Goal: Task Accomplishment & Management: Manage account settings

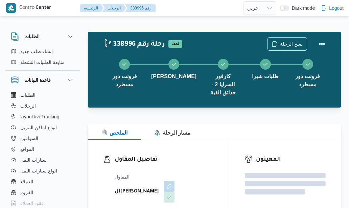
select select "ar"
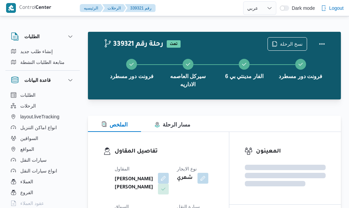
select select "ar"
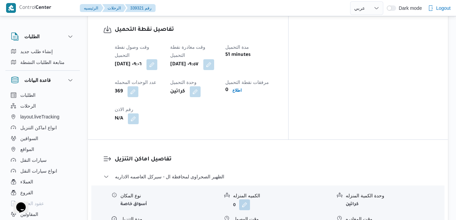
scroll to position [541, 0]
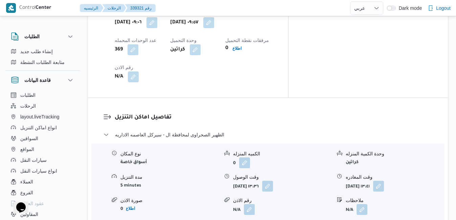
scroll to position [595, 0]
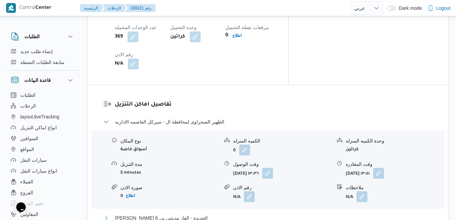
click at [237, 208] on button "ثانى القاهرة الجديدة - الفار مدينتي بي 6" at bounding box center [267, 218] width 329 height 8
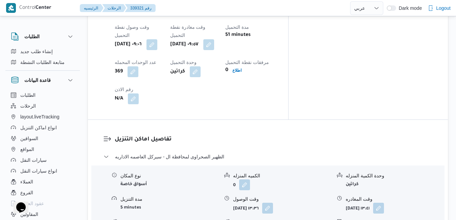
scroll to position [568, 0]
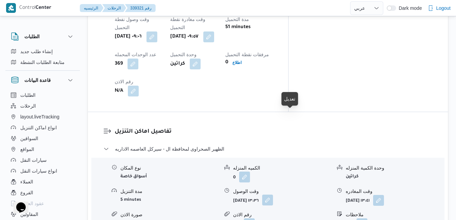
click at [273, 194] on button "button" at bounding box center [267, 199] width 11 height 11
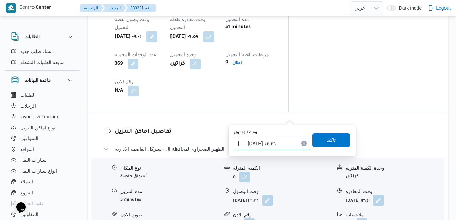
click at [263, 147] on input "٢٨/٠٩/٢٠٢٥ ١٣:٣٦" at bounding box center [272, 144] width 77 height 14
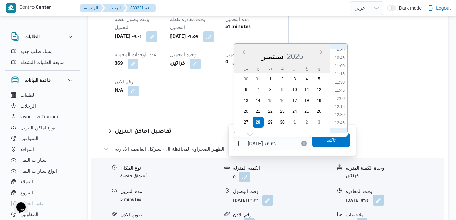
scroll to position [328, 0]
click at [339, 84] on li "11:00" at bounding box center [340, 81] width 16 height 7
type input "٢٨/٠٩/٢٠٢٥ ١١:٠٠"
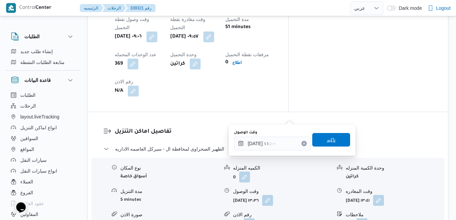
click at [319, 143] on span "تاكيد" at bounding box center [331, 140] width 38 height 14
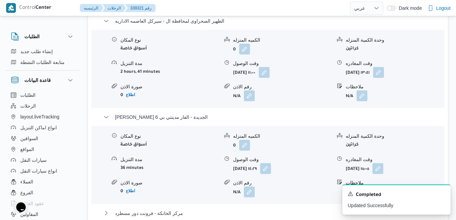
scroll to position [717, 0]
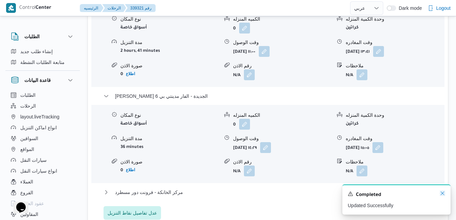
click at [349, 192] on icon "Dismiss toast" at bounding box center [442, 192] width 5 height 5
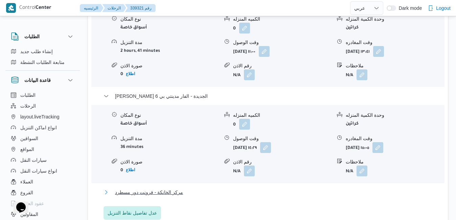
click at [304, 188] on button "مركز الخانكة - فرونت دور مسطرد" at bounding box center [267, 192] width 329 height 8
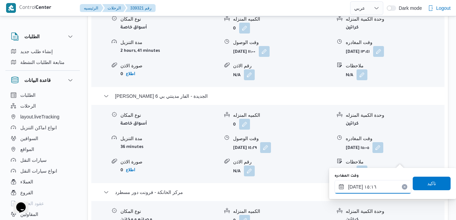
click at [349, 189] on input "٢٨/٠٩/٢٠٢٥ ١٥:١٦" at bounding box center [372, 187] width 77 height 14
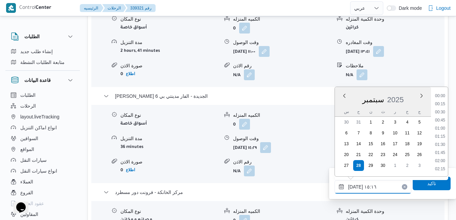
scroll to position [454, 0]
click at [349, 168] on li "16:15" at bounding box center [440, 169] width 16 height 7
type input "٢٨/٠٩/٢٠٢٥ ١٦:١٥"
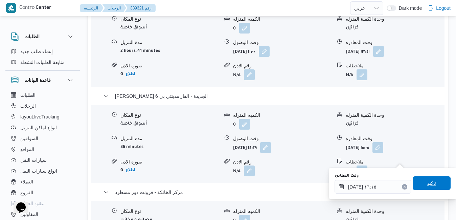
click at [349, 181] on span "تاكيد" at bounding box center [431, 183] width 9 height 8
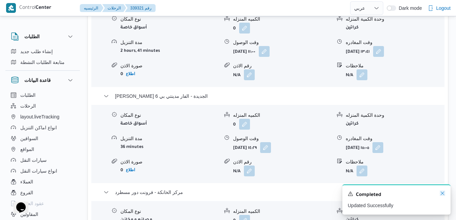
click at [349, 195] on icon "Dismiss toast" at bounding box center [442, 192] width 5 height 5
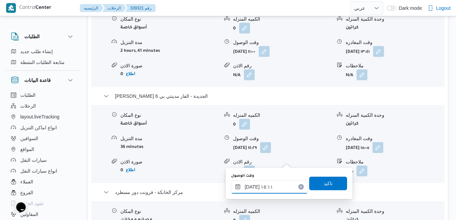
click at [263, 189] on input "٢٨/٠٩/٢٠٢٥ ١٥:١١" at bounding box center [269, 187] width 77 height 14
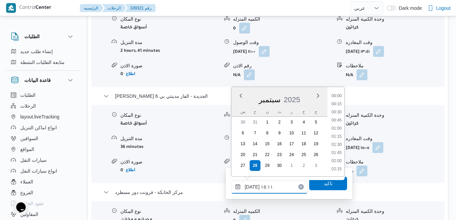
scroll to position [446, 0]
click at [337, 169] on li "16:00" at bounding box center [337, 169] width 16 height 7
type input "[DATE] ١٦:٠٠"
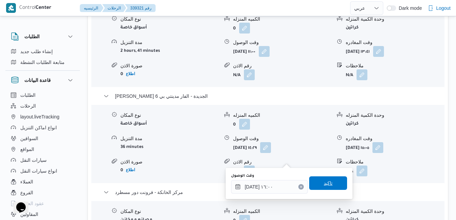
click at [325, 184] on span "تاكيد" at bounding box center [328, 183] width 9 height 8
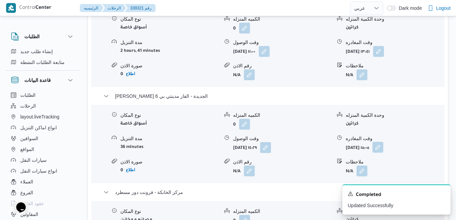
click at [349, 142] on button "button" at bounding box center [377, 147] width 11 height 11
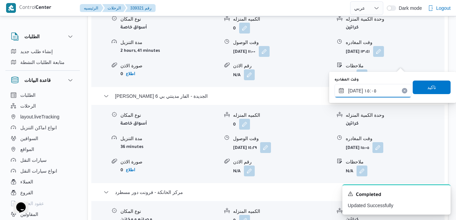
click at [349, 93] on input "٢٨/٠٩/٢٠٢٥ ١٥:٠٥" at bounding box center [372, 91] width 77 height 14
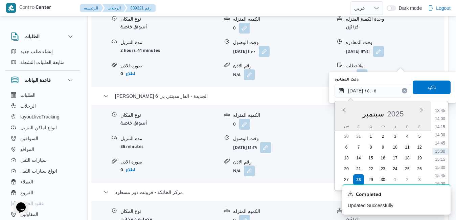
click at [301, 208] on div "الكميه المنزله" at bounding box center [282, 211] width 98 height 7
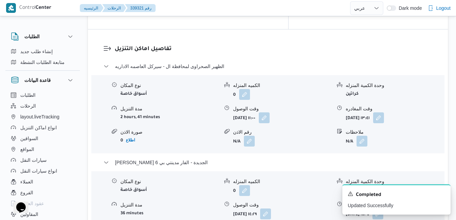
scroll to position [649, 0]
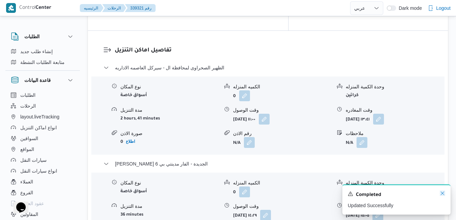
click at [349, 193] on icon "Dismiss toast" at bounding box center [442, 192] width 5 height 5
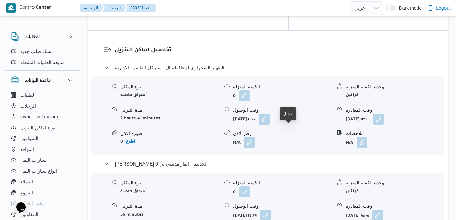
click at [271, 208] on button "button" at bounding box center [265, 214] width 11 height 11
click at [297, 173] on div "نوع المكان أسواق خاصة الكميه المنزله 0 وحدة الكمية المنزله كراتين مدة التنزيل 3…" at bounding box center [268, 211] width 358 height 77
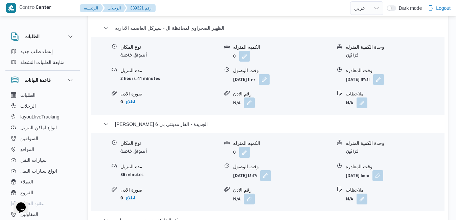
scroll to position [690, 0]
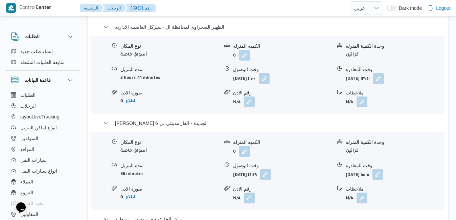
click at [349, 169] on button "button" at bounding box center [377, 174] width 11 height 11
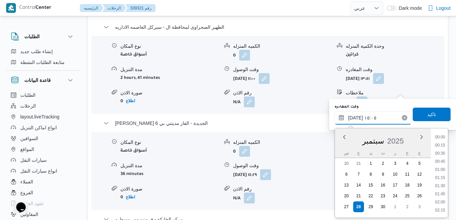
click at [349, 117] on input "٢٨/٠٩/٢٠٢٥ ١٥:٠٥" at bounding box center [372, 118] width 77 height 14
click at [349, 189] on li "15:15" at bounding box center [440, 186] width 16 height 7
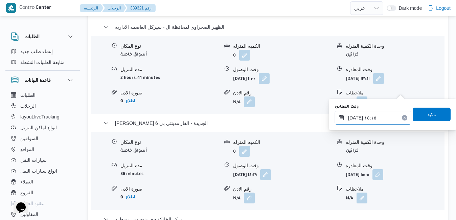
type input "٢٨/٠٩/٢٠٢٥ ١٥:١٥"
click at [349, 113] on span "تاكيد" at bounding box center [432, 114] width 38 height 14
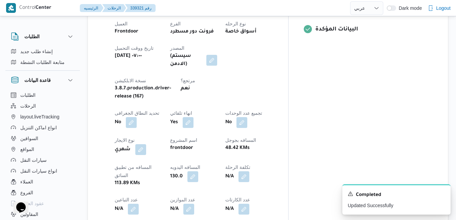
scroll to position [0, 0]
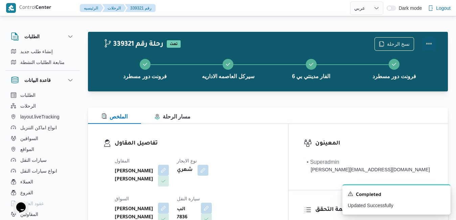
click at [349, 40] on button "Actions" at bounding box center [429, 44] width 14 height 14
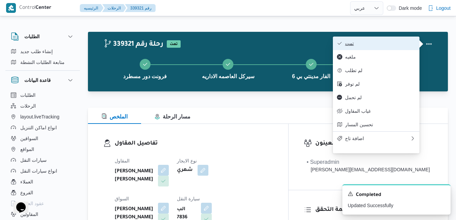
click at [349, 45] on span "تمت" at bounding box center [380, 43] width 70 height 5
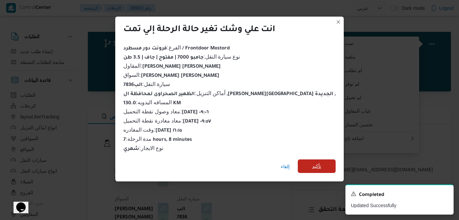
click at [312, 162] on span "تأكيد" at bounding box center [316, 166] width 9 height 8
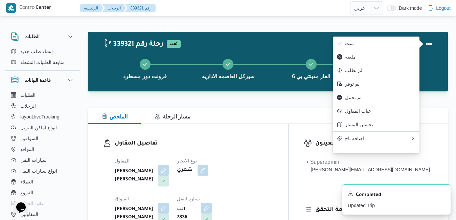
click at [287, 132] on div "تفاصيل المقاول المقاول عبدالله عيد عبدالسلام عبدالحافظ نوع الايجار شهري السواق …" at bounding box center [188, 202] width 200 height 156
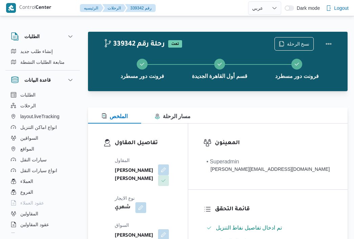
select select "ar"
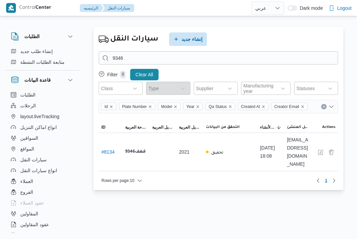
select select "ar"
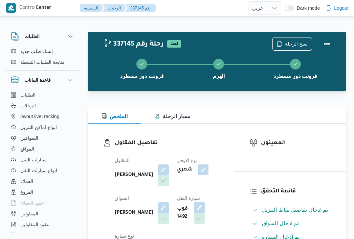
select select "ar"
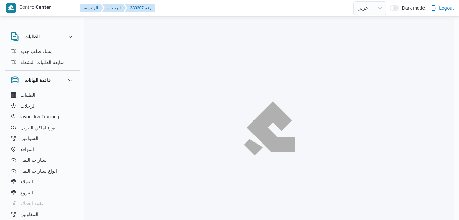
select select "ar"
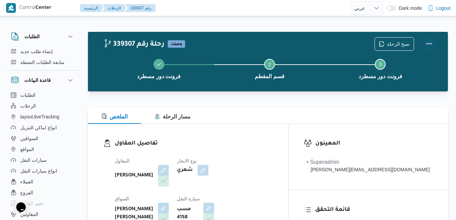
click at [426, 44] on button "Actions" at bounding box center [429, 44] width 14 height 14
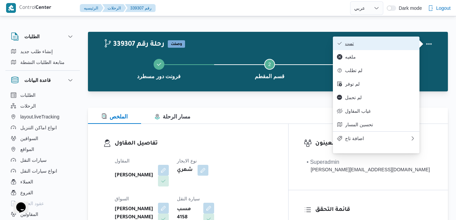
click at [397, 42] on span "تمت" at bounding box center [380, 43] width 70 height 5
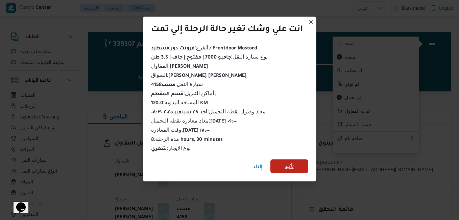
click at [300, 159] on span "تأكيد" at bounding box center [290, 166] width 38 height 14
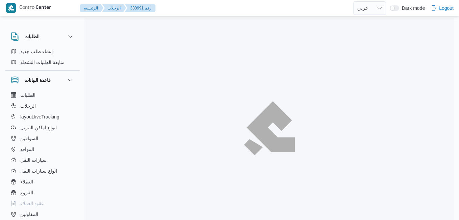
select select "ar"
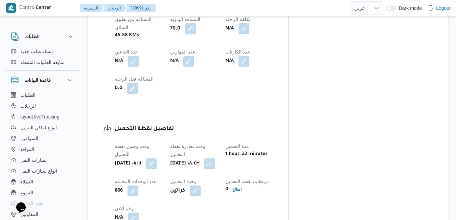
scroll to position [428, 0]
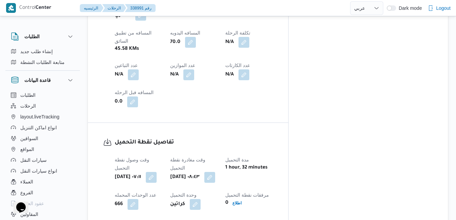
click at [217, 191] on dt "وحدة التحميل" at bounding box center [193, 195] width 47 height 8
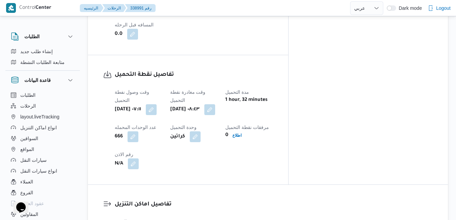
scroll to position [482, 0]
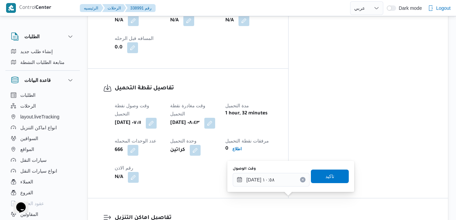
click at [297, 213] on h3 "تفاصيل اماكن التنزيل" at bounding box center [274, 217] width 318 height 9
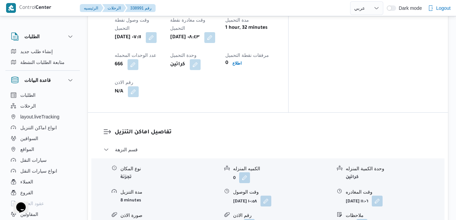
scroll to position [604, 0]
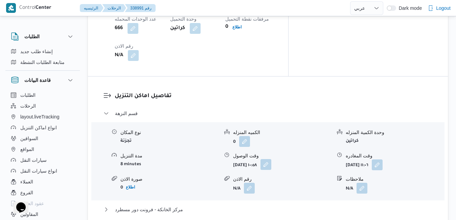
click at [271, 159] on button "button" at bounding box center [265, 164] width 11 height 11
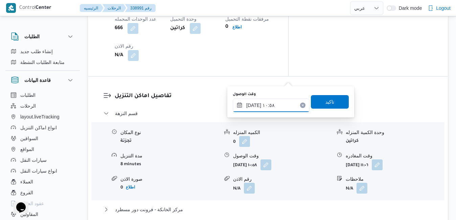
click at [253, 110] on input "٢٨/٠٩/٢٠٢٥ ١٠:٥٨" at bounding box center [271, 105] width 77 height 14
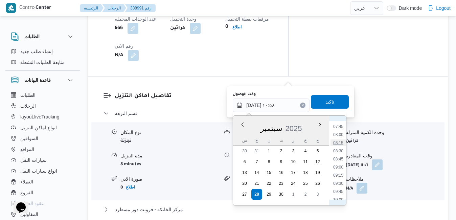
scroll to position [239, 0]
click at [336, 186] on li "09:15" at bounding box center [338, 185] width 16 height 7
type input "٢٨/٠٩/٢٠٢٥ ٠٩:١٥"
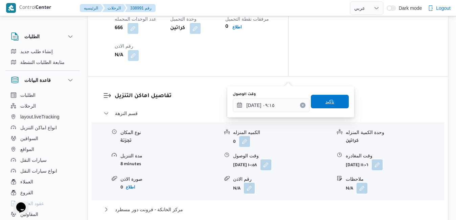
click at [319, 103] on span "تاكيد" at bounding box center [330, 102] width 38 height 14
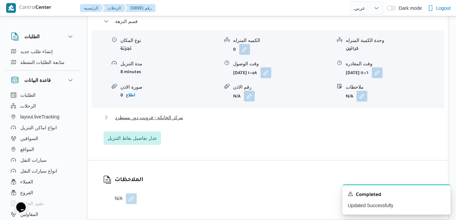
click at [246, 121] on button "مركز الخانكة - فرونت دور مسطرد" at bounding box center [267, 117] width 329 height 8
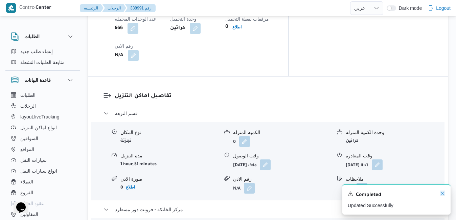
click at [442, 192] on icon "Dismiss toast" at bounding box center [442, 192] width 5 height 5
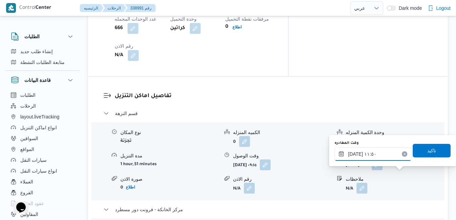
click at [378, 159] on input "٢٨/٠٩/٢٠٢٥ ١١:٥٠" at bounding box center [372, 154] width 77 height 14
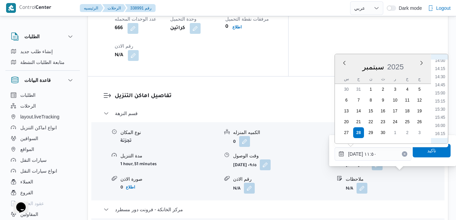
scroll to position [478, 0]
click at [441, 127] on li "16:45" at bounding box center [440, 129] width 16 height 7
type input "٢٨/٠٩/٢٠٢٥ ١٦:٤٥"
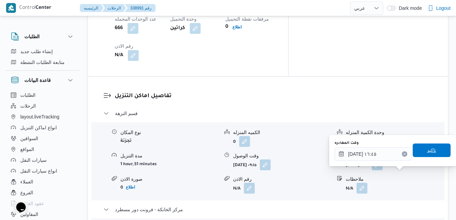
click at [427, 148] on span "تاكيد" at bounding box center [431, 150] width 9 height 8
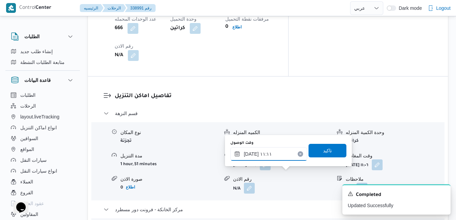
click at [270, 157] on input "٢٨/٠٩/٢٠٢٥ ١١:١١" at bounding box center [268, 154] width 77 height 14
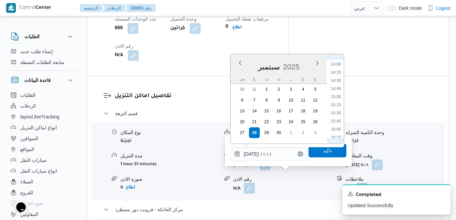
scroll to position [522, 0]
click at [336, 74] on li "16:30" at bounding box center [336, 76] width 16 height 7
type input "٢٨/٠٩/٢٠٢٥ ١٦:٣٠"
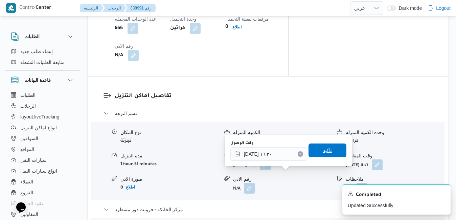
click at [320, 146] on span "تاكيد" at bounding box center [327, 150] width 38 height 14
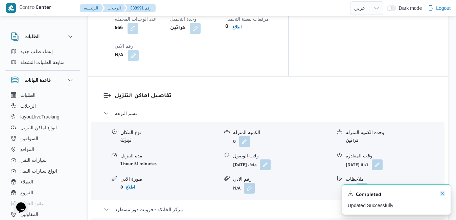
click at [442, 196] on icon "Dismiss toast" at bounding box center [442, 192] width 5 height 5
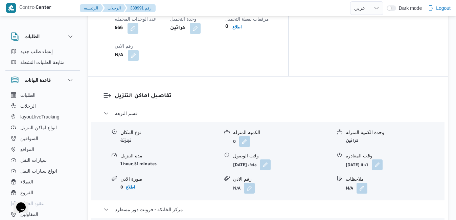
click at [424, 183] on form "N/A" at bounding box center [395, 188] width 98 height 11
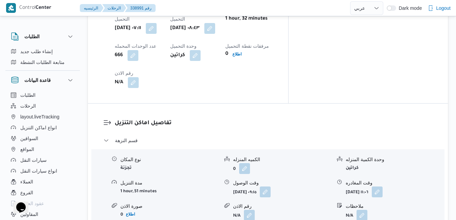
scroll to position [563, 0]
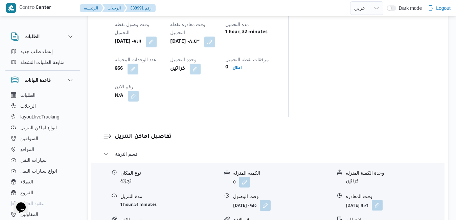
click at [382, 200] on button "button" at bounding box center [377, 205] width 11 height 11
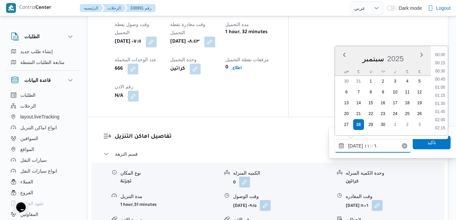
click at [364, 144] on input "٢٨/٠٩/٢٠٢٥ ١١:٠٦" at bounding box center [372, 146] width 77 height 14
click at [442, 119] on li "16:00" at bounding box center [440, 121] width 16 height 7
type input "٢٨/٠٩/٢٠٢٥ ١٦:٠٠"
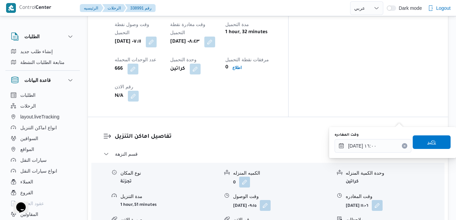
click at [430, 141] on span "تاكيد" at bounding box center [431, 142] width 9 height 8
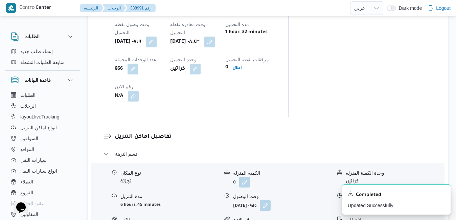
drag, startPoint x: 457, startPoint y: 99, endPoint x: 436, endPoint y: 143, distance: 48.1
drag, startPoint x: 457, startPoint y: 110, endPoint x: 400, endPoint y: 144, distance: 66.3
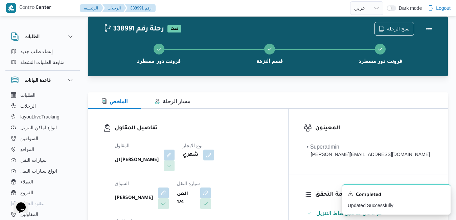
scroll to position [0, 0]
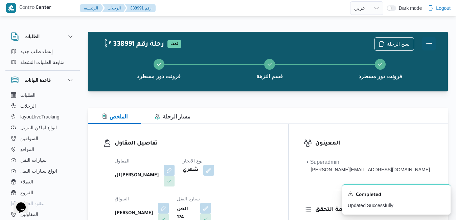
click at [430, 45] on button "Actions" at bounding box center [429, 44] width 14 height 14
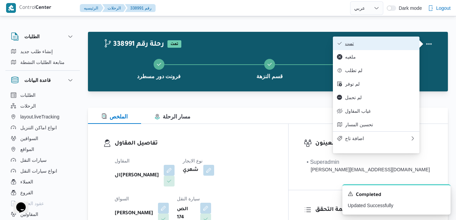
click at [404, 44] on span "تمت" at bounding box center [380, 43] width 70 height 5
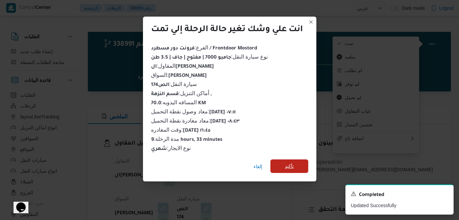
click at [292, 166] on span "تأكيد" at bounding box center [289, 166] width 9 height 8
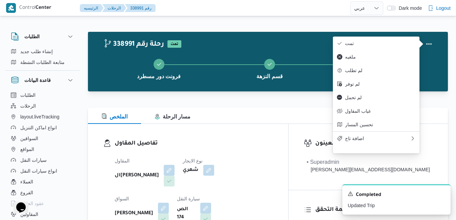
click at [273, 110] on div "الملخص مسار الرحلة" at bounding box center [268, 116] width 360 height 16
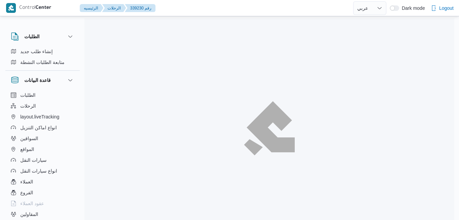
select select "ar"
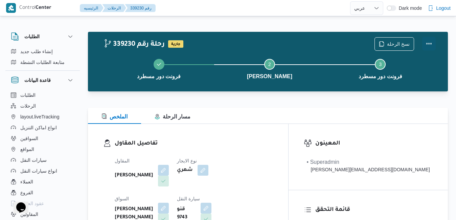
click at [428, 44] on button "Actions" at bounding box center [429, 44] width 14 height 14
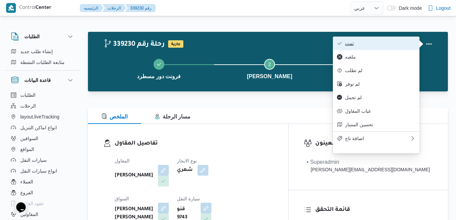
click at [395, 44] on span "تمت" at bounding box center [380, 43] width 70 height 5
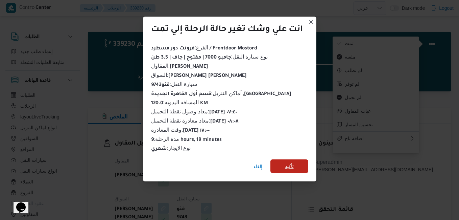
click at [292, 162] on span "تأكيد" at bounding box center [289, 166] width 9 height 8
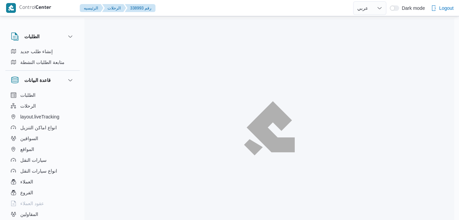
select select "ar"
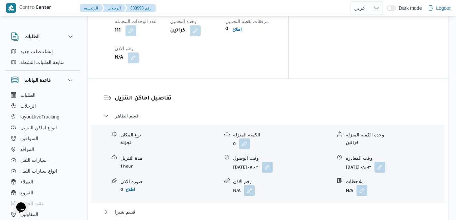
scroll to position [609, 0]
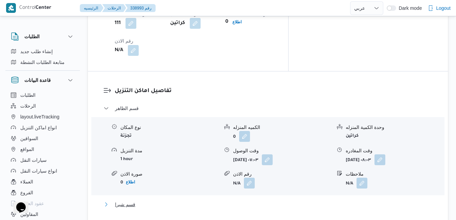
click at [222, 200] on button "قسم شبرا" at bounding box center [267, 204] width 329 height 8
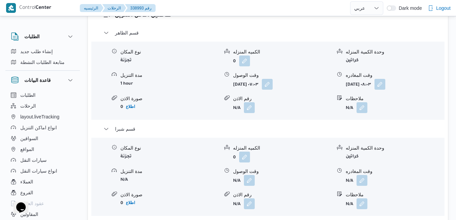
scroll to position [690, 0]
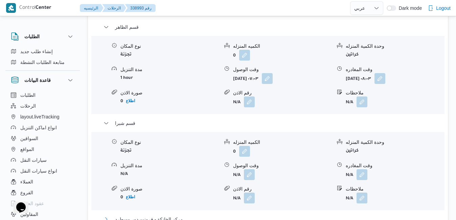
click at [277, 215] on button "مركز الخانكة - فرونت دور مسطرد" at bounding box center [267, 219] width 329 height 8
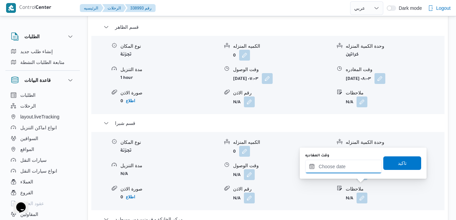
click at [337, 171] on input "وقت المغادره" at bounding box center [343, 167] width 77 height 14
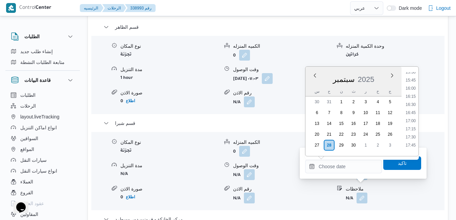
scroll to position [483, 0]
click at [409, 143] on li "17:00" at bounding box center [411, 144] width 16 height 7
type input "[DATE] ١٧:٠٠"
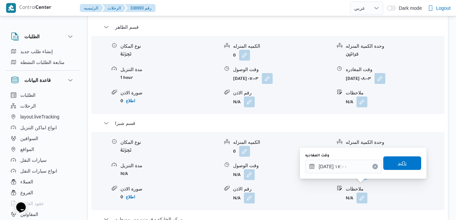
click at [398, 166] on span "تاكيد" at bounding box center [402, 163] width 9 height 8
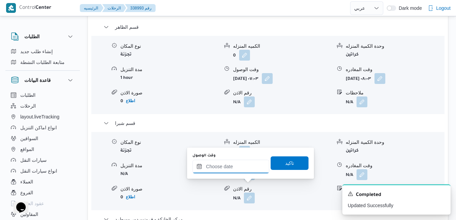
click at [239, 166] on input "وقت الوصول" at bounding box center [230, 167] width 77 height 14
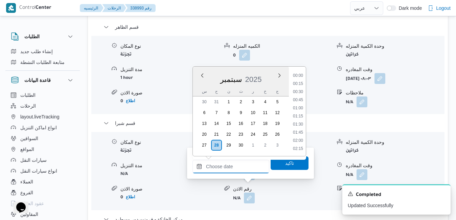
scroll to position [551, 0]
click at [199, 85] on div "سبتمبر 2025" at bounding box center [241, 77] width 96 height 17
click at [298, 138] on li "16:45" at bounding box center [298, 136] width 16 height 7
type input "٢٨/٠٩/٢٠٢٥ ١٦:٤٥"
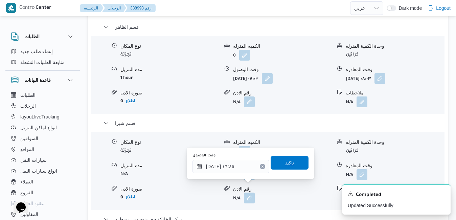
click at [285, 162] on span "تاكيد" at bounding box center [289, 163] width 9 height 8
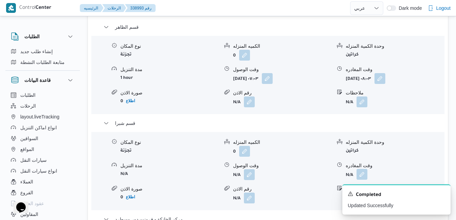
click at [362, 169] on button "button" at bounding box center [361, 174] width 11 height 11
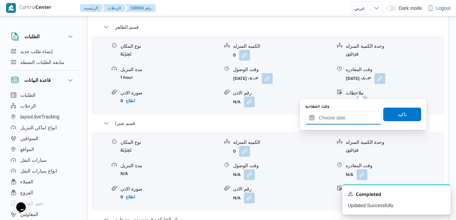
click at [333, 118] on input "وقت المغادره" at bounding box center [343, 118] width 77 height 14
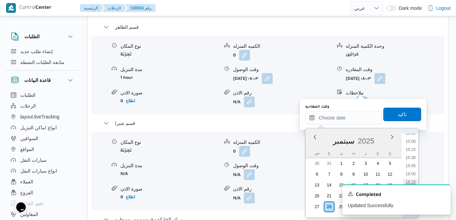
click at [409, 179] on li "16:15" at bounding box center [411, 182] width 16 height 7
type input "٢٨/٠٩/٢٠٢٥ ١٦:١٥"
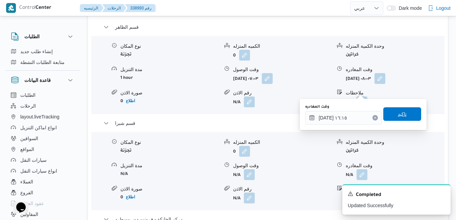
click at [398, 116] on span "تاكيد" at bounding box center [402, 114] width 9 height 8
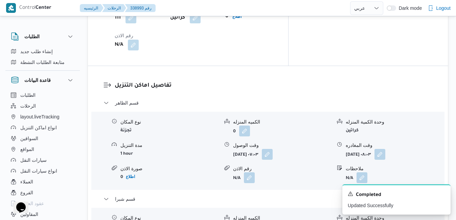
scroll to position [609, 0]
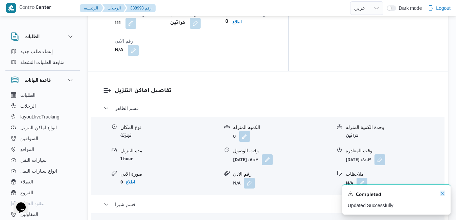
click at [443, 194] on icon "Dismiss toast" at bounding box center [442, 192] width 3 height 3
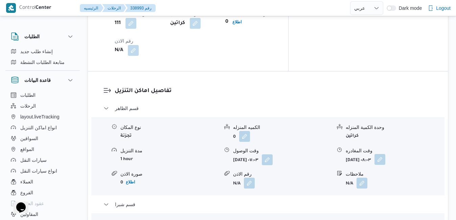
click at [385, 154] on button "button" at bounding box center [379, 159] width 11 height 11
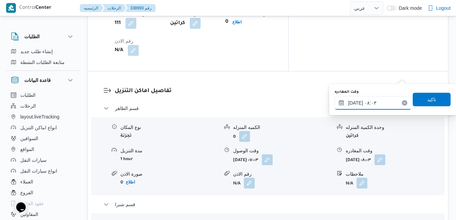
click at [373, 106] on input "٢٨/٠٩/٢٠٢٥ ٠٨:٠٣" at bounding box center [372, 103] width 77 height 14
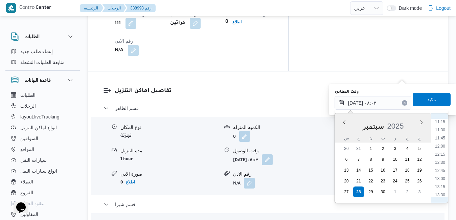
scroll to position [356, 0]
click at [444, 147] on li "11:45" at bounding box center [440, 147] width 16 height 7
type input "٢٨/٠٩/٢٠٢٥ ١١:٤٥"
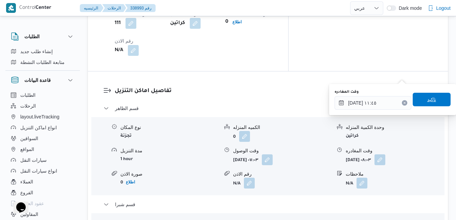
click at [427, 100] on span "تاكيد" at bounding box center [431, 99] width 9 height 8
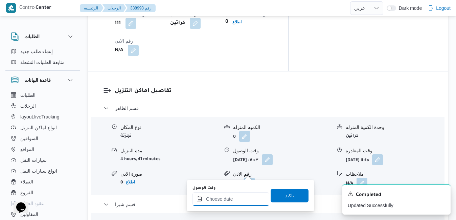
click at [233, 200] on input "وقت الوصول" at bounding box center [230, 199] width 77 height 14
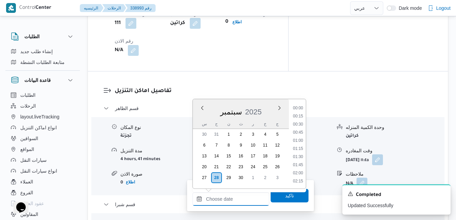
scroll to position [551, 0]
click at [200, 118] on div "سبتمبر 2025" at bounding box center [241, 110] width 96 height 17
click at [298, 154] on li "12:00" at bounding box center [298, 152] width 16 height 7
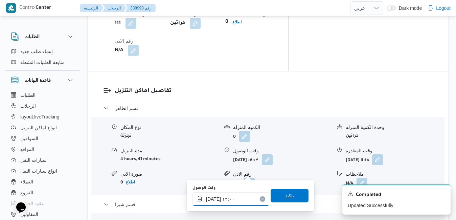
click at [214, 196] on input "٢٨/٠٩/٢٠٢٥ ١٢:٠٠" at bounding box center [230, 199] width 77 height 14
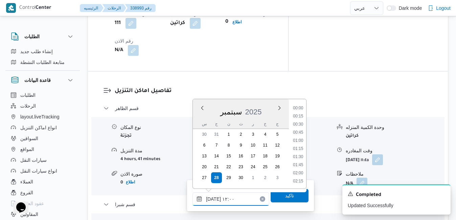
click at [214, 196] on input "٢٨/٠٩/٢٠٢٥ ١٢:٠٠" at bounding box center [230, 199] width 77 height 14
type input "٢٨/٠٩/٢٠٢٥ ١٢:١٠"
click at [285, 195] on span "تاكيد" at bounding box center [289, 195] width 9 height 8
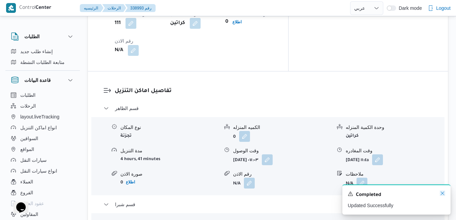
click at [443, 193] on icon "Dismiss toast" at bounding box center [442, 192] width 3 height 3
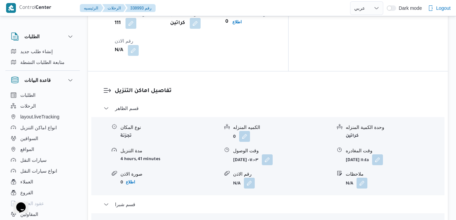
scroll to position [0, 0]
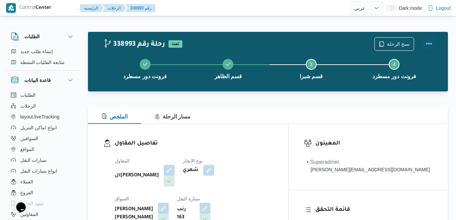
click at [428, 41] on button "Actions" at bounding box center [429, 44] width 14 height 14
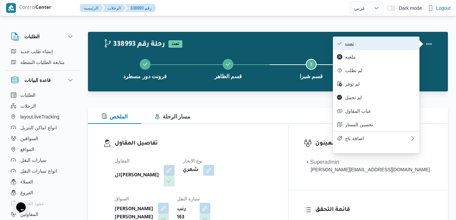
click at [402, 46] on span "تمت" at bounding box center [380, 43] width 70 height 5
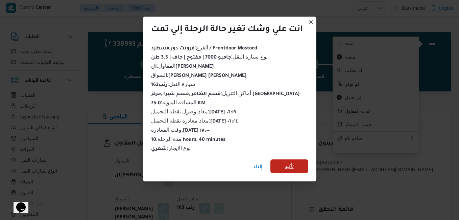
click at [293, 162] on span "تأكيد" at bounding box center [289, 166] width 9 height 8
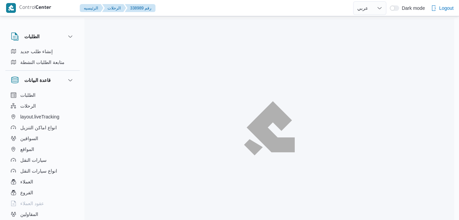
select select "ar"
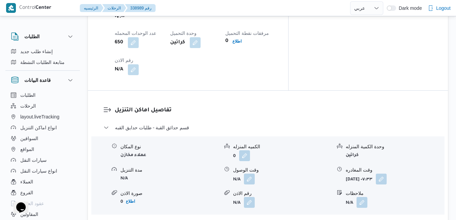
scroll to position [622, 0]
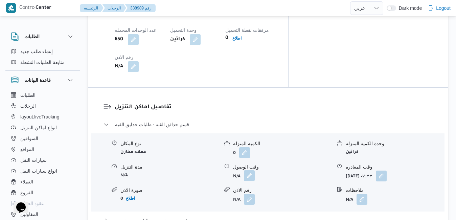
click at [252, 170] on button "button" at bounding box center [249, 175] width 11 height 11
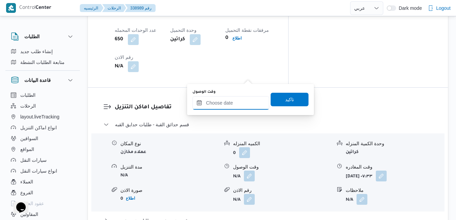
click at [232, 103] on input "وقت الوصول" at bounding box center [230, 103] width 77 height 14
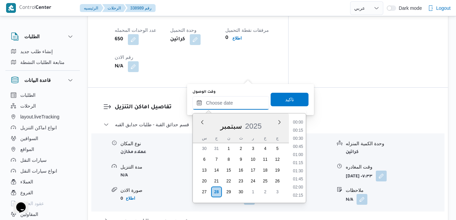
scroll to position [551, 0]
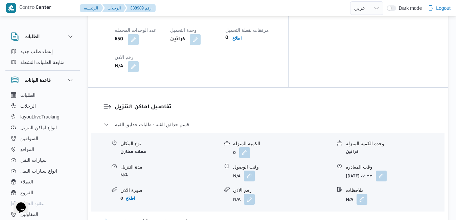
click at [325, 216] on button "قسم عين شمس - طلبات عين شمس" at bounding box center [267, 220] width 329 height 8
click at [387, 170] on button "button" at bounding box center [381, 175] width 11 height 11
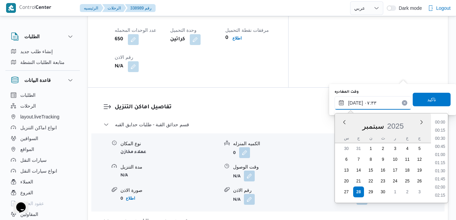
click at [365, 99] on input "[DATE] ٠٧:٣٣" at bounding box center [372, 103] width 77 height 14
click at [443, 179] on li "12:15" at bounding box center [440, 180] width 16 height 7
type input "٢٨/٠٩/٢٠٢٥ ١٢:١٥"
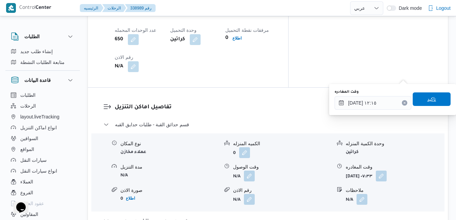
click at [427, 100] on span "تاكيد" at bounding box center [431, 99] width 9 height 8
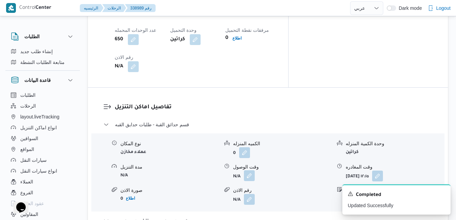
click at [250, 170] on button "button" at bounding box center [249, 175] width 11 height 11
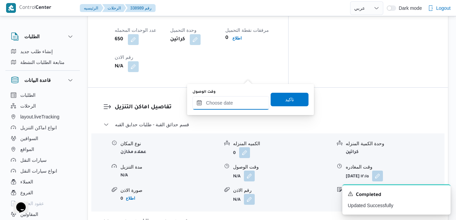
click at [234, 100] on input "وقت الوصول" at bounding box center [230, 103] width 77 height 14
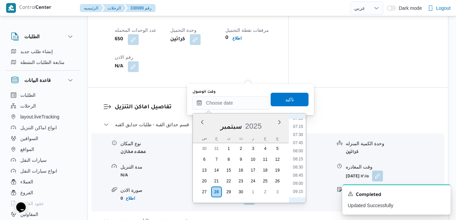
scroll to position [300, 0]
click at [296, 129] on li "09:30" at bounding box center [298, 130] width 16 height 7
type input "[DATE] ٠٩:٣٠"
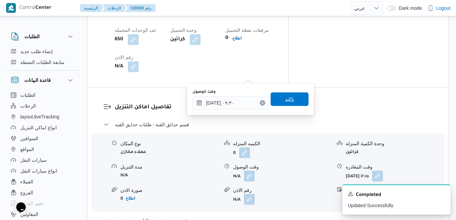
click at [285, 98] on span "تاكيد" at bounding box center [289, 99] width 9 height 8
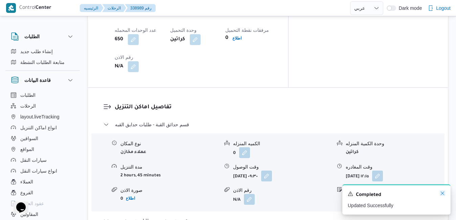
click at [443, 193] on icon "Dismiss toast" at bounding box center [442, 192] width 5 height 5
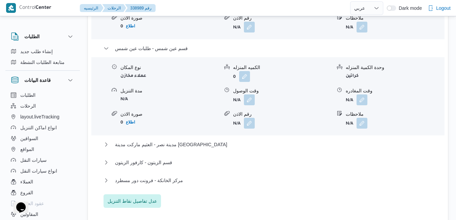
scroll to position [798, 0]
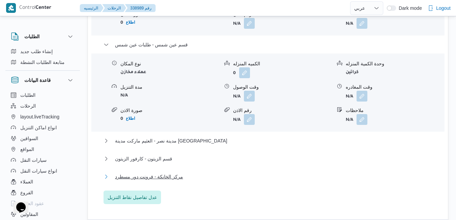
click at [240, 172] on button "مركز الخانكة - فرونت دور مسطرد" at bounding box center [267, 176] width 329 height 8
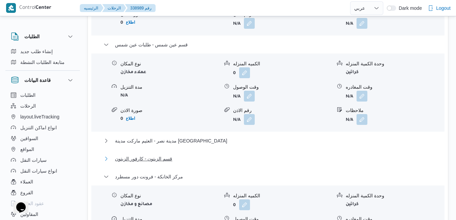
click at [241, 155] on button "قسم الزيتون - كارفور الزيتون" at bounding box center [267, 159] width 329 height 8
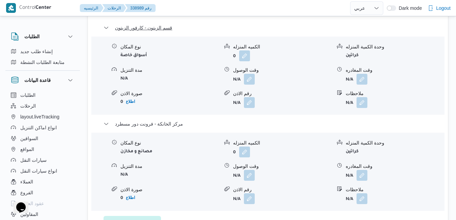
scroll to position [933, 0]
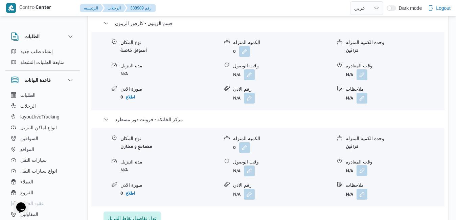
click at [366, 165] on button "button" at bounding box center [361, 170] width 11 height 11
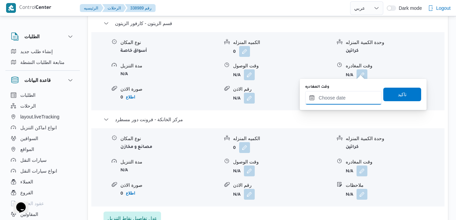
click at [344, 96] on input "وقت المغادره" at bounding box center [343, 98] width 77 height 14
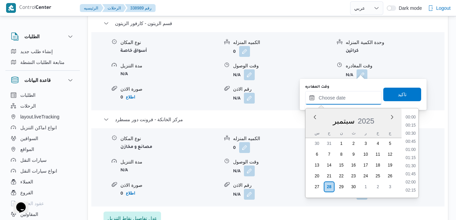
scroll to position [551, 0]
click at [409, 125] on li "17:15" at bounding box center [411, 125] width 16 height 7
type input "٢٨/٠٩/٢٠٢٥ ١٧:١٥"
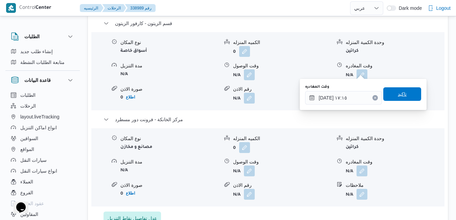
click at [398, 94] on span "تاكيد" at bounding box center [402, 94] width 9 height 8
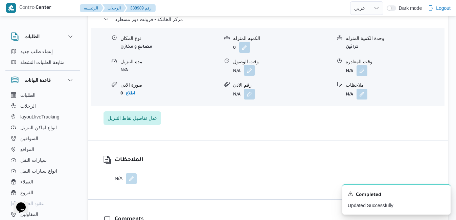
click at [250, 71] on button "button" at bounding box center [249, 70] width 11 height 11
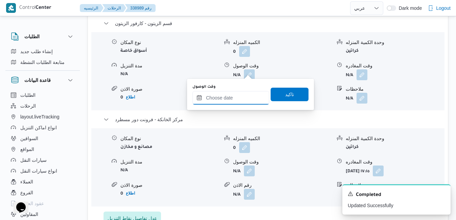
click at [243, 95] on input "وقت الوصول" at bounding box center [230, 98] width 77 height 14
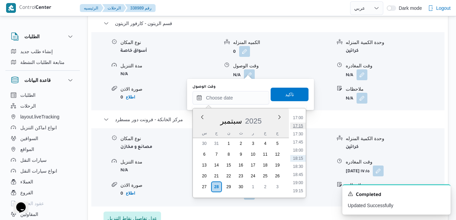
click at [304, 123] on li "17:15" at bounding box center [298, 125] width 16 height 7
type input "[DATE] ١٧:١٥"
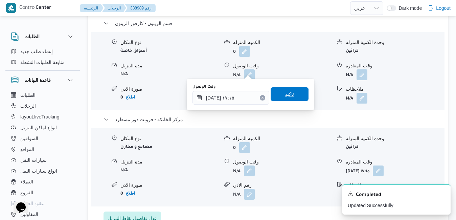
click at [289, 96] on span "تاكيد" at bounding box center [290, 94] width 38 height 14
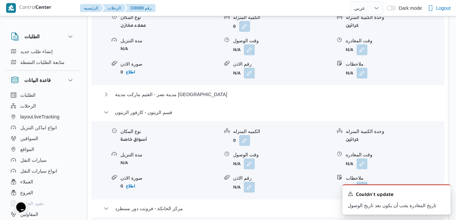
scroll to position [847, 0]
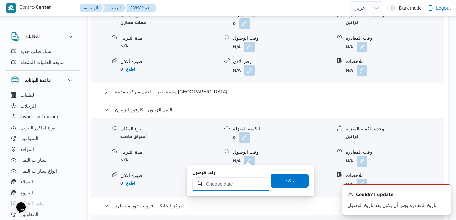
click at [215, 189] on input "وقت الوصول" at bounding box center [230, 184] width 77 height 14
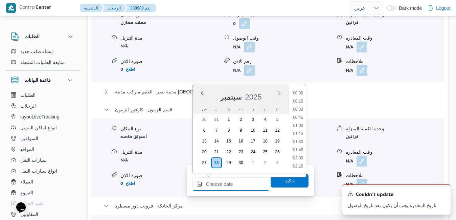
scroll to position [551, 0]
click at [296, 96] on li "17:00" at bounding box center [298, 93] width 16 height 7
type input "[DATE] ١٧:٠٠"
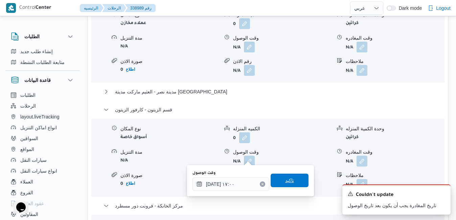
click at [290, 184] on span "تاكيد" at bounding box center [290, 180] width 38 height 14
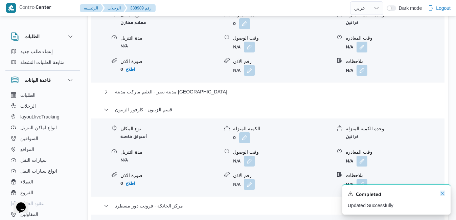
click at [443, 191] on icon "Dismiss toast" at bounding box center [442, 192] width 5 height 5
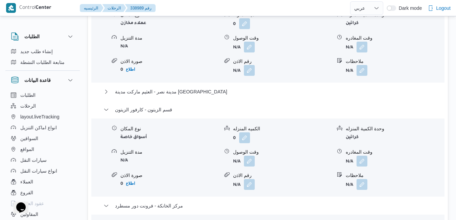
scroll to position [0, 0]
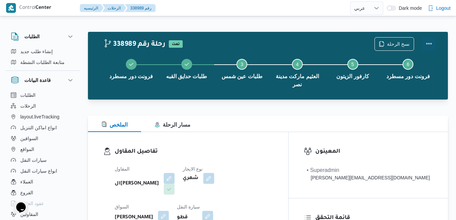
click at [431, 44] on button "Actions" at bounding box center [429, 44] width 14 height 14
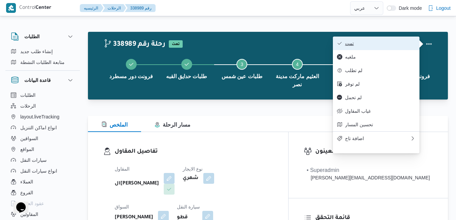
click at [395, 37] on button "تمت" at bounding box center [376, 44] width 87 height 14
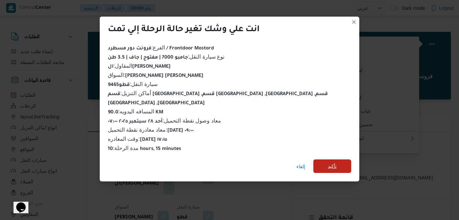
click at [328, 164] on span "تأكيد" at bounding box center [332, 166] width 9 height 8
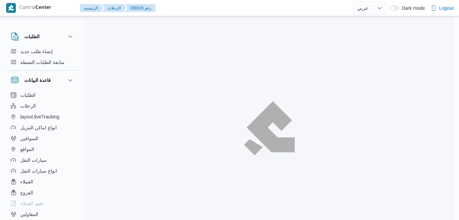
select select "ar"
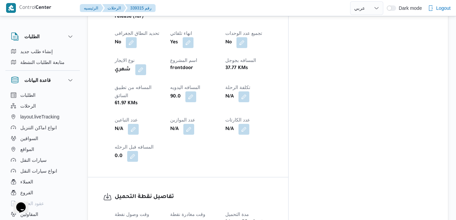
scroll to position [396, 0]
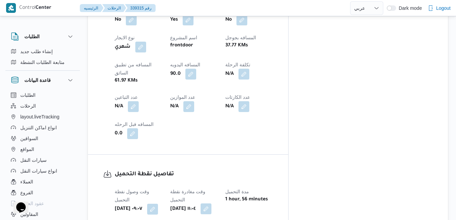
click at [211, 203] on button "button" at bounding box center [206, 208] width 11 height 11
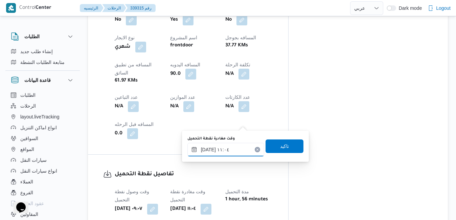
click at [227, 149] on input "[DATE] ١١:٠٤" at bounding box center [225, 150] width 77 height 14
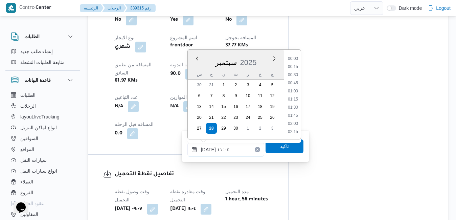
scroll to position [316, 0]
click at [300, 65] on li "10:00" at bounding box center [293, 67] width 16 height 7
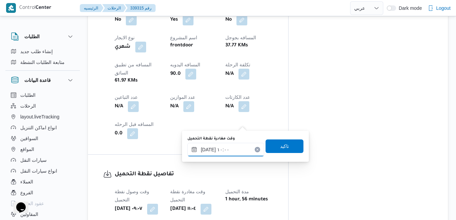
click at [229, 150] on input "[DATE] ١٠:٠٠" at bounding box center [225, 150] width 77 height 14
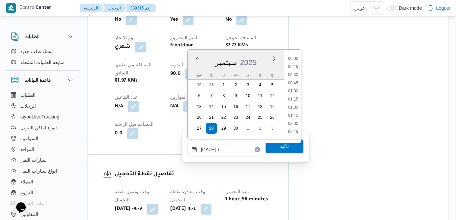
scroll to position [283, 0]
click at [293, 83] on li "09:30" at bounding box center [293, 83] width 16 height 7
type input "[DATE] ٠٩:٣٠"
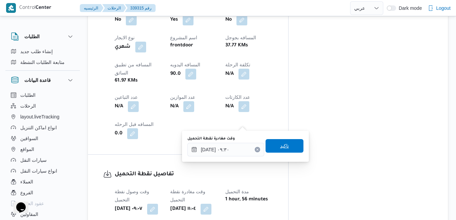
click at [280, 146] on span "تاكيد" at bounding box center [284, 146] width 9 height 8
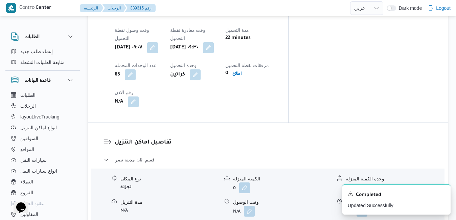
scroll to position [558, 0]
click at [250, 204] on button "button" at bounding box center [249, 209] width 11 height 11
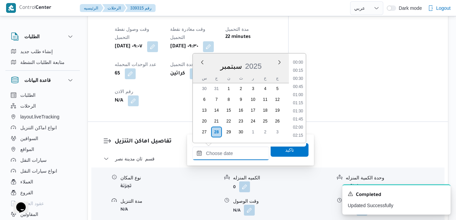
click at [231, 156] on input "وقت الوصول" at bounding box center [230, 153] width 77 height 14
click at [300, 109] on li "10:00" at bounding box center [298, 110] width 16 height 7
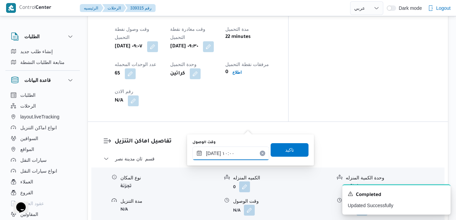
click at [213, 154] on input "[DATE] ١٠:٠٠" at bounding box center [230, 153] width 77 height 14
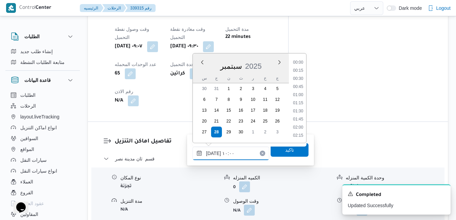
click at [213, 154] on input "٢٨/٠٩/٢٠٢٥ ١٠:٠٠" at bounding box center [230, 153] width 77 height 14
type input "٢٨/٠٩/٢٠٢٥ ١٠:٠٥"
click at [285, 151] on span "تاكيد" at bounding box center [289, 149] width 9 height 8
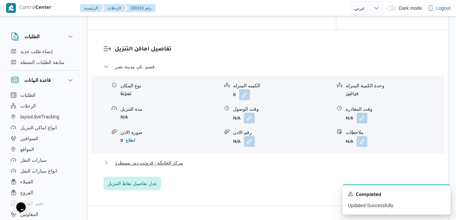
click at [252, 167] on button "مركز الخانكة - فرونت دور مسطرد" at bounding box center [267, 163] width 329 height 8
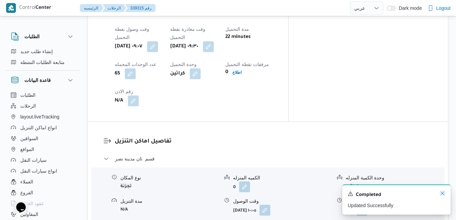
click at [441, 193] on icon "Dismiss toast" at bounding box center [442, 192] width 5 height 5
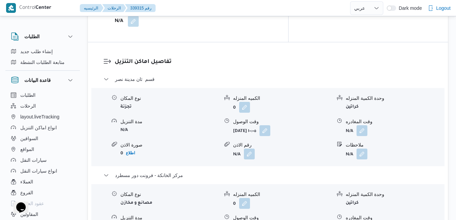
scroll to position [653, 0]
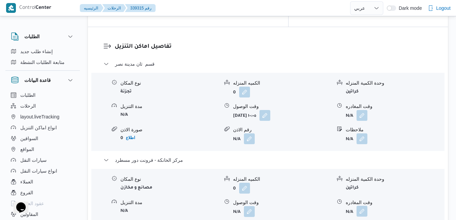
click at [362, 206] on button "button" at bounding box center [361, 211] width 11 height 11
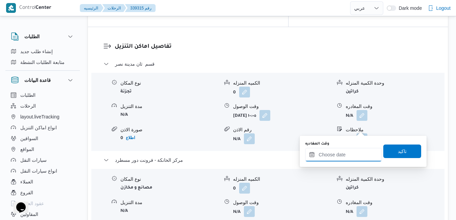
click at [336, 157] on input "وقت المغادره" at bounding box center [343, 155] width 77 height 14
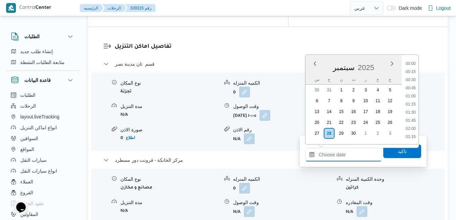
scroll to position [551, 0]
click at [415, 71] on li "17:15" at bounding box center [411, 72] width 16 height 7
type input "٢٨/٠٩/٢٠٢٥ ١٧:١٥"
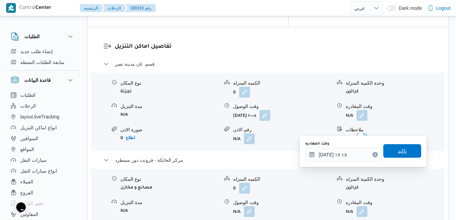
click at [400, 150] on span "تاكيد" at bounding box center [402, 151] width 9 height 8
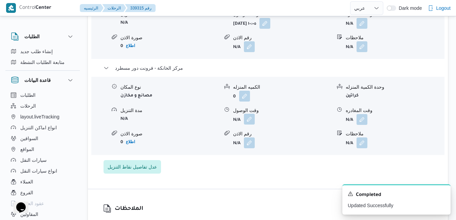
click at [249, 124] on button "button" at bounding box center [249, 119] width 11 height 11
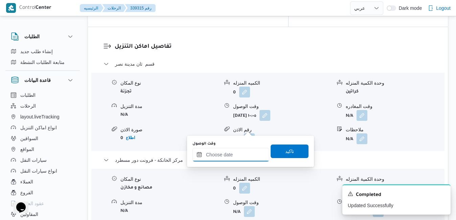
click at [243, 153] on input "وقت الوصول" at bounding box center [230, 155] width 77 height 14
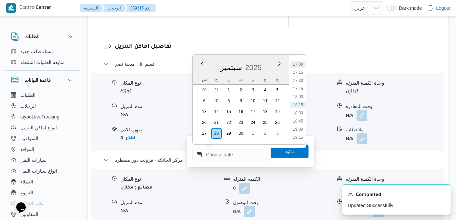
click at [297, 66] on li "17:00" at bounding box center [298, 64] width 16 height 7
type input "[DATE] ١٧:٠٠"
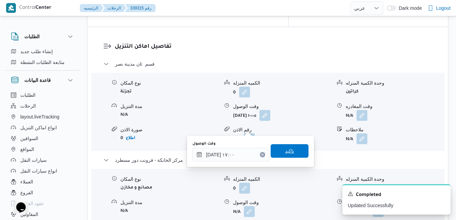
click at [285, 152] on span "تاكيد" at bounding box center [289, 151] width 9 height 8
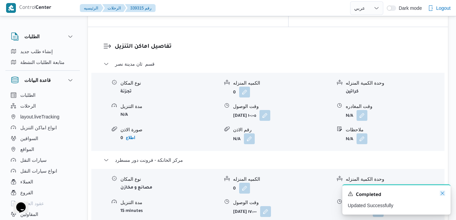
click at [443, 194] on icon "Dismiss toast" at bounding box center [442, 192] width 5 height 5
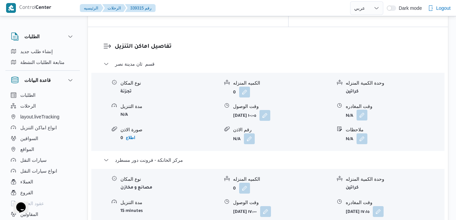
click at [364, 110] on button "button" at bounding box center [361, 115] width 11 height 11
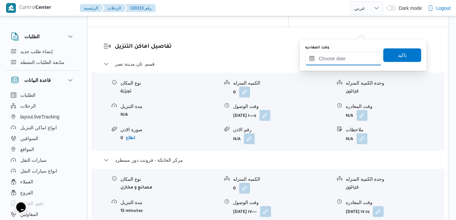
click at [353, 56] on input "وقت المغادره" at bounding box center [343, 59] width 77 height 14
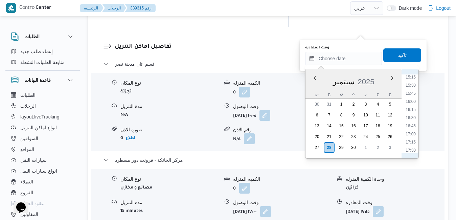
scroll to position [483, 0]
click at [412, 113] on li "16:00" at bounding box center [411, 114] width 16 height 7
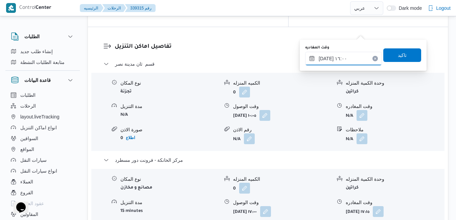
click at [325, 59] on input "٢٨/٠٩/٢٠٢٥ ١٦:٠٠" at bounding box center [343, 59] width 77 height 14
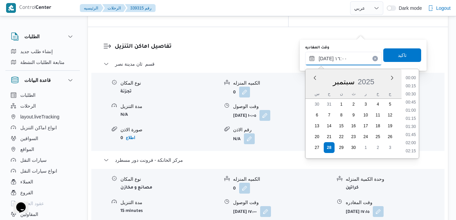
click at [325, 59] on input "٢٨/٠٩/٢٠٢٥ ١٦:٠٠" at bounding box center [343, 59] width 77 height 14
type input "٢٨/٠٩/٢٠٢٥ ١٦:٢٥"
click at [392, 55] on span "تاكيد" at bounding box center [402, 55] width 38 height 14
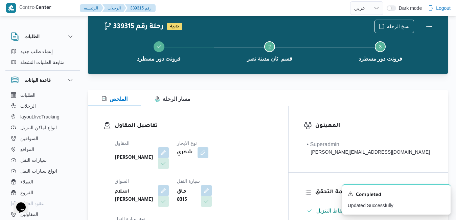
scroll to position [0, 0]
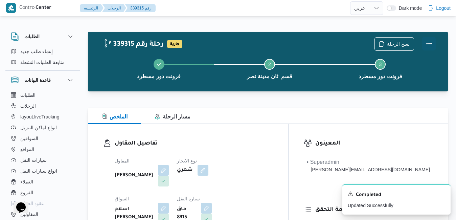
click at [432, 41] on button "Actions" at bounding box center [429, 44] width 14 height 14
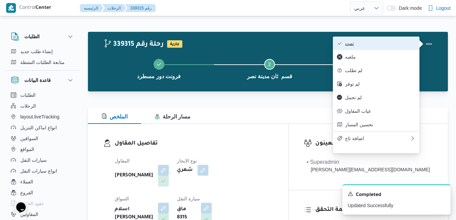
click at [400, 43] on span "تمت" at bounding box center [380, 43] width 70 height 5
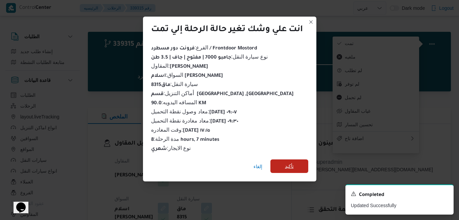
click at [298, 160] on span "تأكيد" at bounding box center [290, 166] width 38 height 14
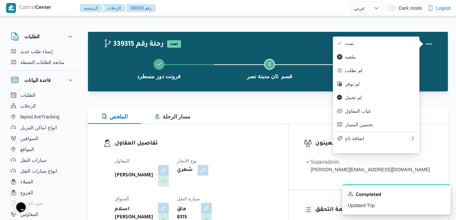
click at [297, 122] on div "الملخص مسار الرحلة" at bounding box center [268, 116] width 360 height 16
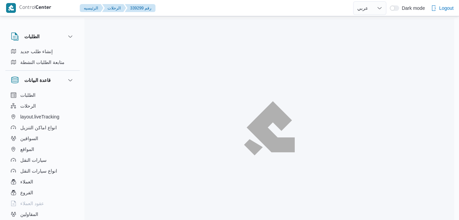
select select "ar"
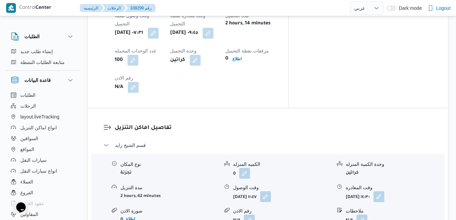
scroll to position [595, 0]
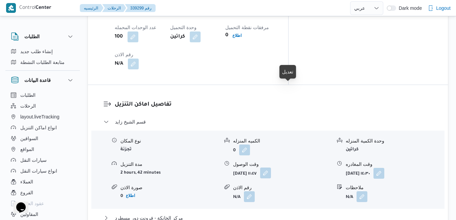
click at [271, 167] on button "button" at bounding box center [265, 172] width 11 height 11
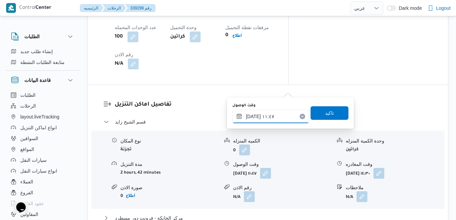
click at [252, 115] on input "[DATE] ١١:٤٧" at bounding box center [270, 117] width 77 height 14
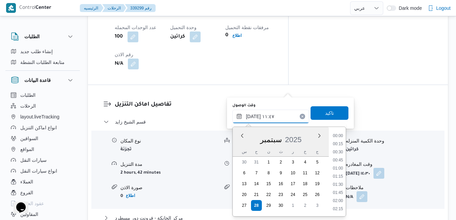
scroll to position [340, 0]
click at [338, 146] on li "10:45" at bounding box center [338, 144] width 16 height 7
type input "[DATE] ١٠:٤٥"
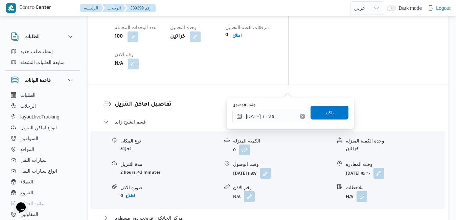
click at [327, 115] on span "تاكيد" at bounding box center [329, 113] width 9 height 8
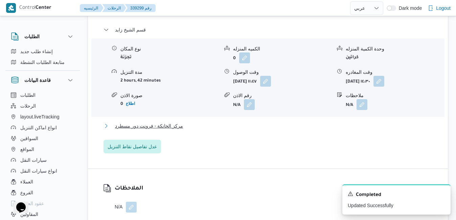
click at [287, 130] on button "مركز الخانكة - فرونت دور مسطرد" at bounding box center [267, 126] width 329 height 8
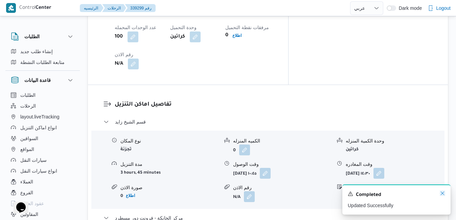
click at [443, 193] on icon "Dismiss toast" at bounding box center [442, 192] width 5 height 5
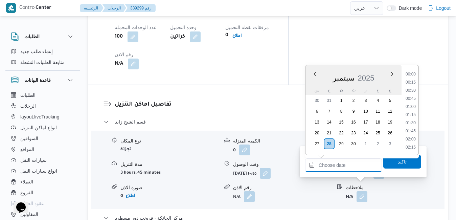
click at [342, 167] on input "وقت المغادره" at bounding box center [343, 165] width 77 height 14
click at [410, 126] on li "16:30" at bounding box center [411, 127] width 16 height 7
type input "٢٨/٠٩/٢٠٢٥ ١٦:٣٠"
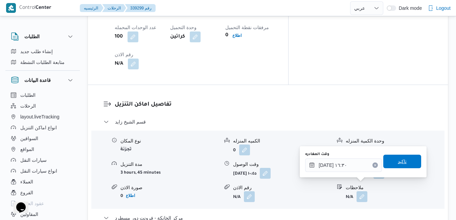
click at [398, 159] on span "تاكيد" at bounding box center [402, 161] width 9 height 8
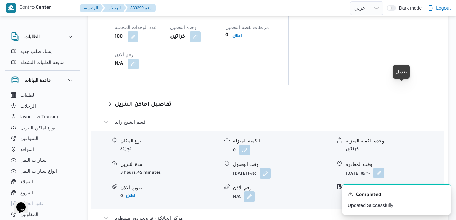
click at [384, 167] on button "button" at bounding box center [378, 172] width 11 height 11
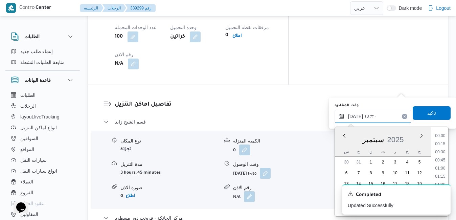
click at [367, 116] on input "٢٨/٠٩/٢٠٢٥ ١٤:٣٠" at bounding box center [372, 117] width 77 height 14
click at [439, 144] on li "15:15" at bounding box center [440, 143] width 16 height 7
type input "٢٨/٠٩/٢٠٢٥ ١٥:١٥"
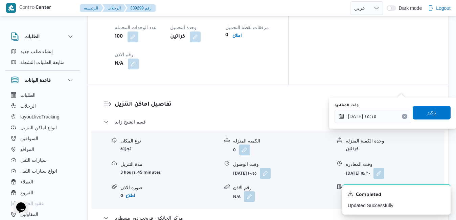
click at [429, 114] on span "تاكيد" at bounding box center [431, 113] width 9 height 8
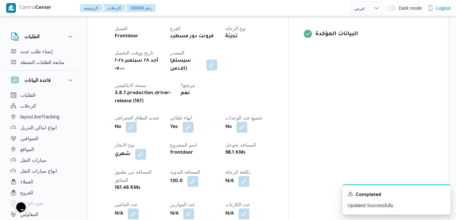
scroll to position [0, 0]
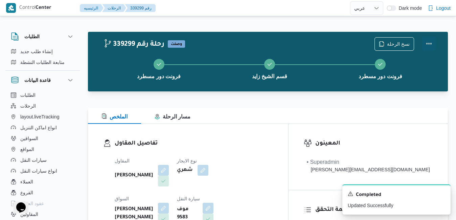
click at [428, 43] on button "Actions" at bounding box center [429, 44] width 14 height 14
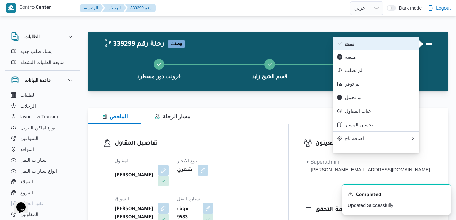
click at [397, 44] on span "تمت" at bounding box center [380, 43] width 70 height 5
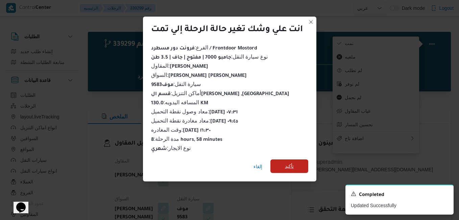
click at [281, 164] on span "تأكيد" at bounding box center [290, 166] width 38 height 14
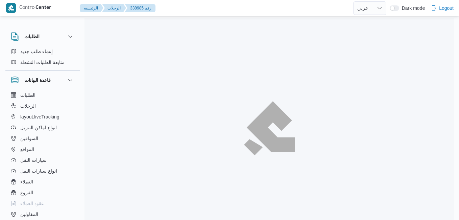
select select "ar"
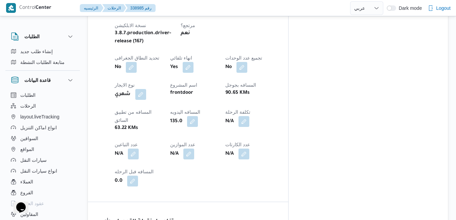
scroll to position [350, 0]
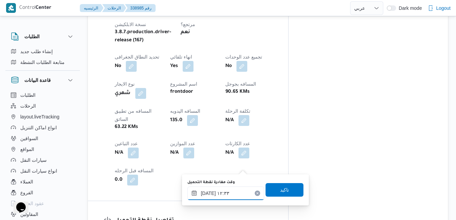
click at [215, 194] on input "[DATE] ١٢:٣٣" at bounding box center [225, 193] width 77 height 14
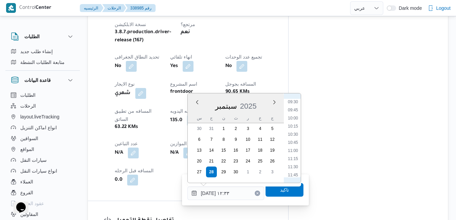
scroll to position [296, 0]
click at [291, 146] on li "10:30" at bounding box center [293, 147] width 16 height 7
type input "٢٨/٠٩/٢٠٢٥ ١٠:٣٠"
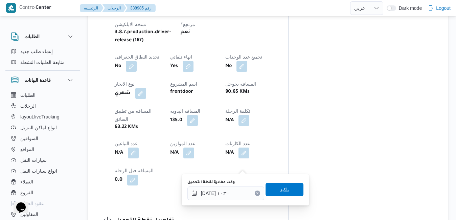
click at [280, 191] on span "تاكيد" at bounding box center [284, 189] width 9 height 8
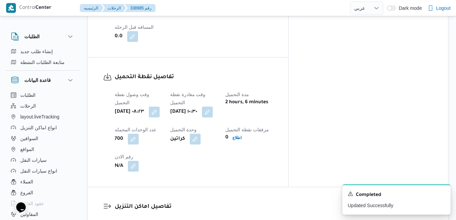
scroll to position [566, 0]
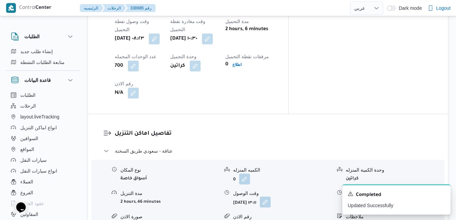
click at [271, 196] on button "button" at bounding box center [265, 201] width 11 height 11
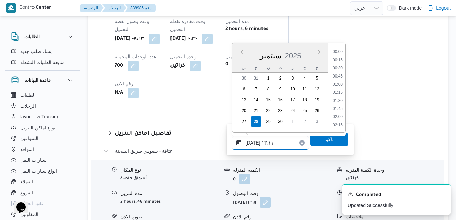
click at [271, 143] on input "٢٨/٠٩/٢٠٢٥ ١٣:١١" at bounding box center [270, 143] width 77 height 14
click at [334, 115] on li "11:30" at bounding box center [338, 113] width 16 height 7
type input "٢٨/٠٩/٢٠٢٥ ١١:٣٠"
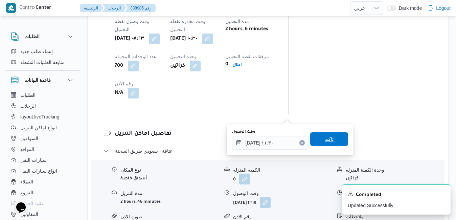
click at [325, 141] on span "تاكيد" at bounding box center [329, 139] width 9 height 8
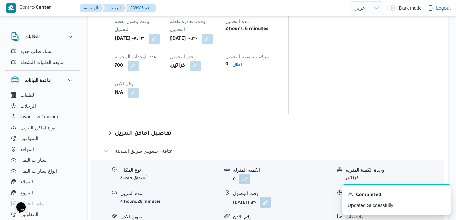
click at [444, 194] on icon "Dismiss toast" at bounding box center [442, 192] width 5 height 5
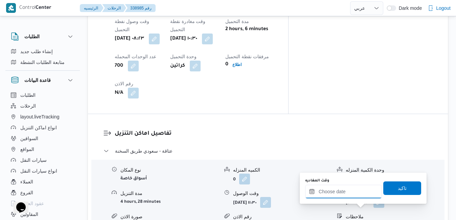
click at [360, 190] on input "وقت المغادره" at bounding box center [343, 192] width 77 height 14
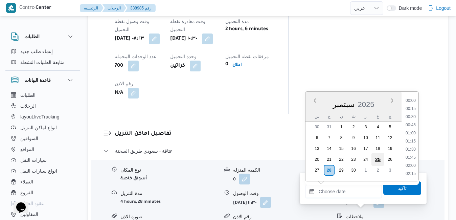
scroll to position [559, 0]
click at [413, 101] on li "17:15" at bounding box center [411, 101] width 16 height 7
type input "٢٨/٠٩/٢٠٢٥ ١٧:١٥"
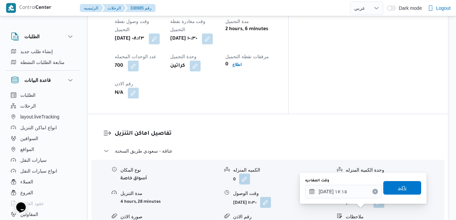
click at [390, 189] on span "تاكيد" at bounding box center [402, 188] width 38 height 14
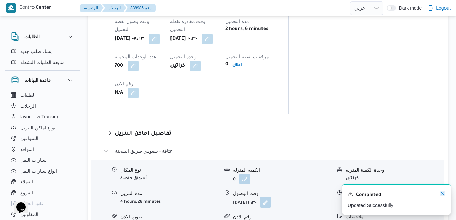
click at [444, 192] on icon "Dismiss toast" at bounding box center [442, 192] width 5 height 5
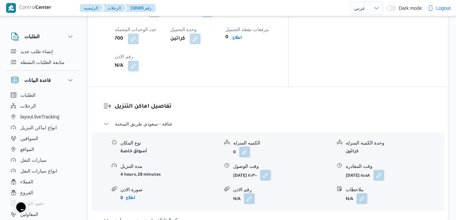
scroll to position [620, 0]
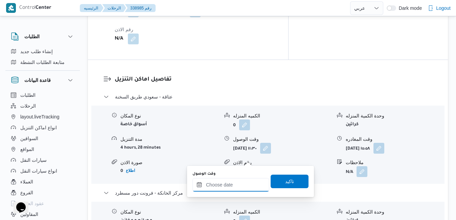
click at [236, 184] on input "وقت الوصول" at bounding box center [230, 185] width 77 height 14
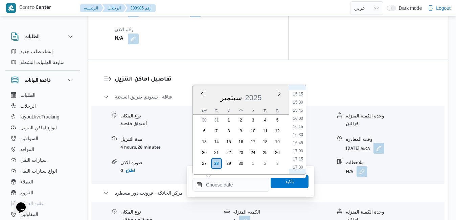
scroll to position [491, 0]
click at [295, 154] on li "17:00" at bounding box center [298, 155] width 16 height 7
type input "٢٨/٠٩/٢٠٢٥ ١٧:٠٠"
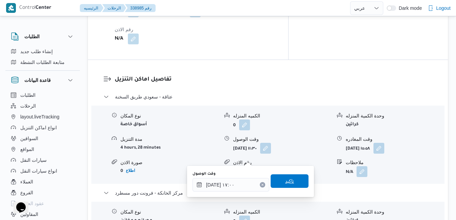
click at [285, 182] on span "تاكيد" at bounding box center [289, 181] width 9 height 8
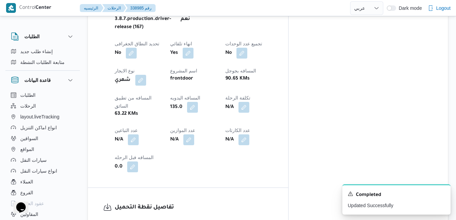
scroll to position [0, 0]
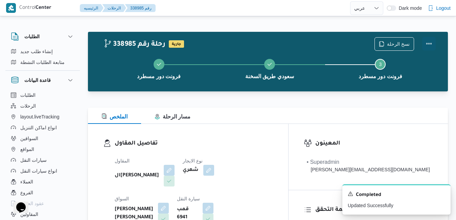
click at [429, 40] on button "Actions" at bounding box center [429, 44] width 14 height 14
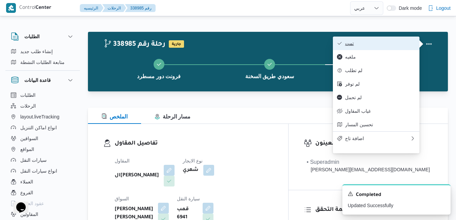
click at [378, 50] on button "تمت" at bounding box center [376, 44] width 87 height 14
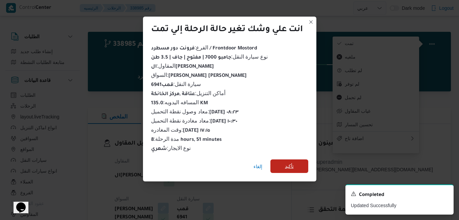
click at [294, 165] on span "تأكيد" at bounding box center [289, 166] width 9 height 8
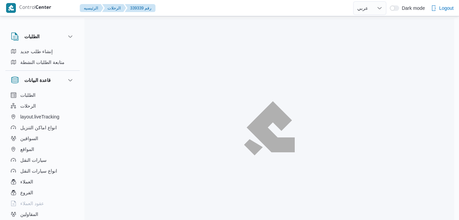
select select "ar"
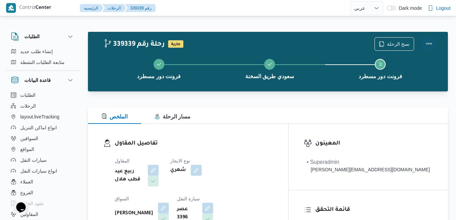
click at [432, 44] on button "Actions" at bounding box center [429, 44] width 14 height 14
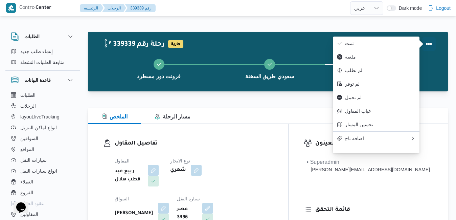
drag, startPoint x: 430, startPoint y: 44, endPoint x: 423, endPoint y: 44, distance: 6.8
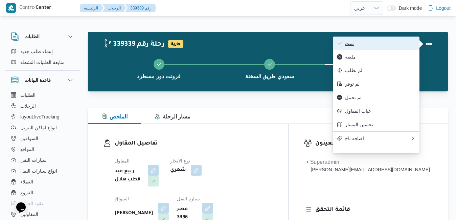
click at [396, 44] on span "تمت" at bounding box center [380, 43] width 70 height 5
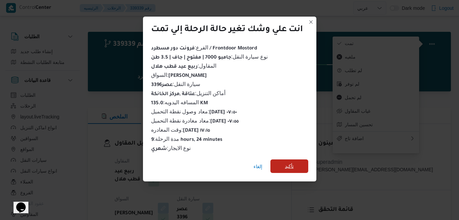
click at [292, 162] on span "تأكيد" at bounding box center [289, 166] width 9 height 8
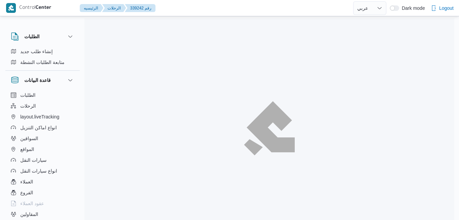
select select "ar"
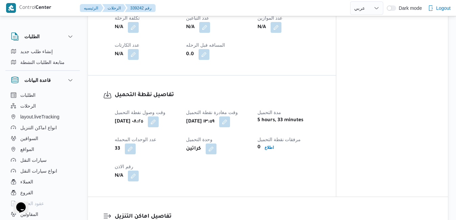
scroll to position [384, 0]
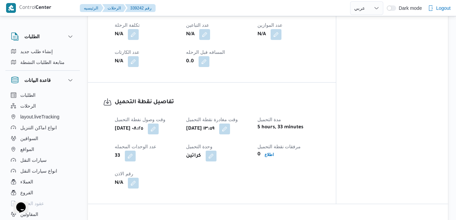
click at [240, 143] on div "وقت وصول نفطة التحميل أحد ٢٨ سبتمبر ٢٠٢٥ ٠٨:٢٥ وقت مغادرة نقطة التحميل أحد ٢٨ س…" at bounding box center [218, 151] width 214 height 81
click at [230, 134] on button "button" at bounding box center [224, 128] width 11 height 11
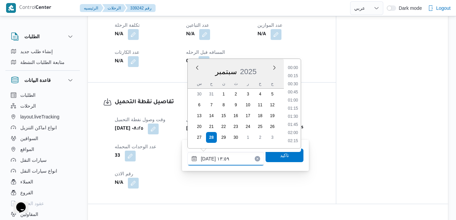
click at [212, 157] on input "٢٨/٠٩/٢٠٢٥ ١٣:٥٩" at bounding box center [225, 159] width 77 height 14
click at [294, 92] on li "09:00" at bounding box center [293, 92] width 16 height 7
type input "٢٨/٠٩/٢٠٢٥ ٠٩:٠٠"
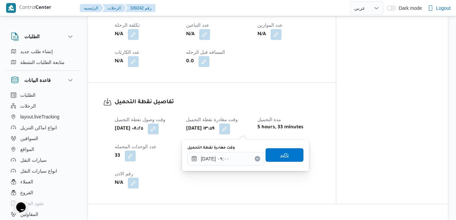
click at [273, 160] on span "تاكيد" at bounding box center [284, 155] width 38 height 14
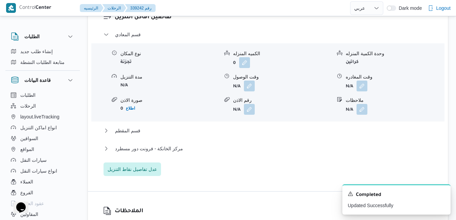
scroll to position [601, 0]
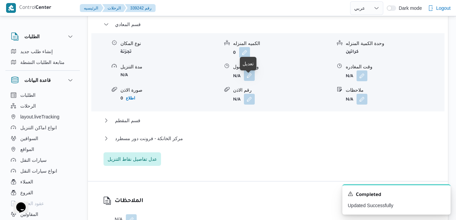
click at [252, 80] on button "button" at bounding box center [249, 75] width 11 height 11
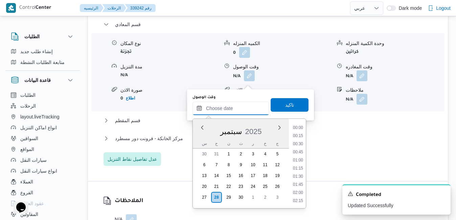
click at [227, 108] on input "وقت الوصول" at bounding box center [230, 108] width 77 height 14
click at [295, 189] on li "10:00" at bounding box center [298, 190] width 16 height 7
type input "٢٨/٠٩/٢٠٢٥ ١٠:٠٠"
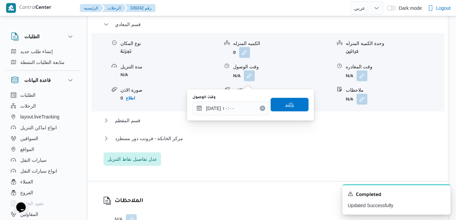
click at [285, 102] on span "تاكيد" at bounding box center [289, 104] width 9 height 8
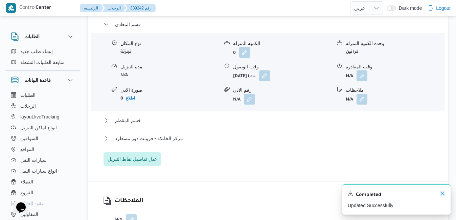
click at [443, 193] on icon "Dismiss toast" at bounding box center [442, 192] width 5 height 5
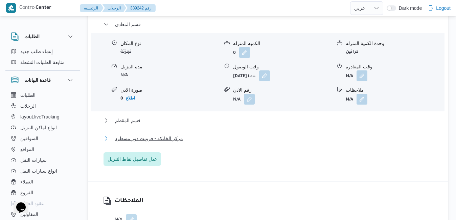
click at [330, 142] on button "مركز الخانكة - فرونت دور مسطرد" at bounding box center [267, 138] width 329 height 8
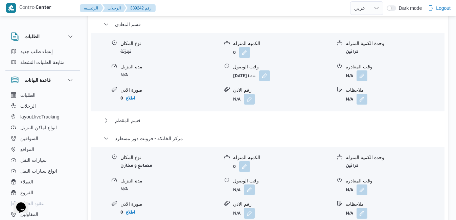
click at [343, 120] on div "قسم المعادي نوع المكان تجزئة الكميه المنزله 0 وحدة الكمية المنزله كراتين مدة ال…" at bounding box center [267, 132] width 329 height 224
click at [326, 124] on button "قسم المقطم" at bounding box center [267, 120] width 329 height 8
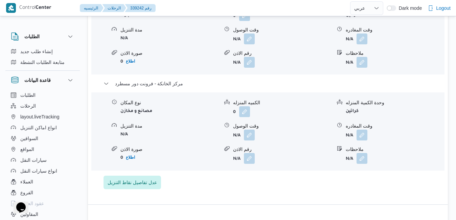
scroll to position [736, 0]
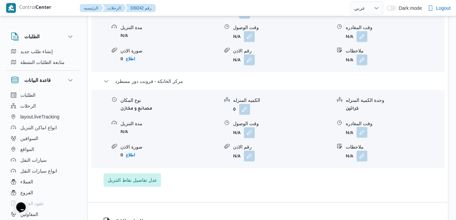
click at [360, 138] on button "button" at bounding box center [361, 132] width 11 height 11
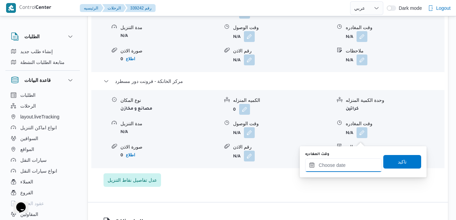
click at [333, 167] on input "وقت المغادره" at bounding box center [343, 165] width 77 height 14
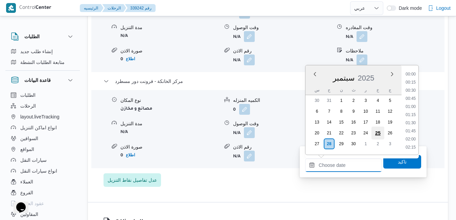
scroll to position [559, 0]
click at [414, 77] on li "17:15" at bounding box center [411, 74] width 16 height 7
type input "٢٨/٠٩/٢٠٢٥ ١٧:١٥"
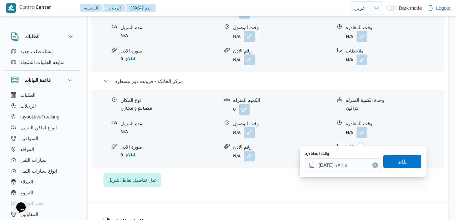
click at [389, 167] on span "تاكيد" at bounding box center [402, 162] width 38 height 14
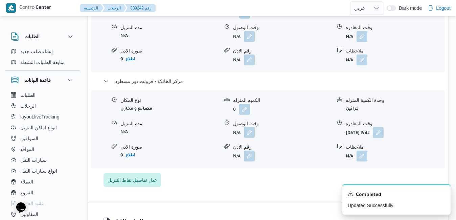
click at [250, 137] on button "button" at bounding box center [249, 132] width 11 height 11
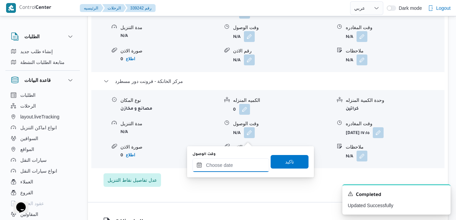
click at [238, 166] on input "وقت الوصول" at bounding box center [230, 165] width 77 height 14
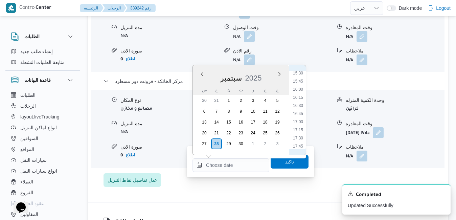
scroll to position [491, 0]
click at [300, 135] on li "17:00" at bounding box center [298, 135] width 16 height 7
type input "٢٨/٠٩/٢٠٢٥ ١٧:٠٠"
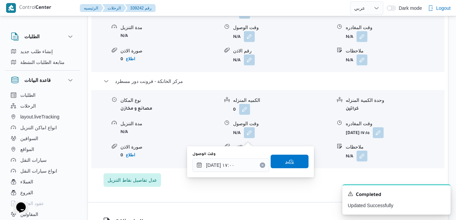
click at [285, 159] on span "تاكيد" at bounding box center [289, 161] width 9 height 8
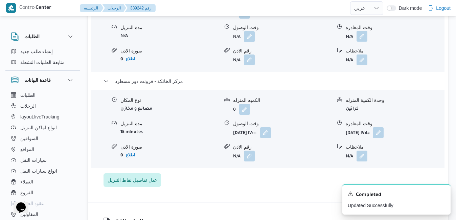
click at [360, 41] on button "button" at bounding box center [361, 36] width 11 height 11
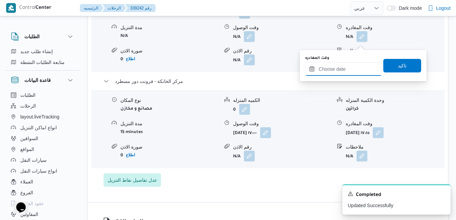
click at [342, 68] on input "وقت المغادره" at bounding box center [343, 69] width 77 height 14
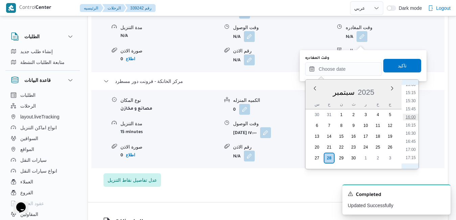
click at [412, 119] on li "16:00" at bounding box center [411, 117] width 16 height 7
type input "٢٨/٠٩/٢٠٢٥ ١٦:٠٠"
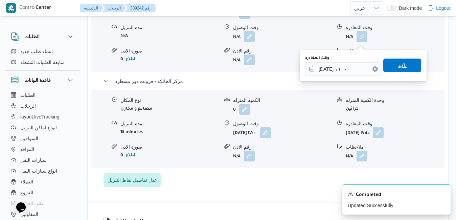
click at [404, 68] on span "تاكيد" at bounding box center [402, 66] width 38 height 14
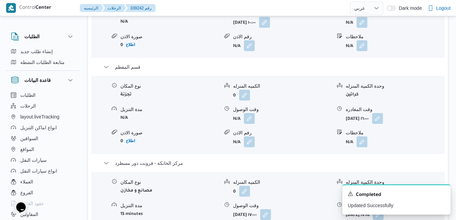
scroll to position [655, 0]
click at [358, 27] on button "button" at bounding box center [361, 21] width 11 height 11
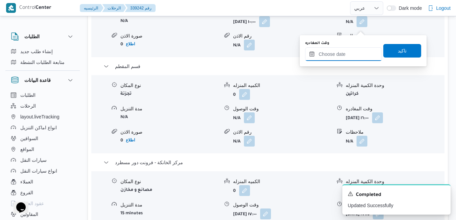
click at [341, 51] on input "وقت المغادره" at bounding box center [343, 54] width 77 height 14
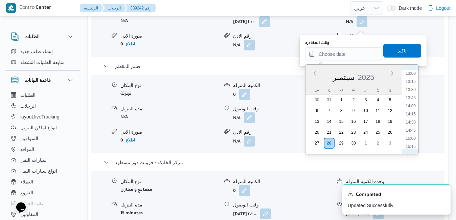
scroll to position [353, 0]
click at [409, 117] on li "12:15" at bounding box center [411, 117] width 16 height 7
type input "٢٨/٠٩/٢٠٢٥ ١٢:١٥"
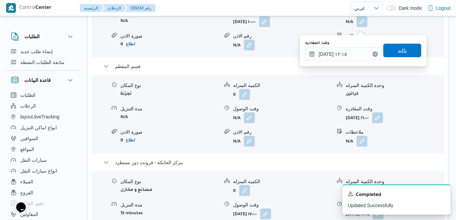
click at [398, 48] on span "تاكيد" at bounding box center [402, 50] width 9 height 8
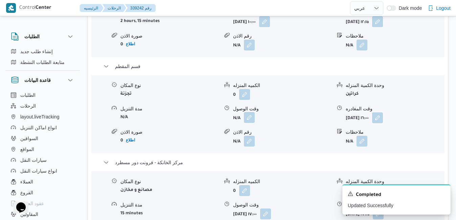
click at [252, 123] on button "button" at bounding box center [249, 117] width 11 height 11
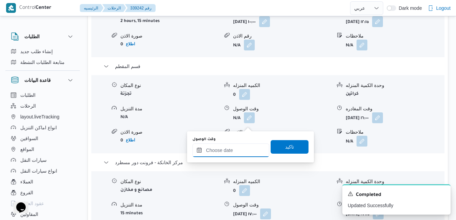
click at [240, 155] on input "وقت الوصول" at bounding box center [230, 150] width 77 height 14
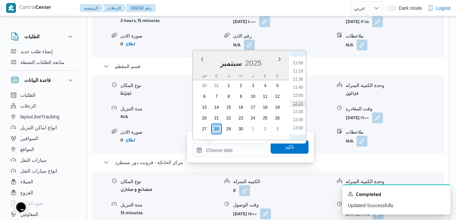
click at [297, 106] on li "12:15" at bounding box center [298, 103] width 16 height 7
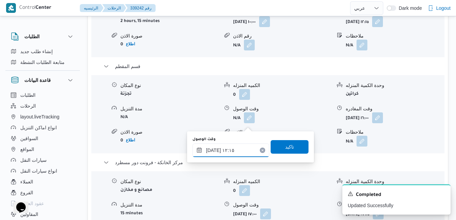
click at [212, 152] on input "٢٨/٠٩/٢٠٢٥ ١٢:١٥" at bounding box center [230, 150] width 77 height 14
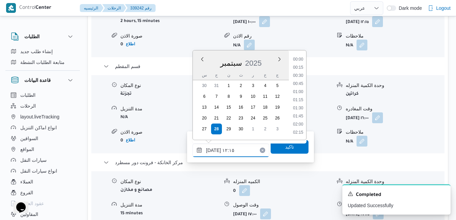
click at [212, 152] on input "٢٨/٠٩/٢٠٢٥ ١٢:١٥" at bounding box center [230, 150] width 77 height 14
type input "٢٨/٠٩/٢٠٢٥ ١٢:40"
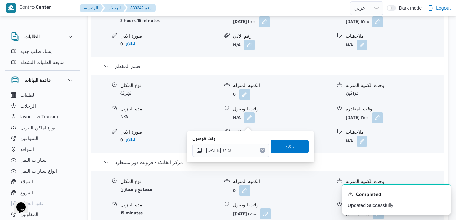
click at [274, 151] on span "تاكيد" at bounding box center [290, 147] width 38 height 14
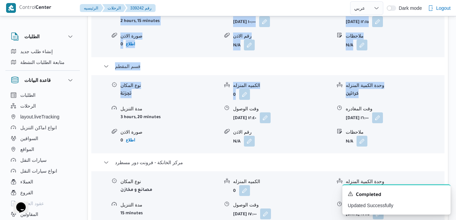
scroll to position [513, 0]
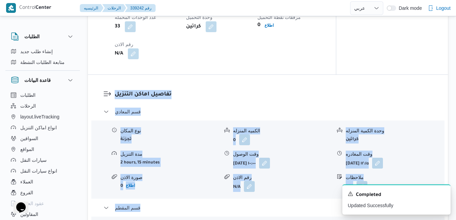
drag, startPoint x: 456, startPoint y: 95, endPoint x: 460, endPoint y: -25, distance: 120.5
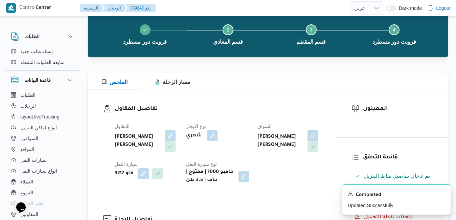
scroll to position [0, 0]
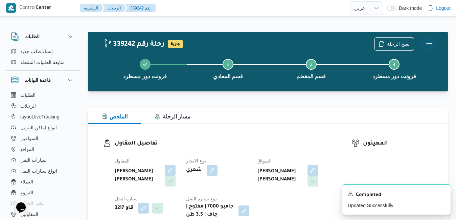
click at [427, 42] on button "Actions" at bounding box center [429, 44] width 14 height 14
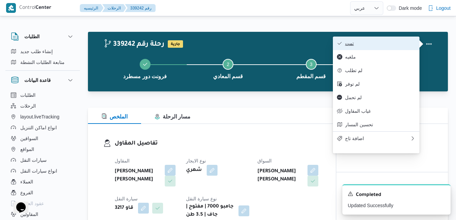
click at [392, 42] on span "تمت" at bounding box center [380, 43] width 70 height 5
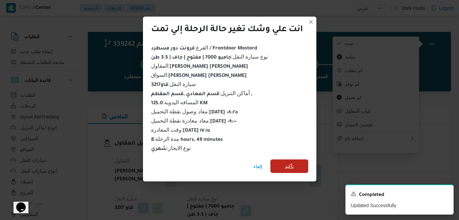
click at [285, 165] on span "تأكيد" at bounding box center [289, 166] width 9 height 8
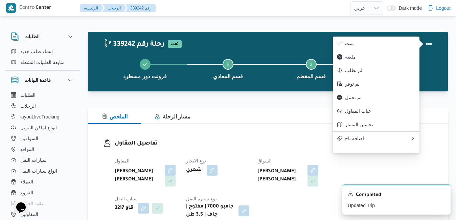
click at [285, 165] on div "عماد شحاته عطيه شحاته" at bounding box center [289, 175] width 65 height 23
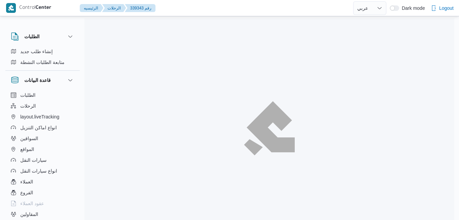
select select "ar"
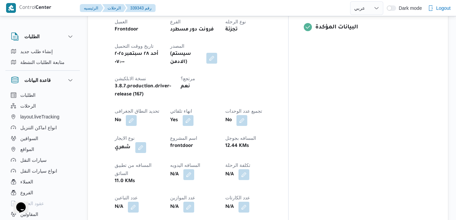
scroll to position [298, 0]
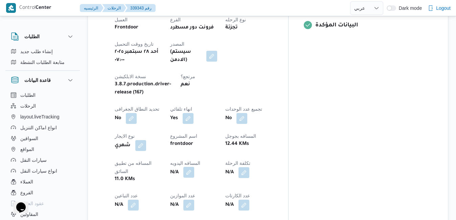
click at [194, 167] on button "button" at bounding box center [188, 172] width 11 height 11
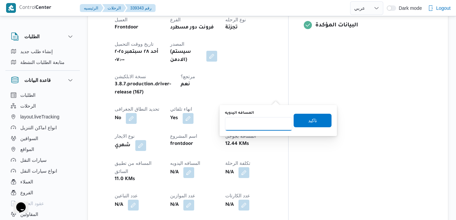
click at [266, 122] on input "المسافه اليدويه" at bounding box center [258, 124] width 67 height 14
type input "120"
click at [300, 121] on span "تاكيد" at bounding box center [313, 120] width 38 height 14
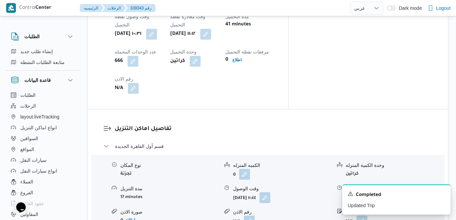
scroll to position [584, 0]
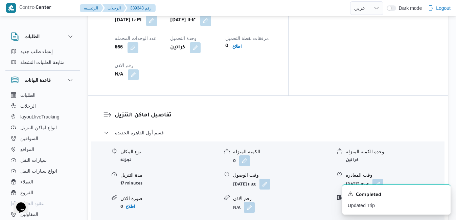
click at [442, 196] on icon "Dismiss toast" at bounding box center [442, 192] width 5 height 5
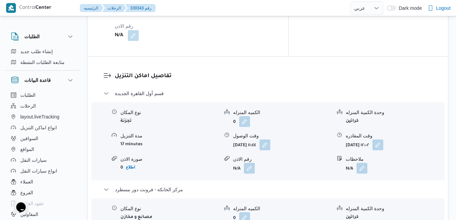
scroll to position [625, 0]
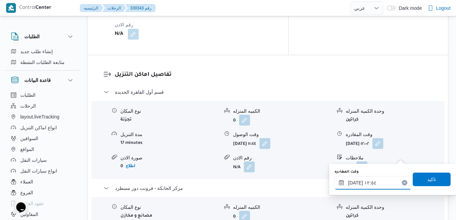
click at [362, 185] on input "[DATE] ١٢:٥٤" at bounding box center [372, 183] width 77 height 14
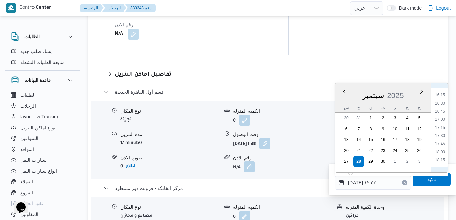
scroll to position [510, 0]
click at [442, 142] on li "17:15" at bounding box center [440, 141] width 16 height 7
type input "[DATE] ١٧:١٥"
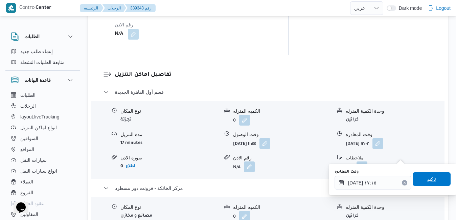
click at [424, 175] on span "تاكيد" at bounding box center [432, 179] width 38 height 14
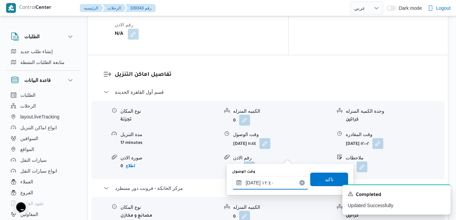
click at [279, 183] on input "[DATE] ١٢:٤٠" at bounding box center [270, 183] width 77 height 14
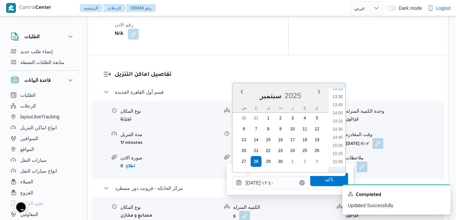
scroll to position [502, 0]
click at [340, 143] on li "17:00" at bounding box center [338, 141] width 16 height 7
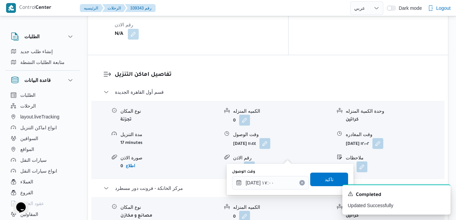
type input "[DATE] ١٢:٤٠"
click at [327, 183] on div "A new notification appears Completed Updated Successfully" at bounding box center [388, 199] width 135 height 41
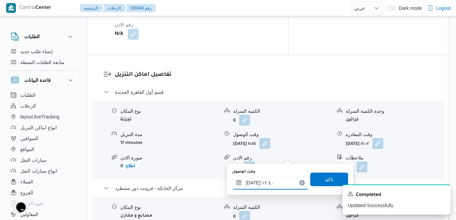
click at [271, 181] on input "[DATE] ١٢:٤٠" at bounding box center [270, 183] width 77 height 14
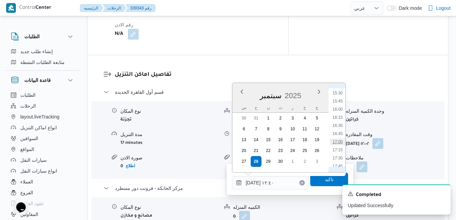
click at [339, 143] on li "17:00" at bounding box center [338, 141] width 16 height 7
type input "[DATE] ١٧:٠٠"
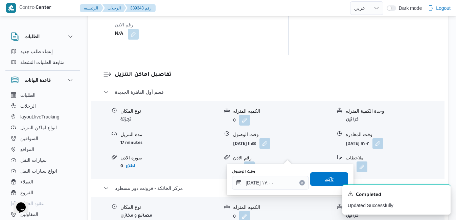
click at [312, 179] on span "تاكيد" at bounding box center [329, 179] width 38 height 14
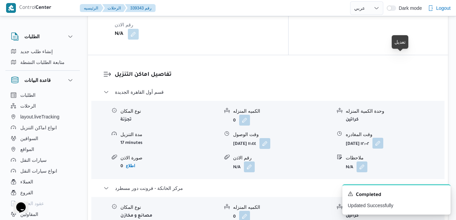
click at [383, 138] on button "button" at bounding box center [377, 143] width 11 height 11
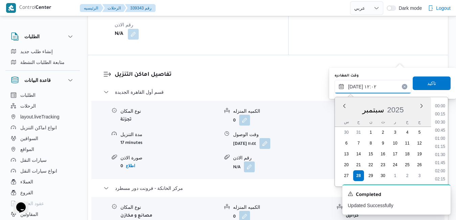
click at [378, 87] on input "[DATE] ١٢:٠٢" at bounding box center [372, 87] width 77 height 14
click at [441, 148] on li "16:15" at bounding box center [440, 147] width 16 height 7
type input "[DATE] ١٦:١٥"
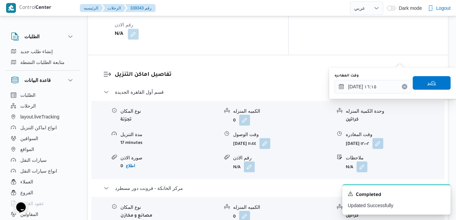
click at [430, 87] on span "تاكيد" at bounding box center [431, 83] width 9 height 8
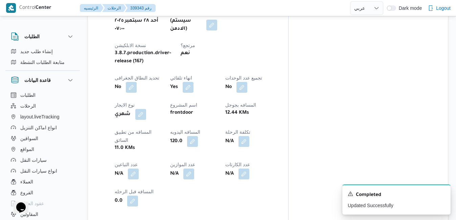
scroll to position [8, 0]
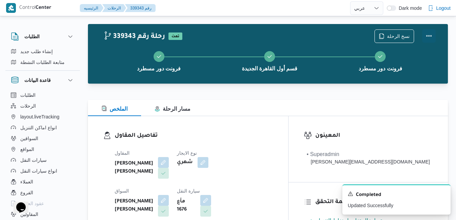
click at [428, 34] on button "Actions" at bounding box center [429, 36] width 14 height 14
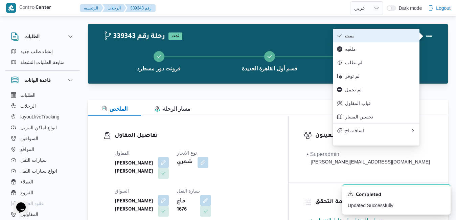
click at [382, 38] on span "تمت" at bounding box center [380, 35] width 70 height 5
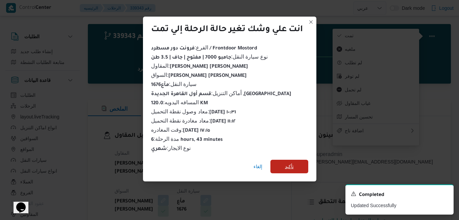
click at [297, 162] on span "تأكيد" at bounding box center [290, 167] width 38 height 14
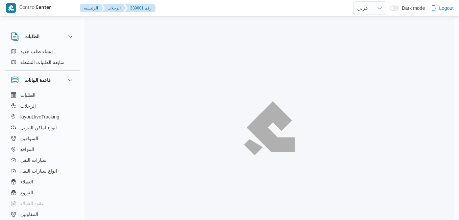
select select "ar"
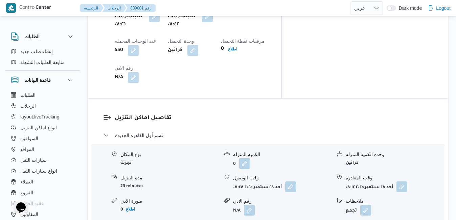
scroll to position [609, 0]
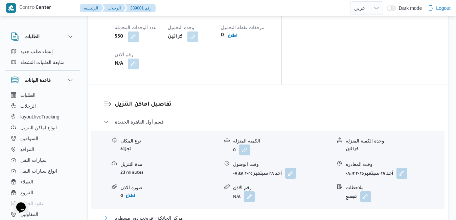
click at [270, 214] on button "مركز الخانكة - فرونت دور مسطرد" at bounding box center [267, 218] width 329 height 8
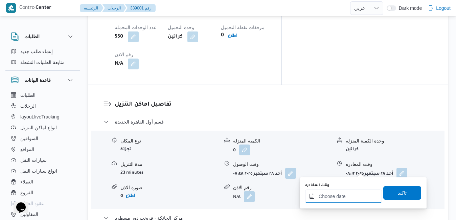
click at [329, 195] on input "وقت المغادره" at bounding box center [343, 196] width 77 height 14
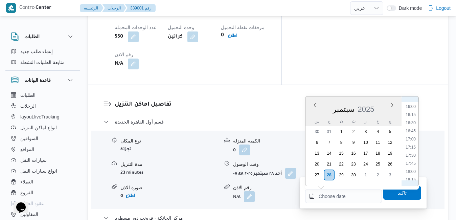
scroll to position [507, 0]
click at [413, 142] on li "16:45" at bounding box center [411, 142] width 16 height 7
type input "[DATE] ١٦:٤٥"
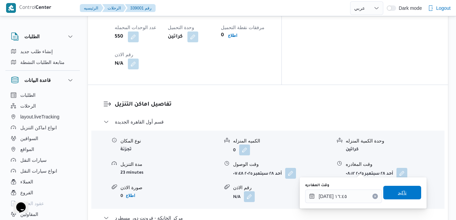
click at [398, 194] on span "تاكيد" at bounding box center [402, 192] width 9 height 8
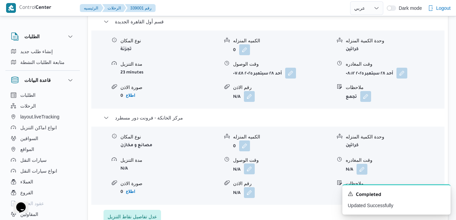
click at [250, 169] on button "button" at bounding box center [249, 168] width 11 height 11
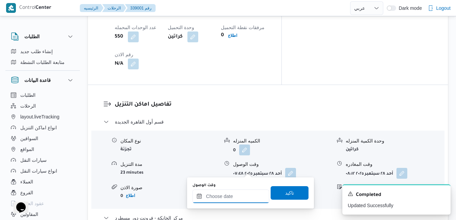
click at [235, 196] on input "وقت الوصول" at bounding box center [230, 196] width 77 height 14
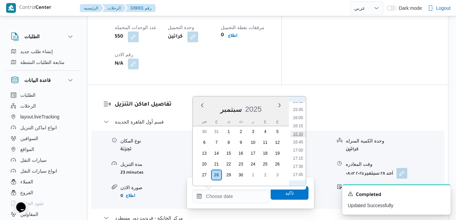
click at [299, 134] on li "16:30" at bounding box center [298, 134] width 16 height 7
type input "[DATE] ١٦:٣٠"
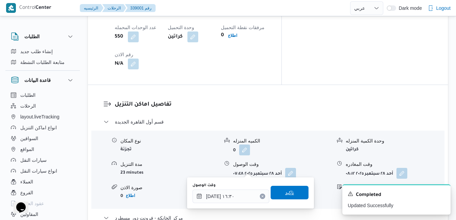
click at [287, 188] on span "تاكيد" at bounding box center [290, 193] width 38 height 14
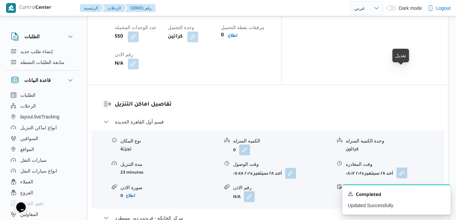
click at [401, 167] on button "button" at bounding box center [401, 172] width 11 height 11
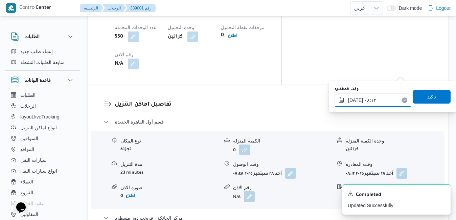
click at [368, 102] on input "[DATE] ٠٨:١٢" at bounding box center [372, 100] width 77 height 14
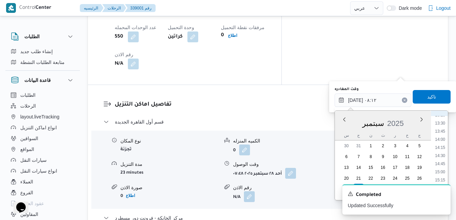
scroll to position [470, 0]
click at [440, 160] on li "15:45" at bounding box center [440, 160] width 16 height 7
type input "[DATE] ١٥:٤٥"
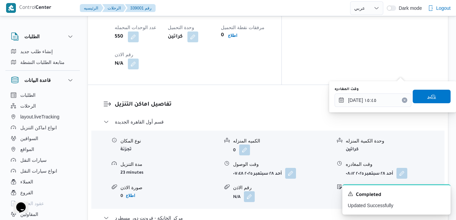
click at [427, 96] on span "تاكيد" at bounding box center [431, 96] width 9 height 8
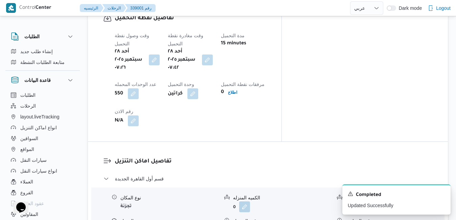
scroll to position [595, 0]
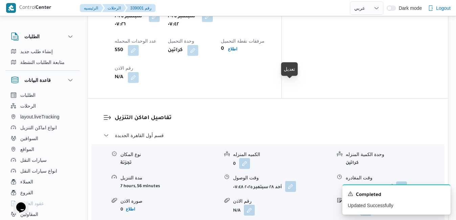
click at [292, 181] on button "button" at bounding box center [290, 186] width 11 height 11
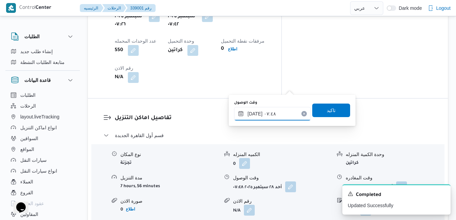
click at [270, 111] on input "[DATE] ٠٧:٤٨" at bounding box center [272, 114] width 77 height 14
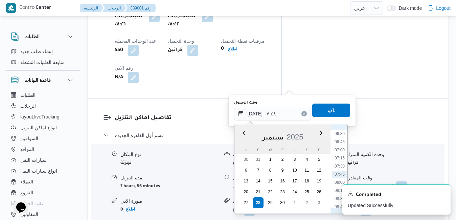
scroll to position [279, 0]
click at [343, 133] on ul "00:00 00:15 00:30 00:45 01:00 01:15 01:30 01:45 02:00 02:15 02:30 02:45 03:00 0…" at bounding box center [340, 169] width 16 height 78
click at [343, 133] on li "08:30" at bounding box center [340, 129] width 16 height 7
type input "[DATE] ٠٨:٣٠"
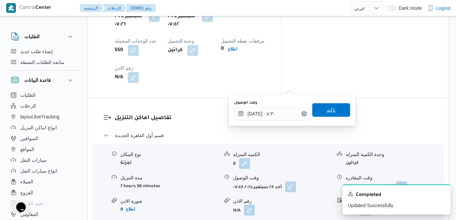
click at [329, 110] on span "تاكيد" at bounding box center [331, 110] width 9 height 8
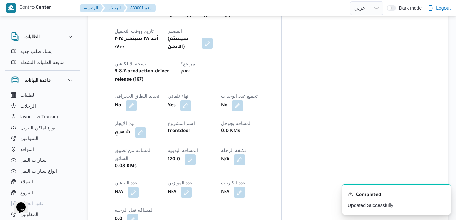
scroll to position [0, 0]
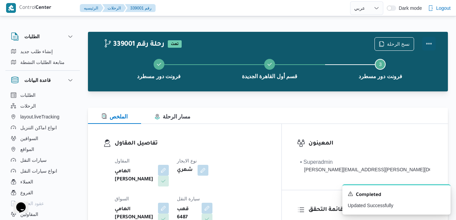
click at [429, 43] on button "Actions" at bounding box center [429, 44] width 14 height 14
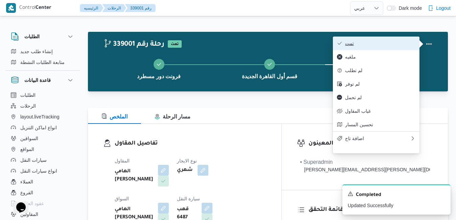
click at [391, 48] on button "تمت" at bounding box center [376, 44] width 87 height 14
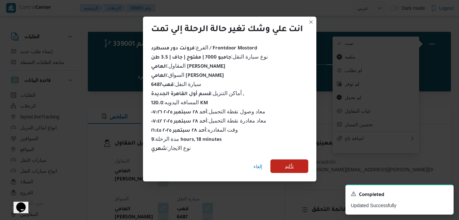
click at [293, 163] on span "تأكيد" at bounding box center [289, 166] width 9 height 8
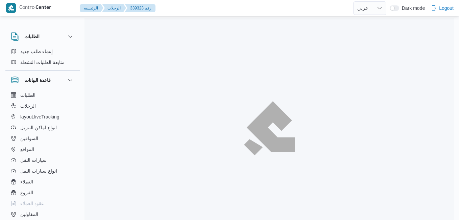
select select "ar"
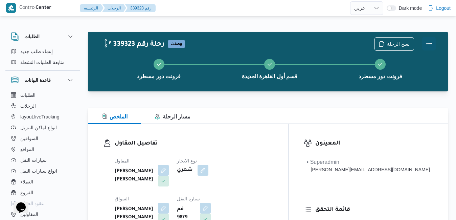
click at [429, 45] on button "Actions" at bounding box center [429, 44] width 14 height 14
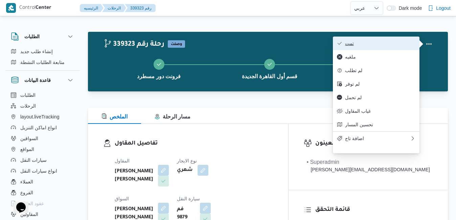
click at [399, 41] on span "تمت" at bounding box center [380, 43] width 70 height 5
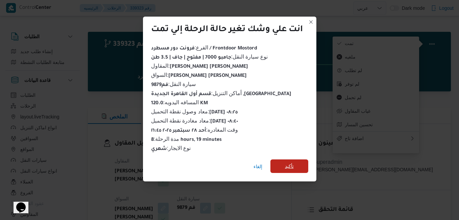
click at [299, 164] on span "تأكيد" at bounding box center [290, 166] width 38 height 14
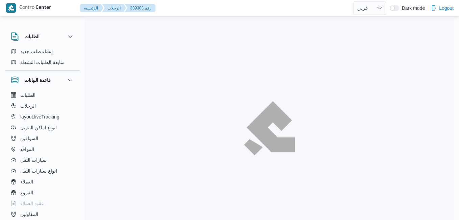
select select "ar"
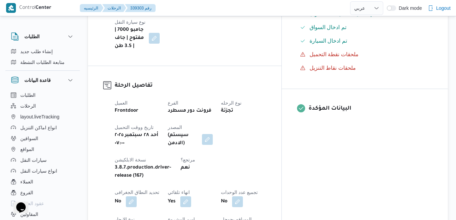
scroll to position [216, 0]
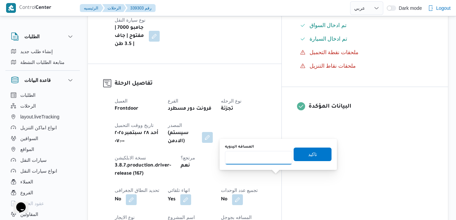
click at [264, 158] on input "المسافه اليدويه" at bounding box center [258, 158] width 67 height 14
type input "80"
click at [298, 154] on span "تاكيد" at bounding box center [313, 154] width 38 height 14
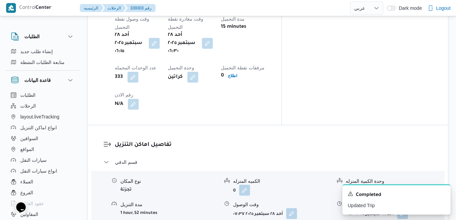
scroll to position [582, 0]
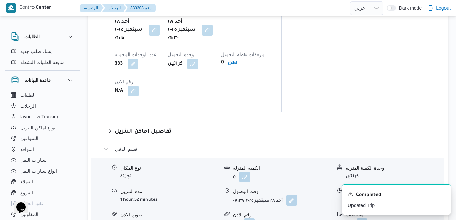
click at [443, 196] on icon "Dismiss toast" at bounding box center [442, 192] width 5 height 5
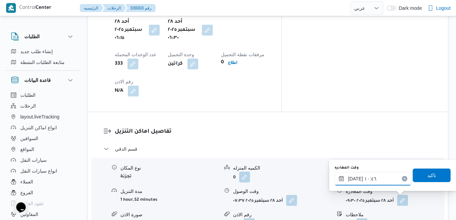
click at [372, 176] on input "٢٨/٠٩/٢٠٢٥ ١٠:٤٦" at bounding box center [372, 179] width 77 height 14
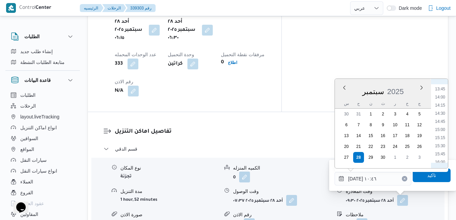
scroll to position [514, 0]
click at [446, 136] on li "17:15" at bounding box center [440, 134] width 16 height 7
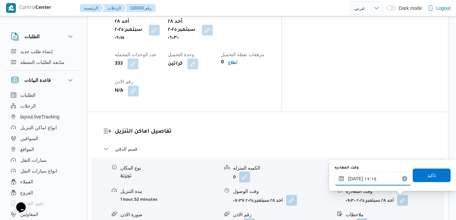
click at [374, 180] on input "٢٨/٠٩/٢٠٢٥ ١٧:١٥" at bounding box center [372, 179] width 77 height 14
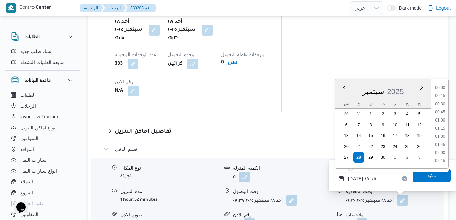
scroll to position [519, 0]
click at [444, 104] on li "16:30" at bounding box center [440, 104] width 16 height 7
type input "٢٨/٠٩/٢٠٢٥ ١٦:٣٠"
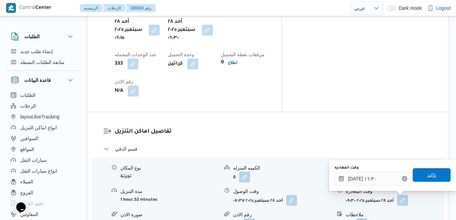
click at [427, 175] on span "تاكيد" at bounding box center [431, 175] width 9 height 8
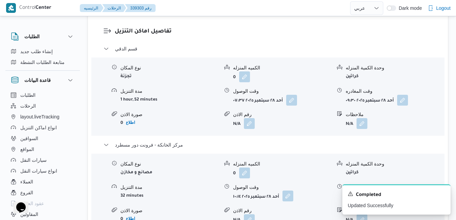
click at [291, 200] on button "button" at bounding box center [287, 195] width 11 height 11
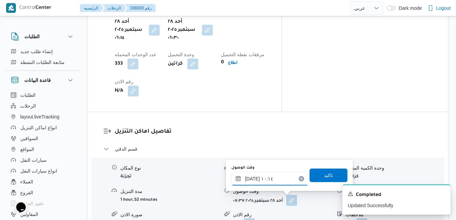
click at [265, 178] on input "٢٨/٠٩/٢٠٢٥ ١٠:١٤" at bounding box center [269, 179] width 77 height 14
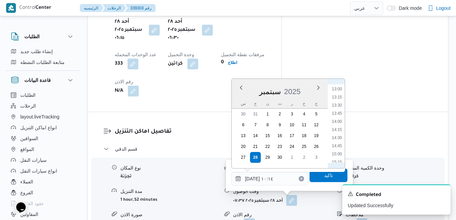
scroll to position [489, 0]
click at [337, 128] on li "16:15" at bounding box center [337, 125] width 16 height 7
type input "٢٨/٠٩/٢٠٢٥ ١٦:١٥"
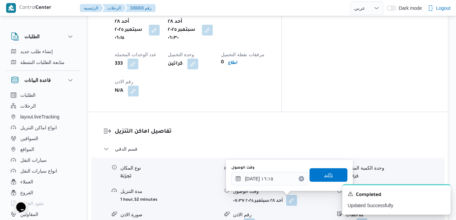
click at [324, 177] on span "تاكيد" at bounding box center [328, 175] width 9 height 8
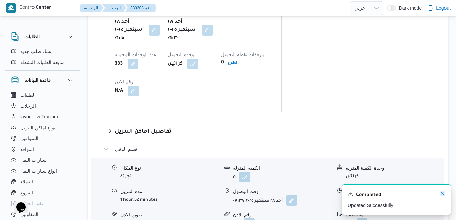
click at [441, 193] on icon "Dismiss toast" at bounding box center [442, 192] width 5 height 5
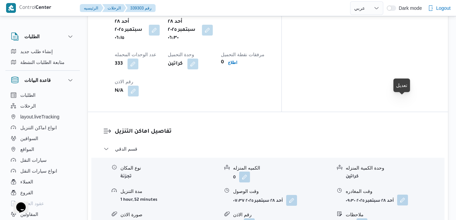
click at [402, 194] on button "button" at bounding box center [402, 199] width 11 height 11
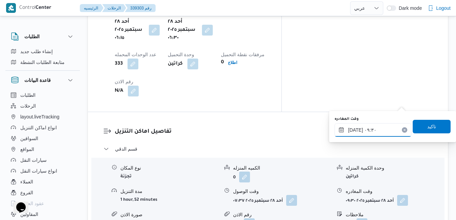
click at [377, 133] on input "٢٨/٠٩/٢٠٢٥ ٠٩:٣٠" at bounding box center [372, 130] width 77 height 14
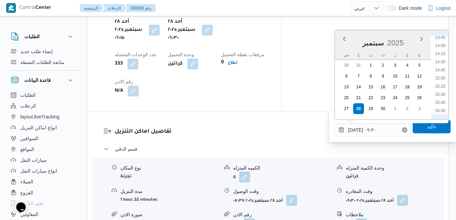
scroll to position [473, 0]
click at [442, 76] on li "15:45" at bounding box center [440, 77] width 16 height 7
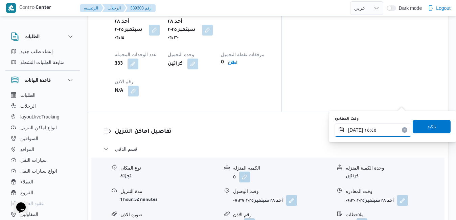
click at [355, 131] on input "٢٨/٠٩/٢٠٢٥ ١٥:٤٥" at bounding box center [372, 130] width 77 height 14
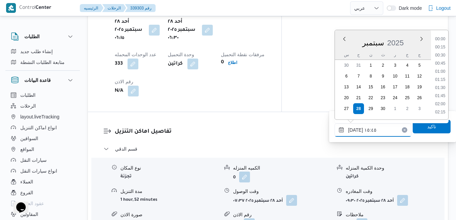
click at [355, 131] on input "٢٨/٠٩/٢٠٢٥ ١٥:٤٥" at bounding box center [372, 130] width 77 height 14
type input "٢٨/٠٩/٢٠٢٥ ١٥:٢٥"
click at [428, 127] on span "تاكيد" at bounding box center [431, 126] width 9 height 8
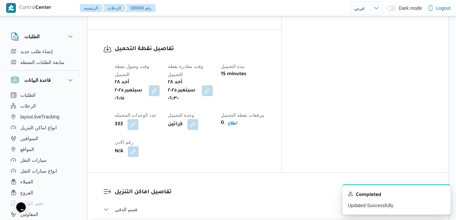
scroll to position [0, 0]
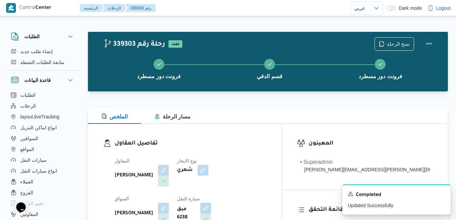
click at [425, 42] on button "Actions" at bounding box center [429, 44] width 14 height 14
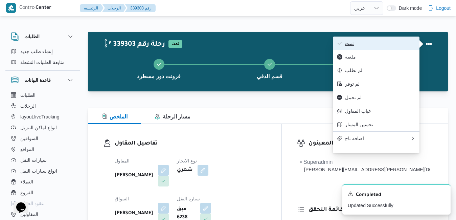
click at [385, 49] on button "تمت" at bounding box center [376, 44] width 87 height 14
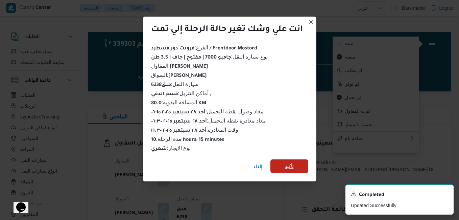
click at [290, 162] on span "تأكيد" at bounding box center [289, 166] width 9 height 8
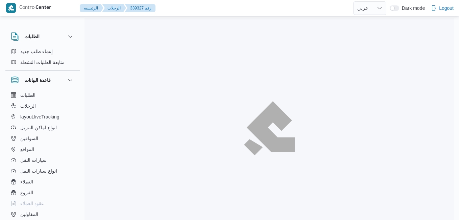
select select "ar"
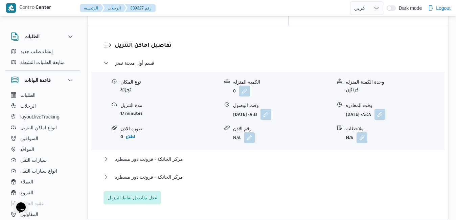
scroll to position [676, 0]
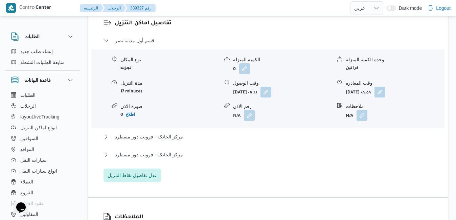
drag, startPoint x: 205, startPoint y: 102, endPoint x: 177, endPoint y: 97, distance: 29.2
click at [182, 99] on div "تفاصيل اماكن التنزيل قسم أول مدينة نصر نوع المكان تجزئة الكميه المنزله 0 وحدة ا…" at bounding box center [268, 100] width 360 height 193
click at [149, 171] on span "عدل تفاصيل نقاط التنزيل" at bounding box center [132, 175] width 49 height 8
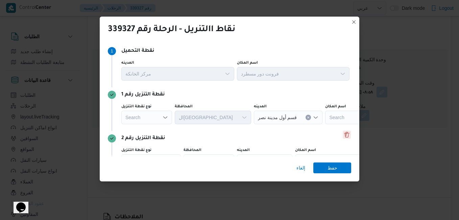
click at [344, 135] on button "Delete" at bounding box center [347, 135] width 8 height 8
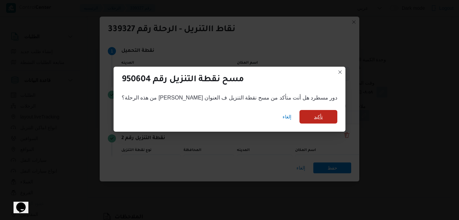
click at [311, 118] on span "تأكيد" at bounding box center [319, 117] width 38 height 14
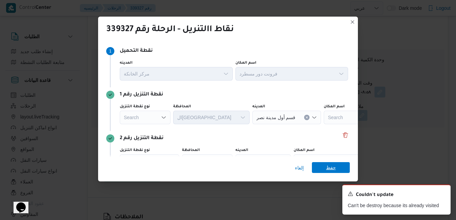
click at [333, 167] on span "حفظ" at bounding box center [331, 167] width 10 height 11
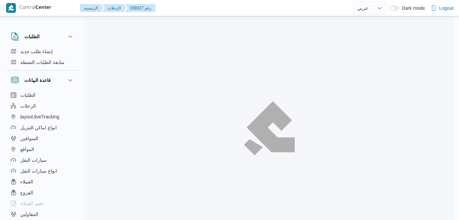
select select "ar"
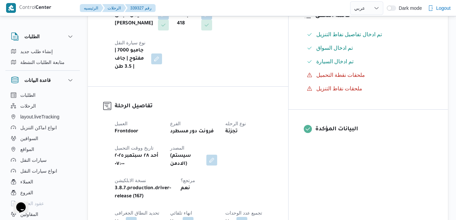
scroll to position [194, 0]
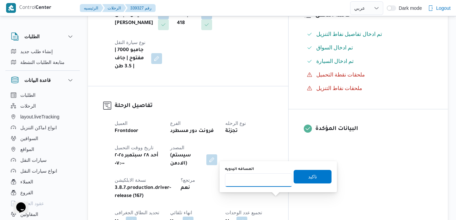
click at [270, 182] on input "المسافه اليدويه" at bounding box center [258, 180] width 67 height 14
type input "90"
click at [301, 177] on span "تاكيد" at bounding box center [313, 176] width 38 height 14
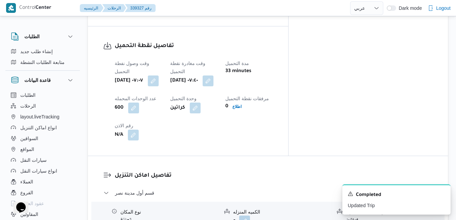
scroll to position [600, 0]
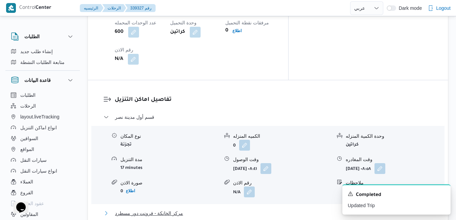
click at [236, 209] on button "مركز الخانكة - فرونت دور مسطرد" at bounding box center [267, 213] width 329 height 8
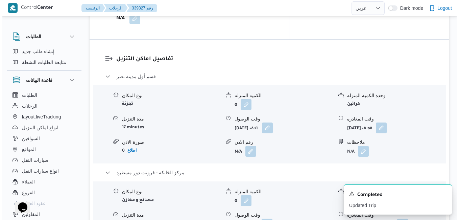
scroll to position [654, 0]
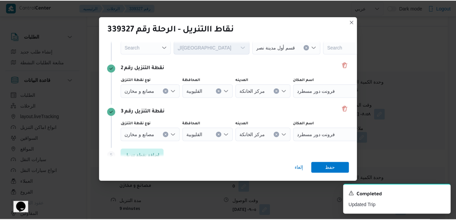
scroll to position [81, 0]
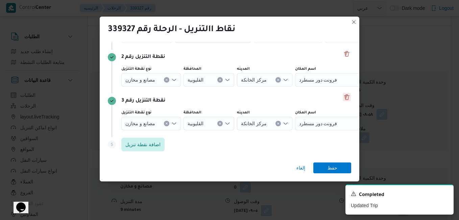
click at [343, 97] on button "Delete" at bounding box center [347, 97] width 8 height 8
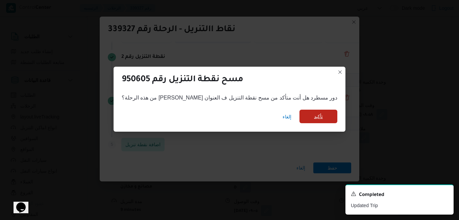
click at [302, 120] on span "تأكيد" at bounding box center [319, 117] width 38 height 14
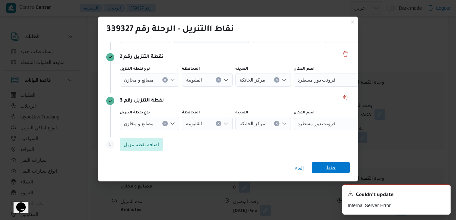
click at [330, 169] on span "حفظ" at bounding box center [331, 167] width 10 height 11
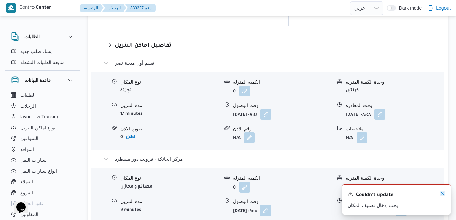
click at [443, 192] on icon "Dismiss toast" at bounding box center [442, 192] width 5 height 5
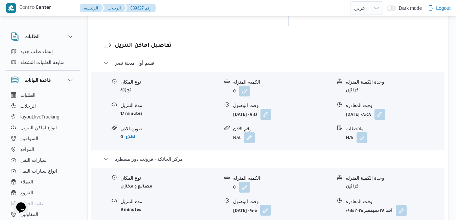
click at [271, 205] on button "button" at bounding box center [265, 210] width 11 height 11
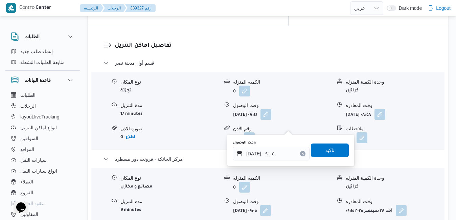
click at [301, 153] on icon "Clear input" at bounding box center [302, 153] width 3 height 3
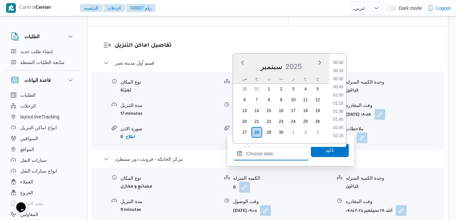
scroll to position [584, 0]
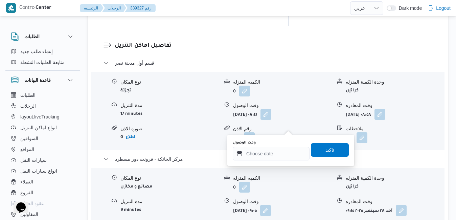
click at [313, 150] on span "تاكيد" at bounding box center [330, 150] width 38 height 14
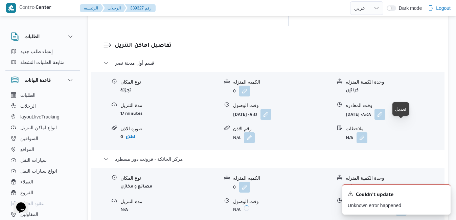
click at [402, 205] on button "button" at bounding box center [401, 210] width 11 height 11
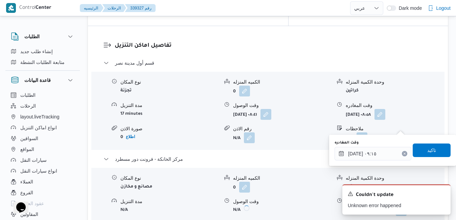
click at [402, 151] on button "Clear input" at bounding box center [404, 153] width 5 height 5
click at [419, 152] on span "تاكيد" at bounding box center [432, 150] width 38 height 14
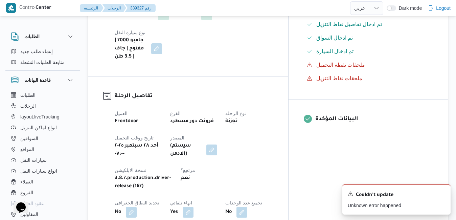
scroll to position [0, 0]
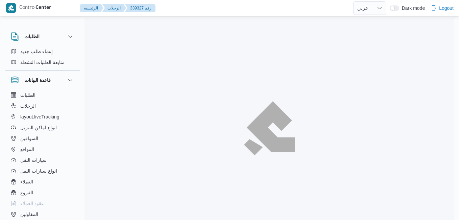
select select "ar"
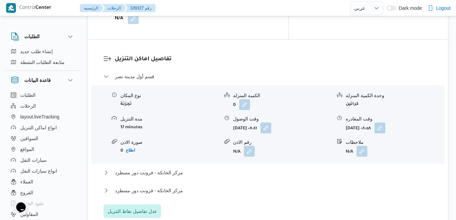
scroll to position [595, 0]
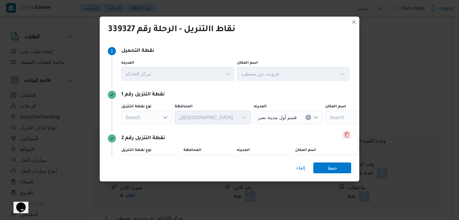
click at [346, 136] on button "Delete" at bounding box center [347, 135] width 8 height 8
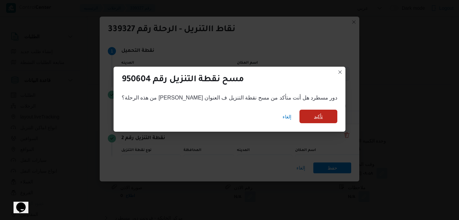
click at [310, 118] on span "تأكيد" at bounding box center [319, 117] width 38 height 14
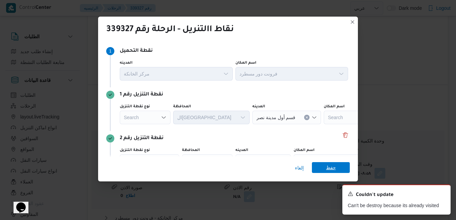
click at [324, 167] on span "حفظ" at bounding box center [331, 167] width 38 height 11
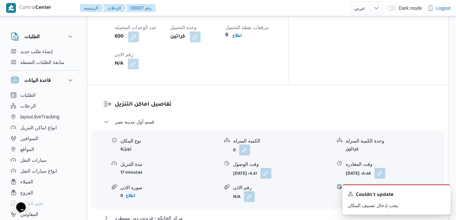
click at [443, 192] on icon "Dismiss toast" at bounding box center [442, 192] width 5 height 5
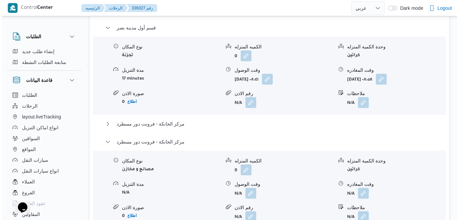
scroll to position [717, 0]
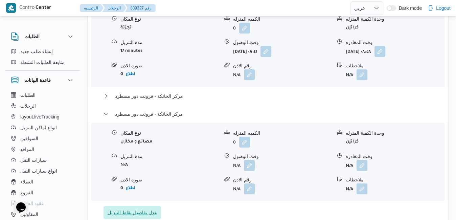
click at [158, 206] on span "عدل تفاصيل نقاط التنزيل" at bounding box center [131, 213] width 57 height 14
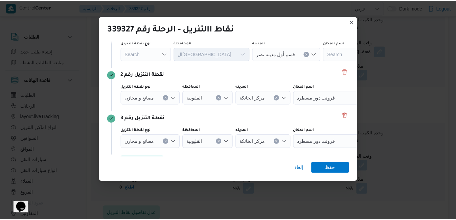
scroll to position [71, 0]
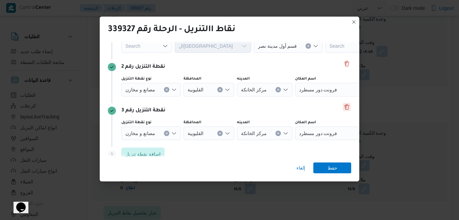
click at [343, 107] on button "Delete" at bounding box center [347, 107] width 8 height 8
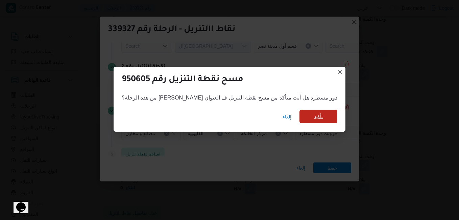
click at [314, 117] on span "تأكيد" at bounding box center [318, 116] width 9 height 8
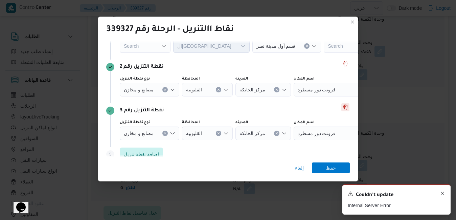
click at [442, 193] on icon "Dismiss toast" at bounding box center [442, 192] width 5 height 5
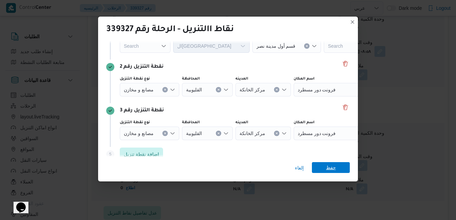
click at [330, 168] on span "حفظ" at bounding box center [331, 167] width 10 height 11
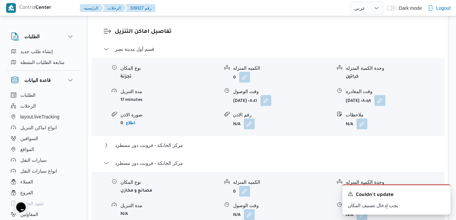
scroll to position [676, 0]
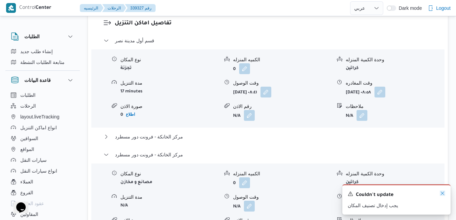
click at [443, 194] on icon "Dismiss toast" at bounding box center [442, 192] width 3 height 3
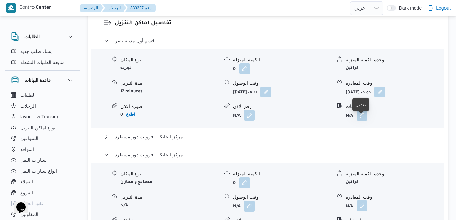
click at [367, 200] on button "button" at bounding box center [361, 205] width 11 height 11
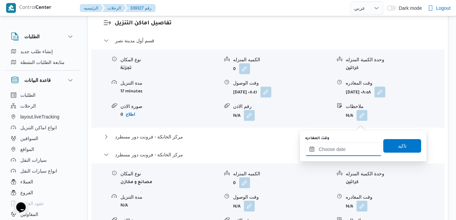
click at [337, 151] on input "وقت المغادره" at bounding box center [343, 149] width 77 height 14
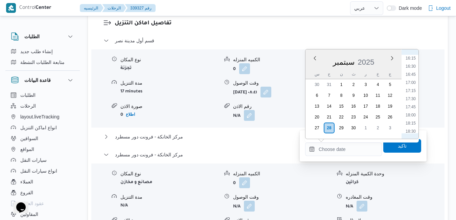
scroll to position [515, 0]
click at [413, 86] on li "16:45" at bounding box center [411, 87] width 16 height 7
type input "٢٨/٠٩/٢٠٢٥ ١٦:٤٥"
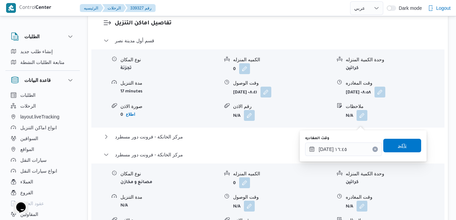
click at [397, 141] on span "تاكيد" at bounding box center [402, 146] width 38 height 14
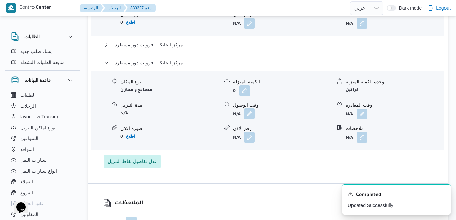
drag, startPoint x: 247, startPoint y: 120, endPoint x: 247, endPoint y: 124, distance: 3.7
click at [247, 119] on button "button" at bounding box center [249, 113] width 11 height 11
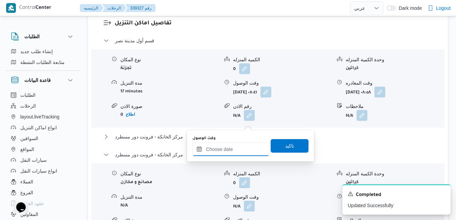
click at [239, 148] on input "وقت الوصول" at bounding box center [230, 149] width 77 height 14
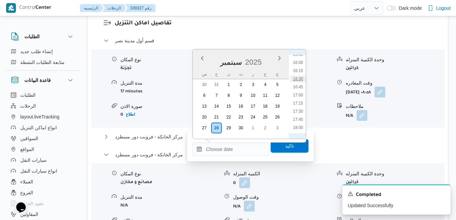
click at [298, 79] on li "16:30" at bounding box center [298, 78] width 16 height 7
type input "٢٨/٠٩/٢٠٢٥ ١٦:٣٠"
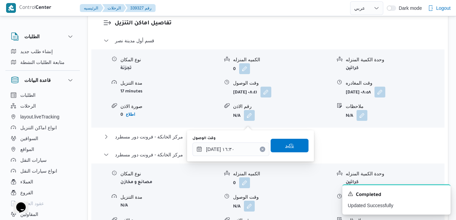
click at [292, 147] on span "تاكيد" at bounding box center [290, 146] width 38 height 14
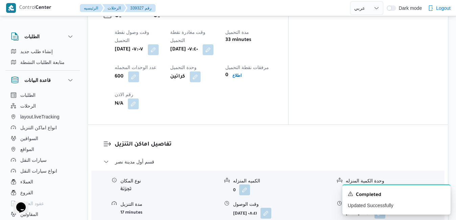
scroll to position [555, 0]
click at [443, 190] on div "A new notification appears Completed Updated Successfully" at bounding box center [396, 199] width 108 height 30
click at [443, 194] on icon "Dismiss toast" at bounding box center [442, 192] width 5 height 5
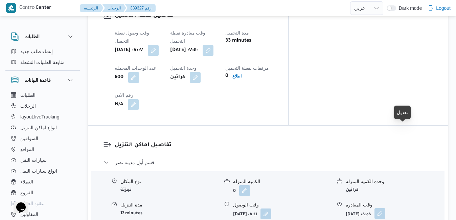
click at [385, 208] on button "button" at bounding box center [379, 213] width 11 height 11
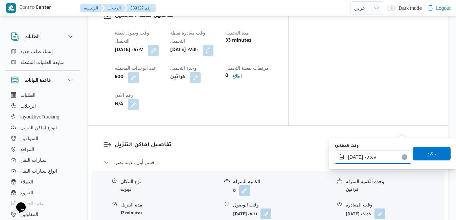
click at [366, 159] on input "٢٨/٠٩/٢٠٢٥ ٠٨:٥٨" at bounding box center [372, 157] width 77 height 14
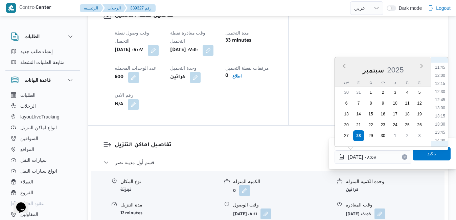
scroll to position [449, 0]
click at [442, 123] on li "15:30" at bounding box center [440, 120] width 16 height 7
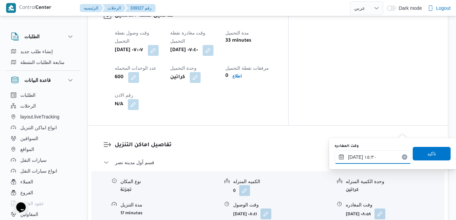
click at [355, 157] on input "٢٨/٠٩/٢٠٢٥ ١٥:٣٠" at bounding box center [372, 157] width 77 height 14
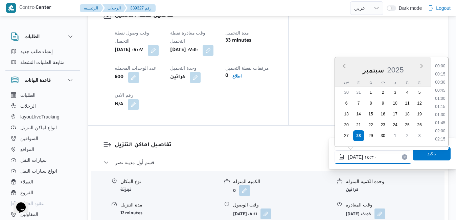
scroll to position [462, 0]
type input "٢٨/٠٩/٢٠٢٥ ١٥:٥٠"
click at [435, 155] on span "تاكيد" at bounding box center [432, 153] width 38 height 14
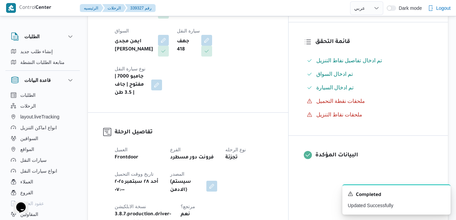
scroll to position [0, 0]
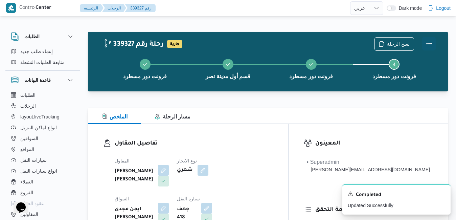
click at [430, 44] on button "Actions" at bounding box center [429, 44] width 14 height 14
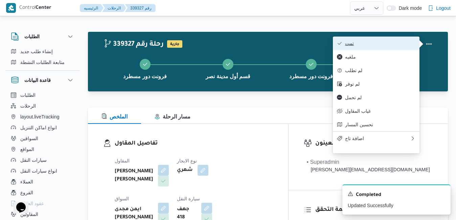
click at [404, 43] on span "تمت" at bounding box center [380, 43] width 70 height 5
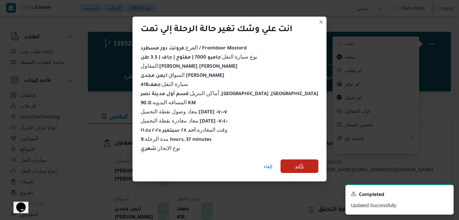
click at [295, 163] on span "تأكيد" at bounding box center [299, 166] width 9 height 8
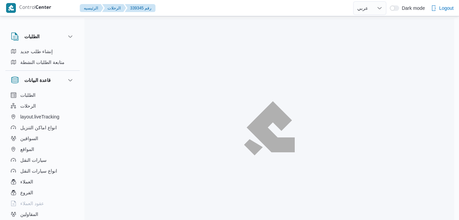
select select "ar"
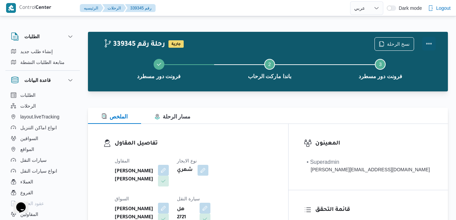
click at [429, 44] on button "Actions" at bounding box center [429, 44] width 14 height 14
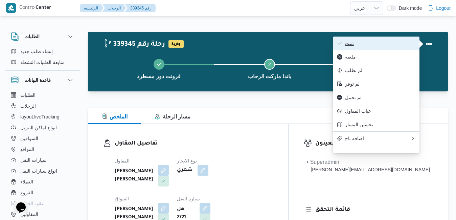
click at [396, 44] on span "تمت" at bounding box center [380, 43] width 70 height 5
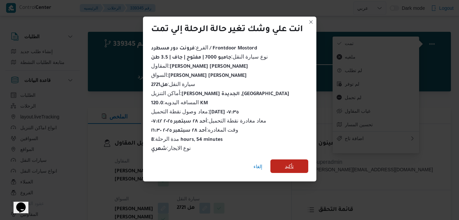
click at [294, 162] on span "تأكيد" at bounding box center [289, 166] width 9 height 8
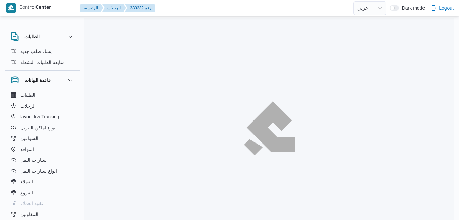
select select "ar"
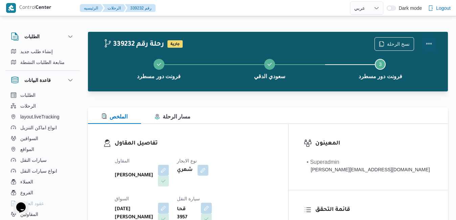
click at [430, 43] on button "Actions" at bounding box center [429, 44] width 14 height 14
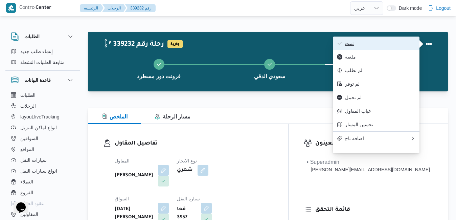
click at [395, 46] on span "تمت" at bounding box center [380, 43] width 70 height 5
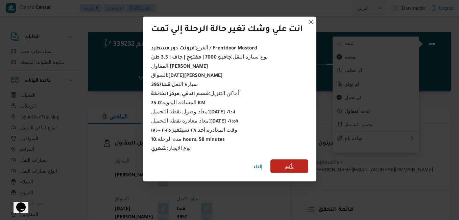
click at [298, 161] on span "تأكيد" at bounding box center [290, 166] width 38 height 14
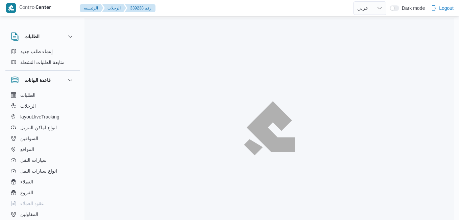
select select "ar"
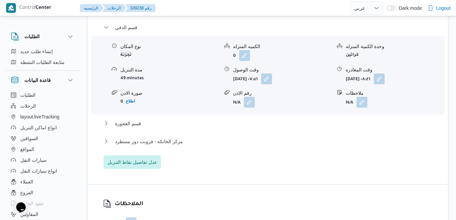
scroll to position [690, 0]
click at [244, 119] on button "قسم العجوزة" at bounding box center [267, 123] width 329 height 8
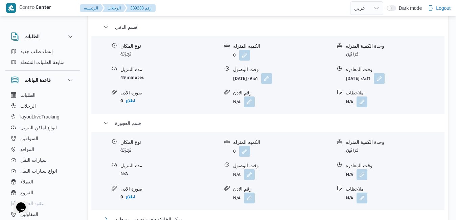
click at [212, 215] on button "مركز الخانكة - فرونت دور مسطرد" at bounding box center [267, 219] width 329 height 8
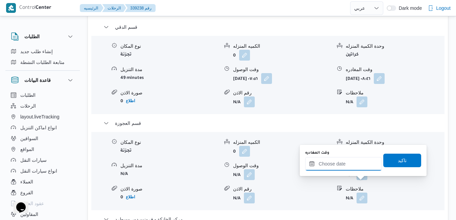
click at [349, 163] on input "وقت المغادره" at bounding box center [343, 164] width 77 height 14
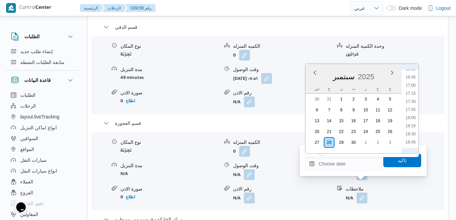
scroll to position [523, 0]
click at [413, 112] on li "17:15" at bounding box center [411, 109] width 16 height 7
type input "٢٨/٠٩/٢٠٢٥ ١٧:١٥"
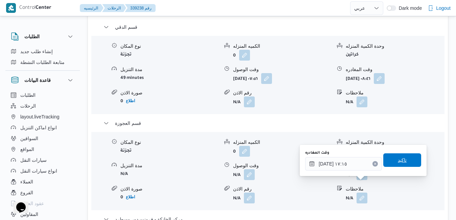
click at [398, 161] on span "تاكيد" at bounding box center [402, 160] width 9 height 8
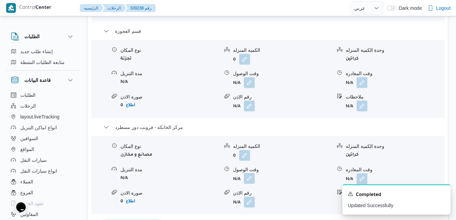
click at [246, 182] on button "button" at bounding box center [249, 178] width 11 height 11
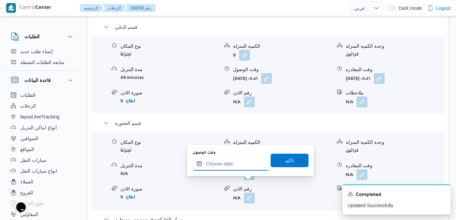
click at [244, 166] on input "وقت الوصول" at bounding box center [230, 164] width 77 height 14
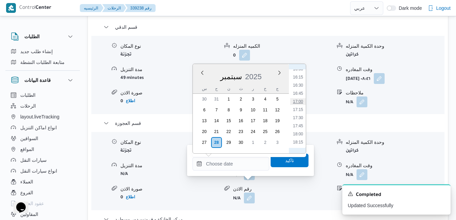
click at [300, 102] on li "17:00" at bounding box center [298, 101] width 16 height 7
type input "[DATE] ١٧:٠٠"
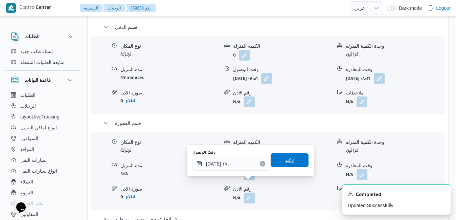
click at [285, 163] on span "تاكيد" at bounding box center [289, 160] width 9 height 8
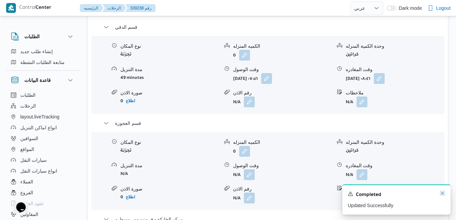
click at [443, 193] on icon "Dismiss toast" at bounding box center [442, 192] width 3 height 3
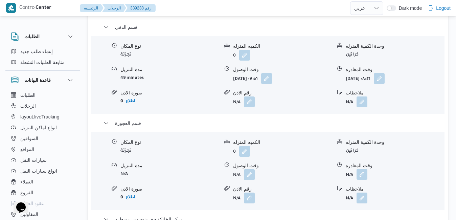
click at [362, 169] on button "button" at bounding box center [361, 174] width 11 height 11
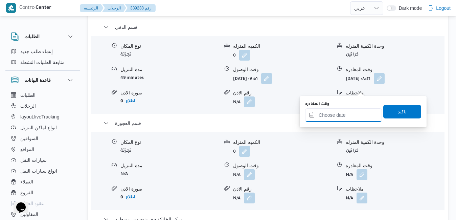
click at [344, 113] on input "وقت المغادره" at bounding box center [343, 115] width 77 height 14
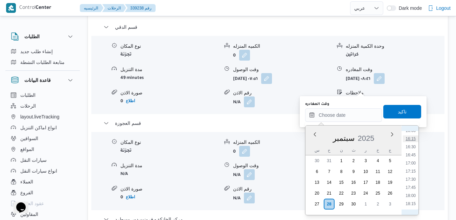
click at [411, 139] on li "16:15" at bounding box center [411, 138] width 16 height 7
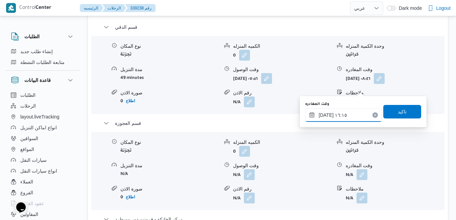
click at [325, 116] on input "٢٨/٠٩/٢٠٢٥ ١٦:١٥" at bounding box center [343, 115] width 77 height 14
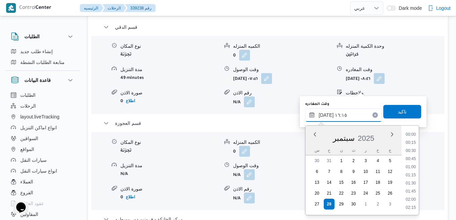
scroll to position [486, 0]
type input "٢٨/٠٩/٢٠٢٥ ١٦:10"
click at [385, 112] on span "تاكيد" at bounding box center [402, 111] width 38 height 14
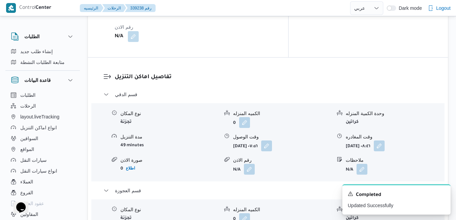
scroll to position [622, 0]
click at [385, 140] on button "button" at bounding box center [379, 145] width 11 height 11
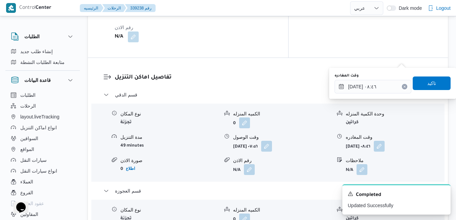
click at [302, 157] on div "رقم الاذن" at bounding box center [282, 160] width 98 height 7
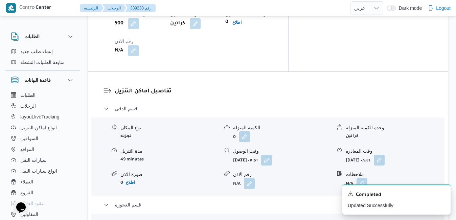
scroll to position [609, 0]
click at [272, 154] on button "button" at bounding box center [266, 159] width 11 height 11
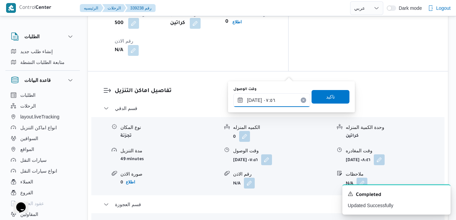
click at [263, 100] on input "٢٨/٠٩/٢٠٢٥ ٠٧:٥٦" at bounding box center [271, 100] width 77 height 14
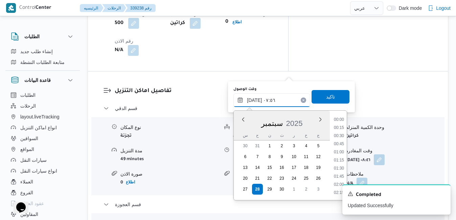
scroll to position [210, 0]
click at [339, 171] on li "08:00" at bounding box center [339, 168] width 16 height 7
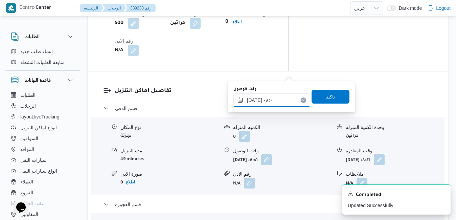
click at [255, 100] on input "٢٨/٠٩/٢٠٢٥ ٠٨:٠٠" at bounding box center [271, 100] width 77 height 14
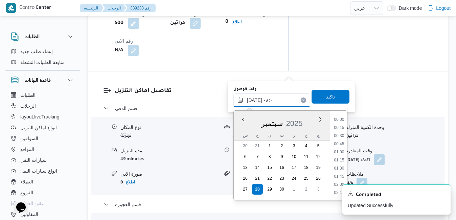
scroll to position [218, 0]
type input "٢٨/٠٩/٢٠٢٥ ٠٨:١٠"
click at [313, 95] on span "تاكيد" at bounding box center [330, 97] width 38 height 14
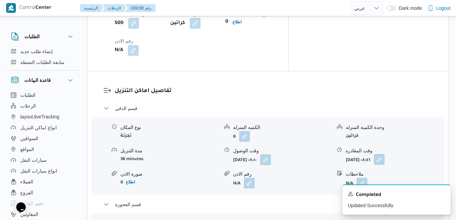
click at [385, 154] on button "button" at bounding box center [379, 159] width 11 height 11
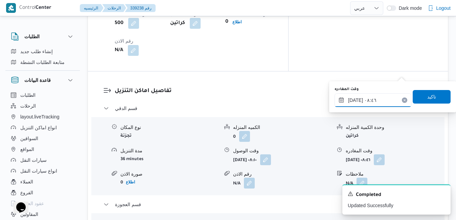
click at [375, 99] on input "٢٨/٠٩/٢٠٢٥ ٠٨:٤٦" at bounding box center [372, 100] width 77 height 14
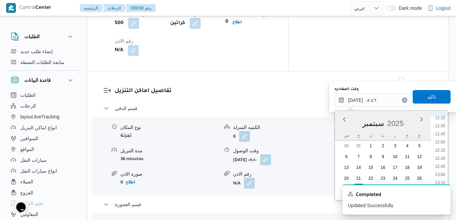
scroll to position [380, 0]
click at [441, 130] on li "12:00" at bounding box center [440, 128] width 16 height 7
type input "٢٨/٠٩/٢٠٢٥ ١٢:٠٠"
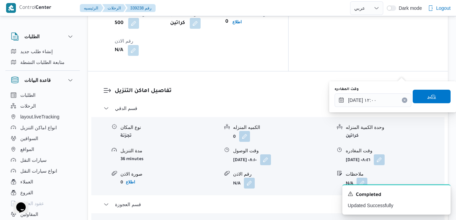
drag, startPoint x: 433, startPoint y: 98, endPoint x: 439, endPoint y: 117, distance: 20.0
click at [433, 98] on span "تاكيد" at bounding box center [432, 97] width 38 height 14
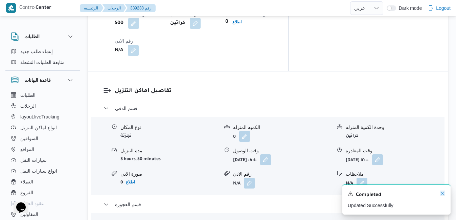
click at [442, 194] on icon "Dismiss toast" at bounding box center [442, 192] width 5 height 5
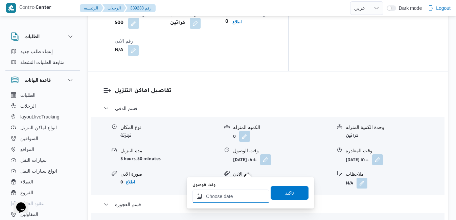
click at [241, 196] on input "وقت الوصول" at bounding box center [230, 196] width 77 height 14
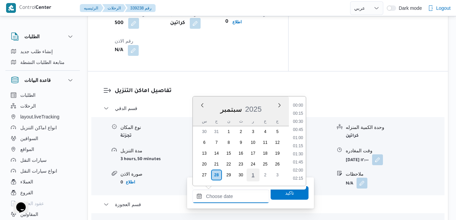
scroll to position [592, 0]
click at [303, 124] on li "18:45" at bounding box center [298, 122] width 16 height 7
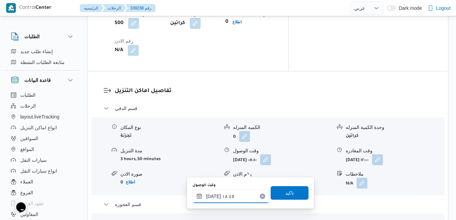
click at [237, 198] on input "٢٨/٠٩/٢٠٢٥ ١٨:٤٥" at bounding box center [230, 196] width 77 height 14
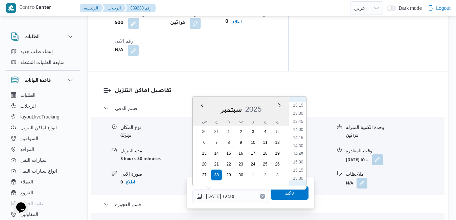
scroll to position [362, 0]
click at [298, 144] on li "12:15" at bounding box center [298, 141] width 16 height 7
type input "٢٨/٠٩/٢٠٢٥ ١٢:١٥"
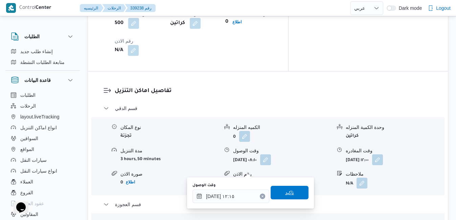
click at [285, 196] on span "تاكيد" at bounding box center [289, 192] width 9 height 8
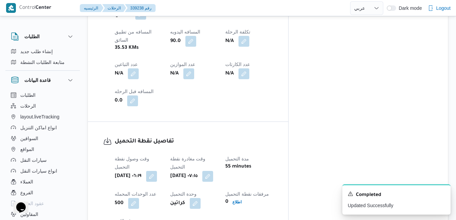
scroll to position [0, 0]
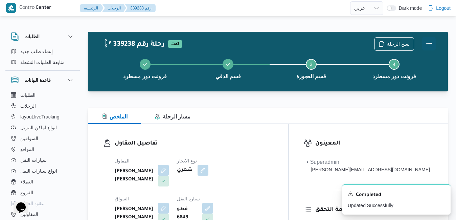
click at [426, 48] on button "Actions" at bounding box center [429, 44] width 14 height 14
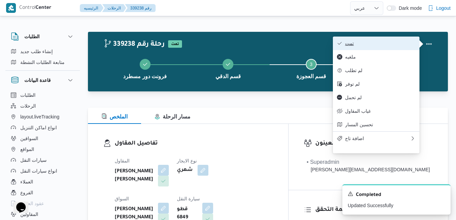
click at [378, 45] on span "تمت" at bounding box center [380, 43] width 70 height 5
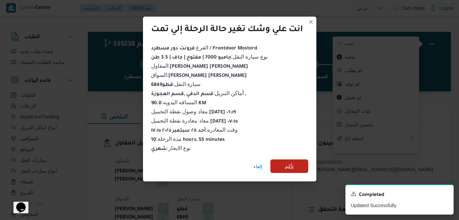
click at [284, 165] on span "تأكيد" at bounding box center [290, 166] width 38 height 14
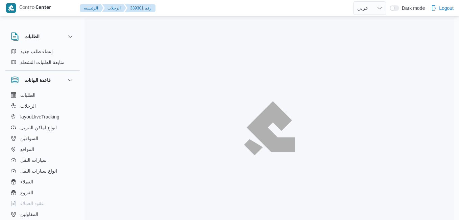
select select "ar"
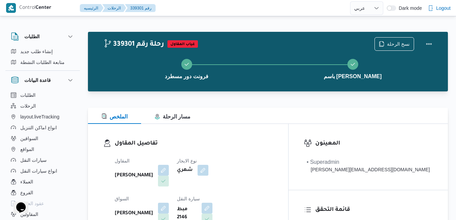
click at [272, 108] on div "الملخص مسار الرحلة" at bounding box center [268, 116] width 360 height 16
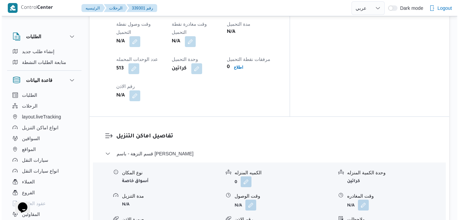
scroll to position [568, 0]
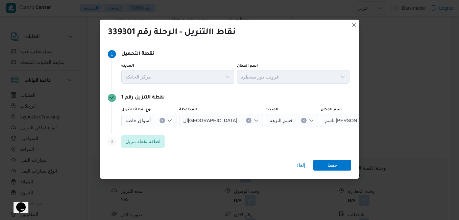
click at [168, 119] on icon "Open list of options" at bounding box center [169, 120] width 5 height 5
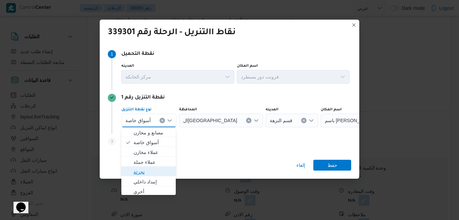
click at [149, 170] on span "تجزئة" at bounding box center [153, 172] width 38 height 8
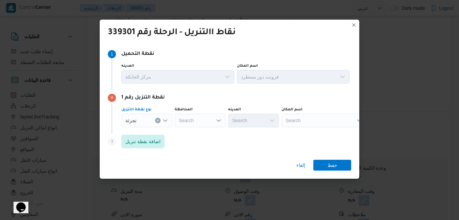
click at [205, 121] on div "Search" at bounding box center [200, 121] width 51 height 14
type input "القاهر"
click at [199, 136] on span "القاهر ة" at bounding box center [204, 133] width 34 height 8
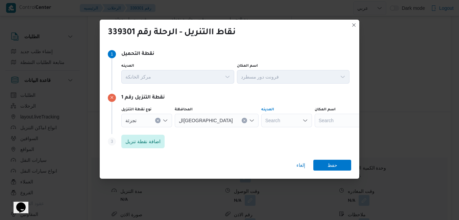
click at [261, 124] on div "Search" at bounding box center [286, 121] width 51 height 14
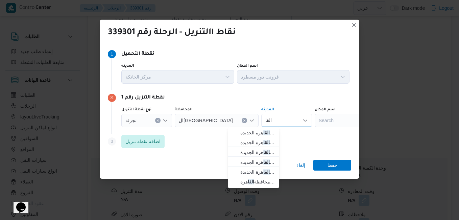
type input "القا"
click at [254, 133] on span "قسم أول القا هرة الجديدة" at bounding box center [257, 133] width 34 height 8
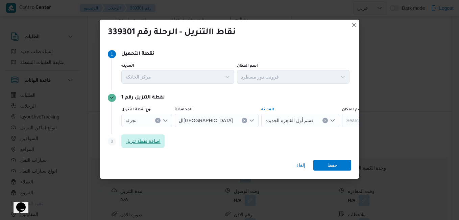
click at [155, 142] on span "اضافة نقطة تنزيل" at bounding box center [142, 141] width 35 height 8
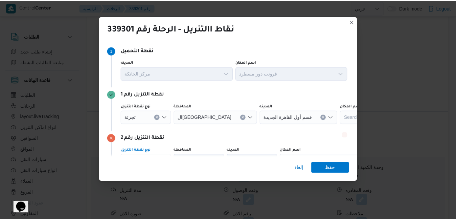
scroll to position [8, 0]
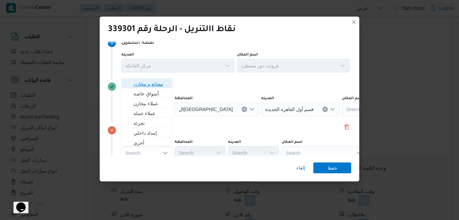
click at [156, 82] on span "مصانع و مخازن" at bounding box center [151, 84] width 34 height 8
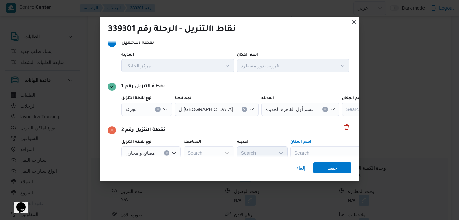
click at [305, 152] on div "Search" at bounding box center [332, 153] width 85 height 14
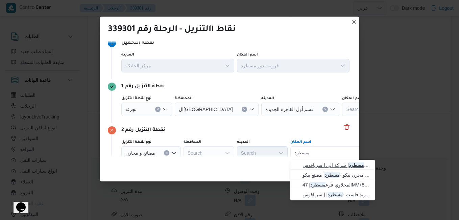
type input "مسطرد"
click at [315, 165] on span "فرونت دور مسطرد | شركة الي | سرياقوس" at bounding box center [337, 165] width 68 height 8
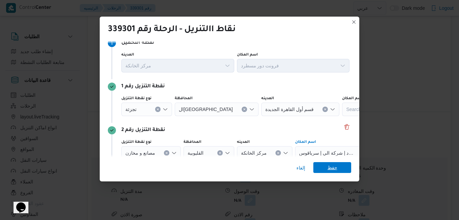
click at [330, 169] on span "حفظ" at bounding box center [333, 167] width 10 height 11
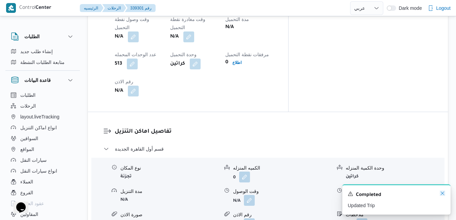
click at [443, 193] on icon "Dismiss toast" at bounding box center [442, 192] width 5 height 5
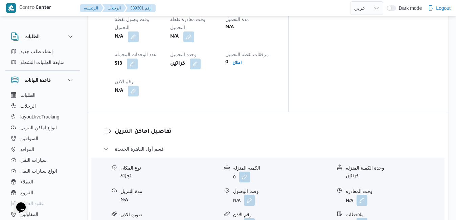
click at [358, 218] on button "button" at bounding box center [361, 223] width 11 height 11
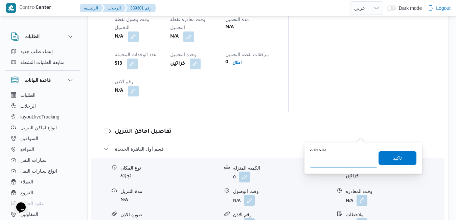
click at [343, 164] on input "ملاحظات" at bounding box center [343, 162] width 67 height 14
type input "التجمع"
click at [393, 157] on span "تاكيد" at bounding box center [397, 158] width 9 height 8
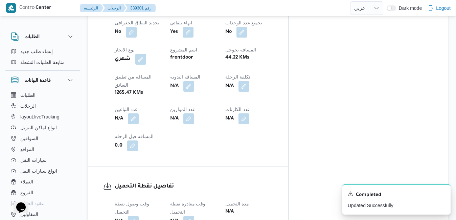
scroll to position [365, 0]
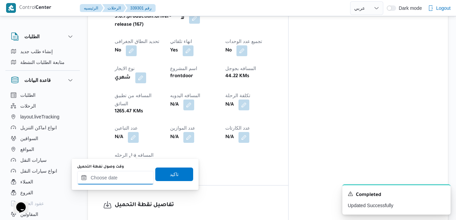
click at [118, 175] on input "وقت وصول نفطة التحميل" at bounding box center [115, 178] width 77 height 14
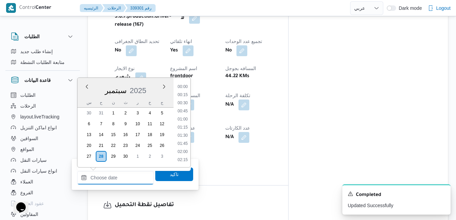
scroll to position [592, 0]
drag, startPoint x: 84, startPoint y: 93, endPoint x: 88, endPoint y: 94, distance: 4.2
click at [84, 93] on div "[DATE]" at bounding box center [125, 88] width 96 height 17
click at [189, 130] on li "08:15" at bounding box center [183, 128] width 16 height 7
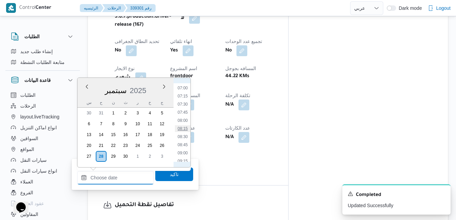
type input "[DATE] ٠٨:١٥"
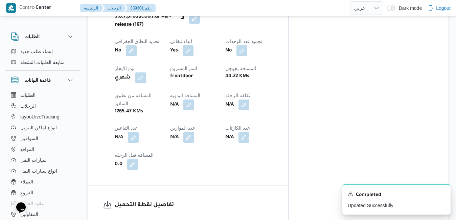
drag, startPoint x: 189, startPoint y: 130, endPoint x: 125, endPoint y: 157, distance: 69.2
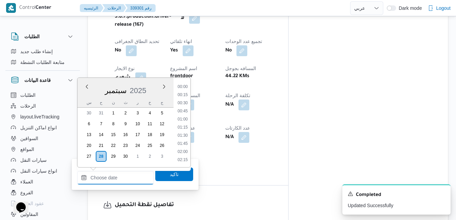
drag, startPoint x: 125, startPoint y: 178, endPoint x: 132, endPoint y: 174, distance: 7.9
click at [125, 178] on input "وقت وصول نفطة التحميل" at bounding box center [115, 178] width 77 height 14
click at [83, 98] on div "س ح ن ث ر خ ج" at bounding box center [125, 102] width 96 height 9
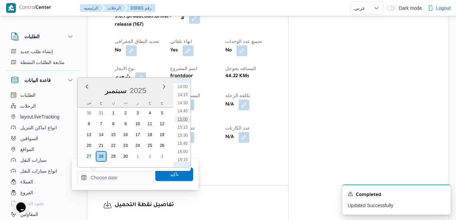
click at [183, 118] on li "15:00" at bounding box center [183, 119] width 16 height 7
type input "[DATE] ١٥:٠٠"
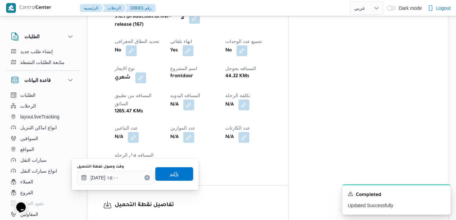
click at [161, 176] on span "تاكيد" at bounding box center [174, 174] width 38 height 14
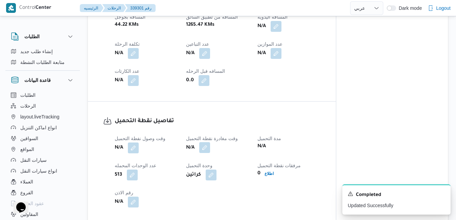
click at [205, 153] on button "button" at bounding box center [204, 147] width 11 height 11
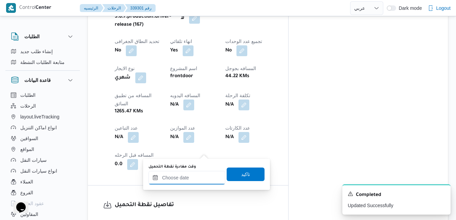
click at [176, 178] on input "وقت مغادرة نقطة التحميل" at bounding box center [186, 178] width 77 height 14
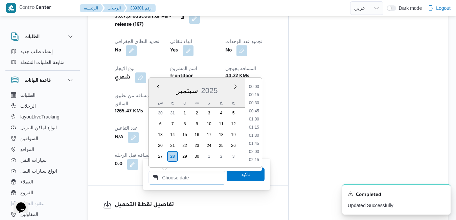
scroll to position [592, 0]
click at [155, 94] on div "[DATE]" at bounding box center [197, 88] width 96 height 17
click at [254, 134] on li "15:30" at bounding box center [254, 135] width 16 height 7
type input "[DATE] ١٥:٣٠"
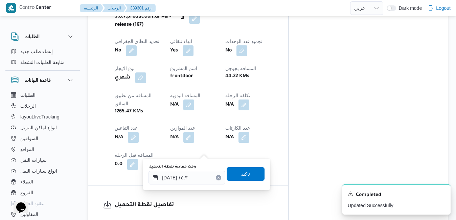
click at [241, 175] on span "تاكيد" at bounding box center [245, 174] width 9 height 8
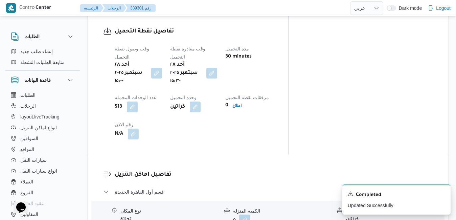
scroll to position [541, 0]
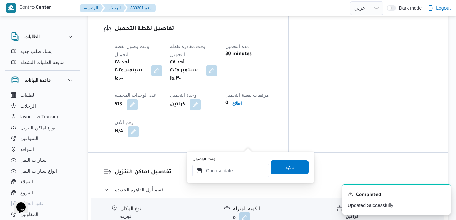
click at [223, 170] on input "وقت الوصول" at bounding box center [230, 171] width 77 height 14
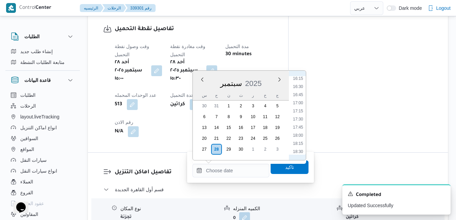
scroll to position [523, 0]
click at [299, 86] on li "16:15" at bounding box center [298, 83] width 16 height 7
type input "[DATE] ١٦:١٥"
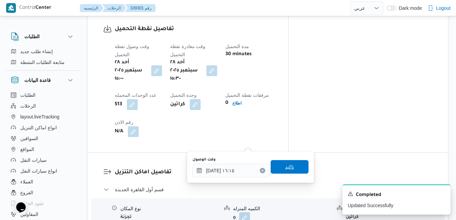
click at [285, 166] on span "تاكيد" at bounding box center [289, 167] width 9 height 8
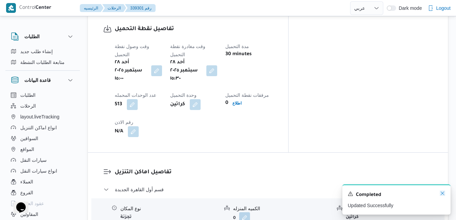
click at [441, 193] on icon "Dismiss toast" at bounding box center [442, 192] width 5 height 5
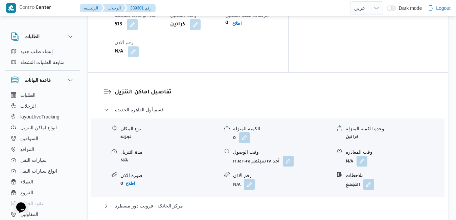
scroll to position [649, 0]
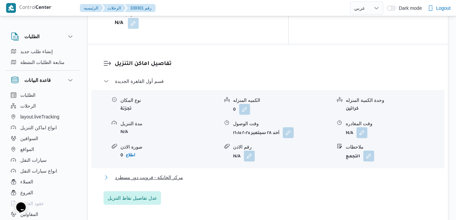
click at [247, 173] on button "مركز الخانكة - فرونت دور مسطرد" at bounding box center [267, 177] width 329 height 8
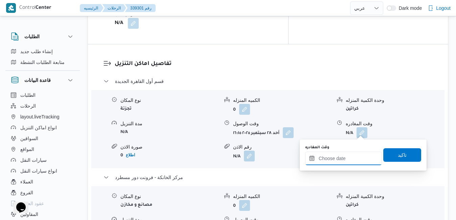
click at [335, 158] on input "وقت المغادره" at bounding box center [343, 159] width 77 height 14
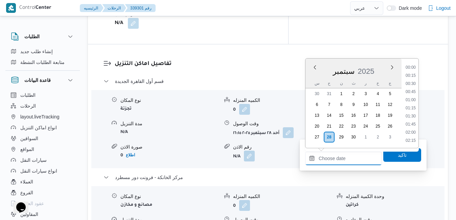
scroll to position [592, 0]
click at [412, 99] on li "19:15" at bounding box center [411, 100] width 16 height 7
type input "[DATE] ١٩:١٥"
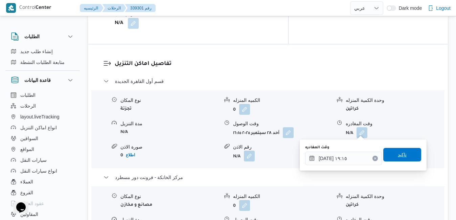
click at [398, 153] on span "تاكيد" at bounding box center [402, 154] width 9 height 8
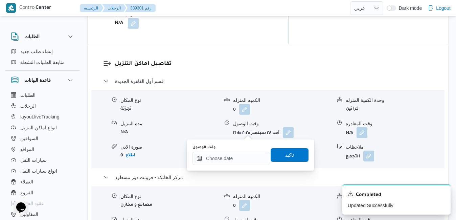
click at [235, 170] on div "You are in a dialog. To close this dialog, hit escape. وقت الوصول تاكيد" at bounding box center [250, 154] width 127 height 31
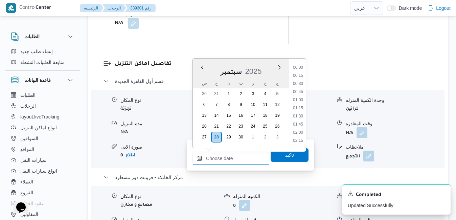
click at [238, 162] on input "وقت الوصول" at bounding box center [230, 159] width 77 height 14
click at [297, 93] on li "19:00" at bounding box center [298, 92] width 16 height 7
type input "[DATE] ١٩:٠٠"
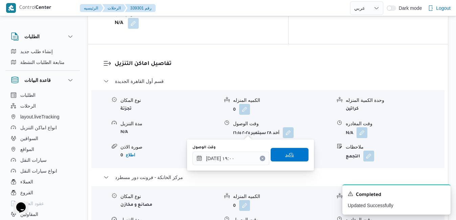
click at [286, 157] on span "تاكيد" at bounding box center [289, 154] width 9 height 8
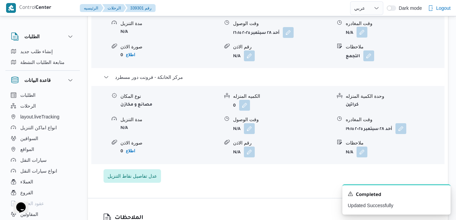
click at [363, 37] on button "button" at bounding box center [361, 32] width 11 height 11
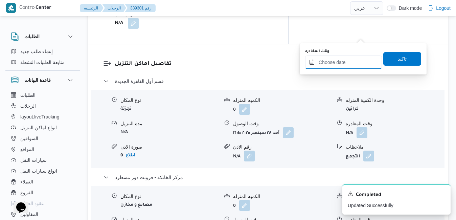
click at [347, 67] on input "وقت المغادره" at bounding box center [343, 62] width 77 height 14
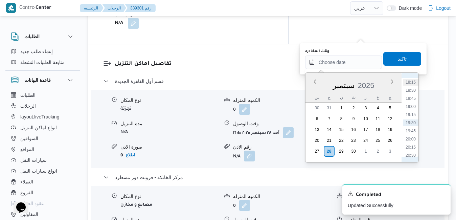
click at [412, 84] on li "18:15" at bounding box center [411, 82] width 16 height 7
type input "[DATE] ١٨:١٥"
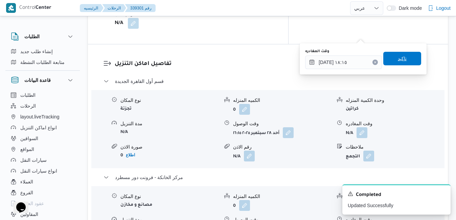
click at [400, 58] on span "تاكيد" at bounding box center [402, 58] width 9 height 8
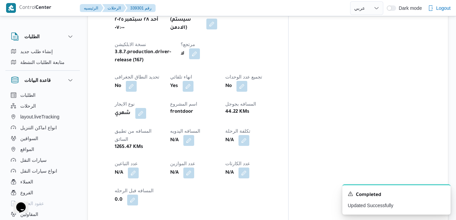
scroll to position [327, 0]
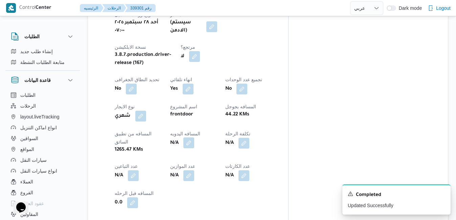
click at [194, 137] on button "button" at bounding box center [188, 142] width 11 height 11
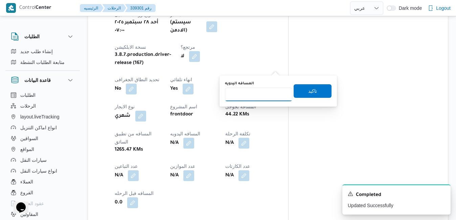
click at [259, 98] on input "المسافه اليدويه" at bounding box center [258, 95] width 67 height 14
type input "120"
click at [308, 90] on span "تاكيد" at bounding box center [312, 91] width 9 height 8
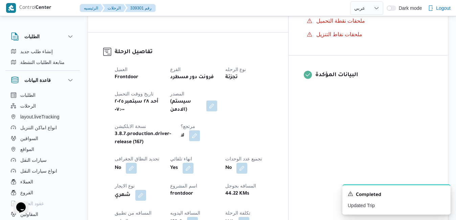
scroll to position [0, 0]
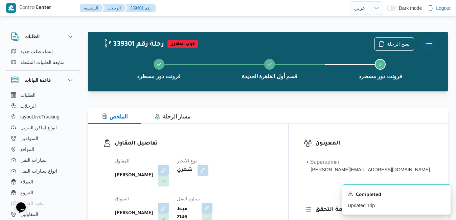
click at [428, 43] on button "Actions" at bounding box center [429, 44] width 14 height 14
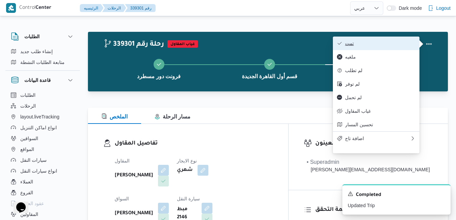
click at [379, 45] on span "تمت" at bounding box center [380, 43] width 70 height 5
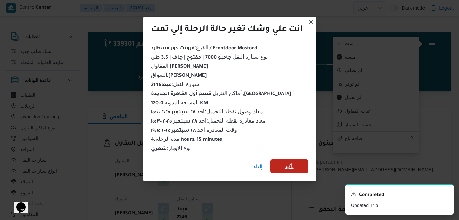
click at [283, 162] on span "تأكيد" at bounding box center [290, 166] width 38 height 14
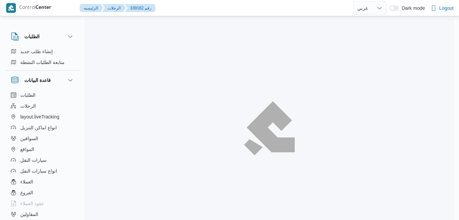
select select "ar"
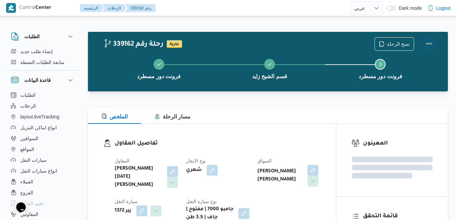
click at [429, 44] on button "Actions" at bounding box center [429, 44] width 14 height 14
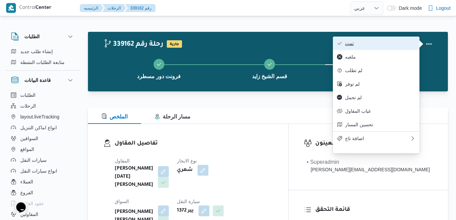
click at [399, 44] on span "تمت" at bounding box center [380, 43] width 70 height 5
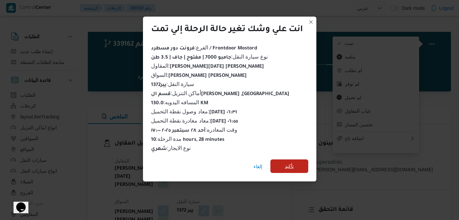
click at [294, 164] on span "تأكيد" at bounding box center [289, 166] width 9 height 8
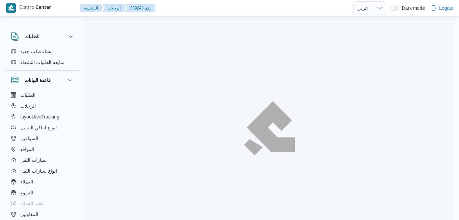
select select "ar"
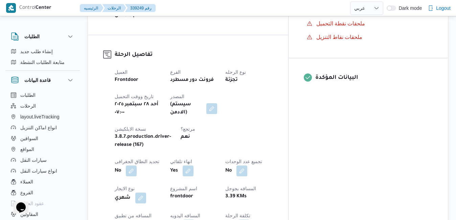
scroll to position [271, 0]
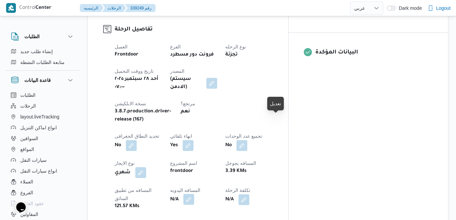
click at [194, 194] on button "button" at bounding box center [188, 199] width 11 height 11
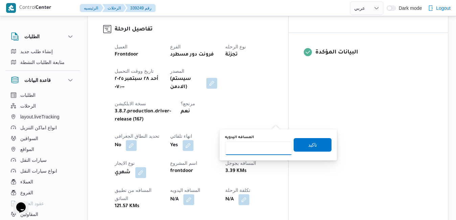
click at [258, 152] on input "المسافه اليدويه" at bounding box center [258, 148] width 67 height 14
type input "145"
click at [308, 144] on span "تاكيد" at bounding box center [312, 144] width 9 height 8
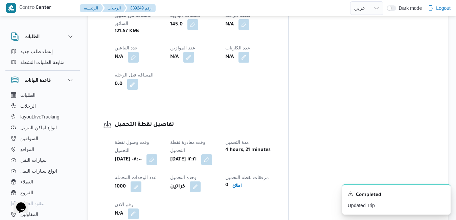
scroll to position [446, 0]
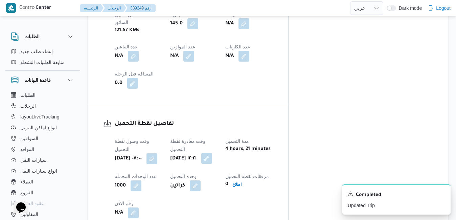
click at [212, 153] on button "button" at bounding box center [206, 158] width 11 height 11
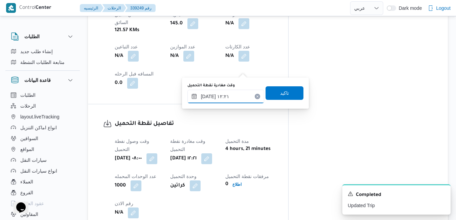
click at [223, 99] on input "[DATE] ١٢:٢١" at bounding box center [225, 97] width 77 height 14
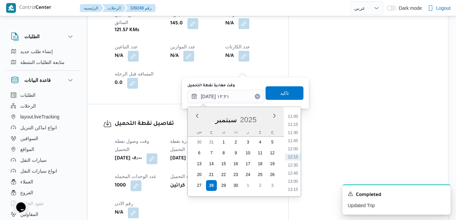
scroll to position [288, 0]
click at [295, 115] on li "08:45" at bounding box center [293, 112] width 16 height 7
type input "[DATE] ٠٨:٤٥"
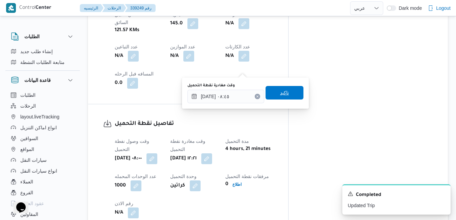
click at [287, 93] on span "تاكيد" at bounding box center [284, 93] width 38 height 14
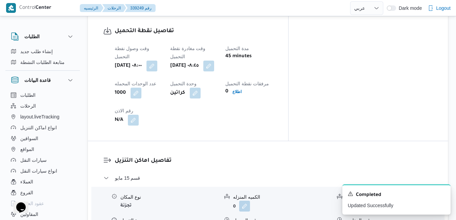
scroll to position [595, 0]
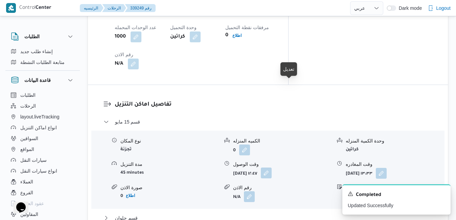
click at [272, 167] on button "button" at bounding box center [266, 172] width 11 height 11
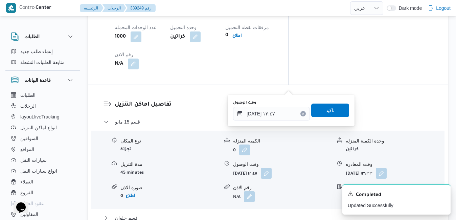
click at [255, 122] on div "You are in a dialog. To close this dialog, hit escape. وقت الوصول [DATE] ١٢:٤٧ …" at bounding box center [291, 110] width 127 height 31
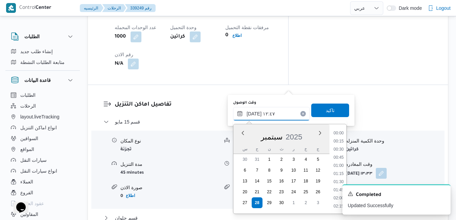
click at [259, 113] on input "[DATE] ١٢:٤٧" at bounding box center [271, 114] width 77 height 14
click at [339, 146] on li "09:45" at bounding box center [339, 145] width 16 height 7
type input "[DATE] ٠٩:٤٥"
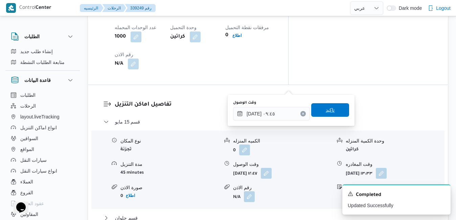
click at [334, 112] on span "تاكيد" at bounding box center [330, 110] width 38 height 14
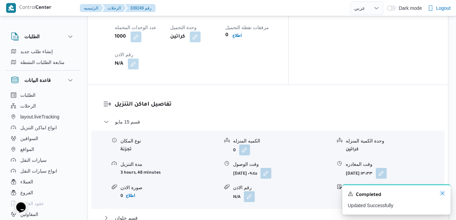
click at [442, 193] on icon "Dismiss toast" at bounding box center [442, 192] width 3 height 3
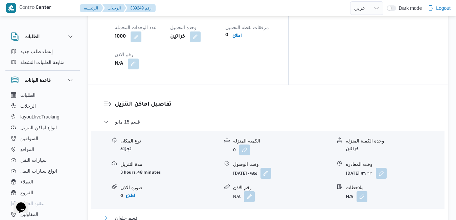
click at [298, 214] on button "قسم حلوان" at bounding box center [267, 218] width 329 height 8
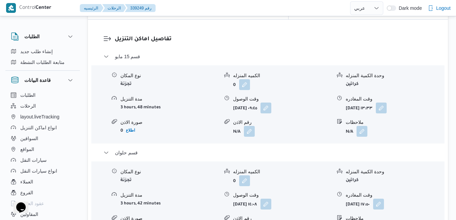
scroll to position [690, 0]
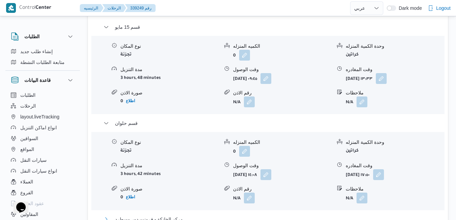
click at [298, 215] on button "مركز الخانكة - فرونت دور مسطرد" at bounding box center [267, 219] width 329 height 8
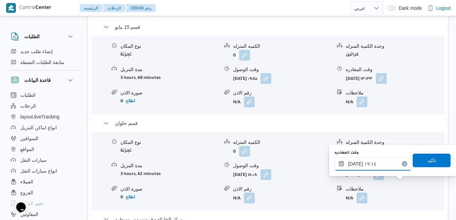
click at [372, 165] on input "[DATE] ١٩:١٤" at bounding box center [372, 164] width 77 height 14
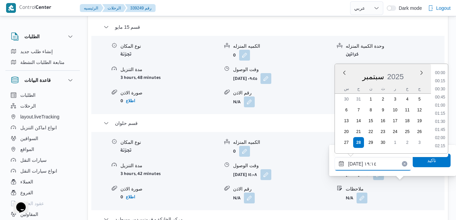
scroll to position [576, 0]
click at [440, 89] on li "18:15" at bounding box center [440, 89] width 16 height 7
type input "[DATE] ١٨:١٥"
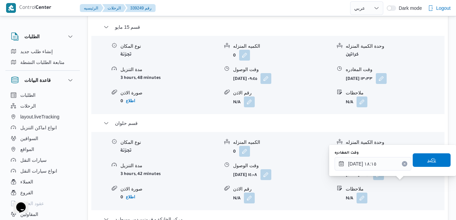
click at [427, 158] on span "تاكيد" at bounding box center [431, 160] width 9 height 8
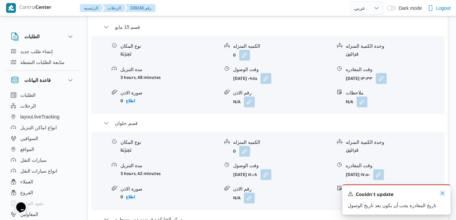
click at [442, 192] on icon "Dismiss toast" at bounding box center [442, 192] width 5 height 5
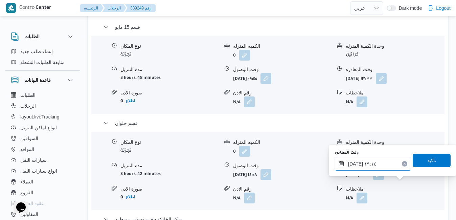
click at [368, 164] on input "[DATE] ١٩:١٤" at bounding box center [372, 164] width 77 height 14
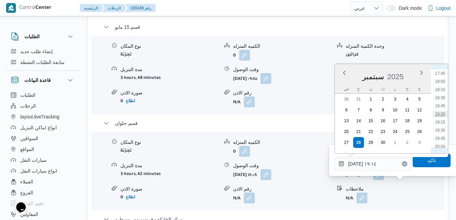
click at [442, 115] on li "19:00" at bounding box center [440, 114] width 16 height 7
type input "[DATE] ١٩:٠٠"
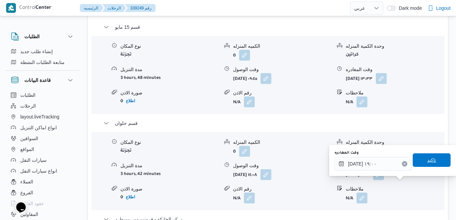
click at [427, 157] on span "تاكيد" at bounding box center [431, 160] width 9 height 8
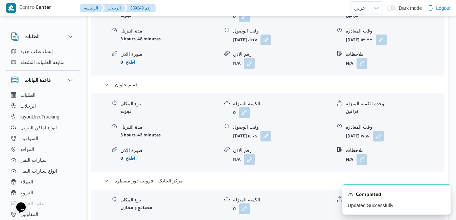
scroll to position [740, 0]
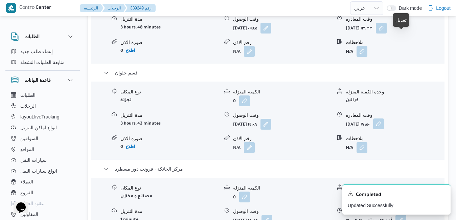
click at [384, 118] on button "button" at bounding box center [378, 123] width 11 height 11
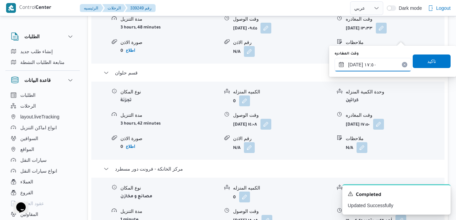
click at [369, 63] on input "٢٨/٠٩/٢٠٢٥ ١٧:٥٠" at bounding box center [372, 65] width 77 height 14
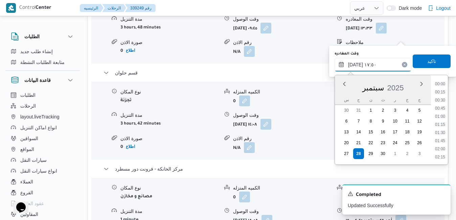
scroll to position [535, 0]
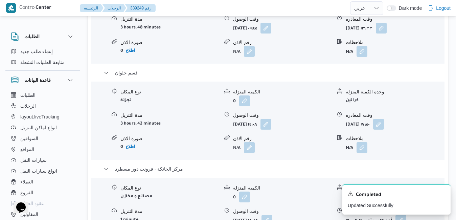
click at [316, 191] on form "0" at bounding box center [282, 196] width 98 height 11
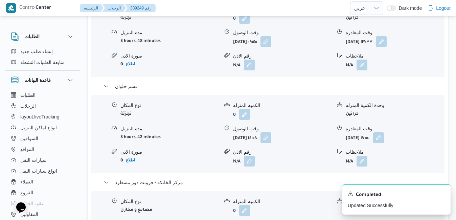
scroll to position [713, 0]
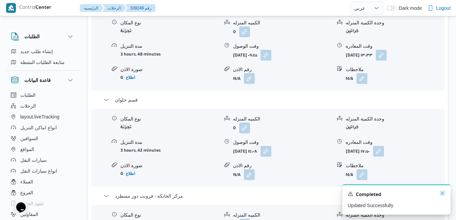
click at [443, 193] on icon "Dismiss toast" at bounding box center [442, 192] width 5 height 5
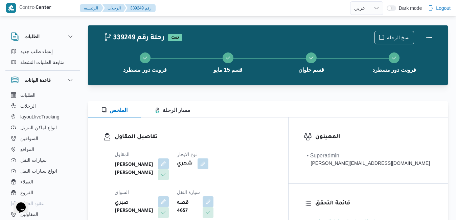
scroll to position [0, 0]
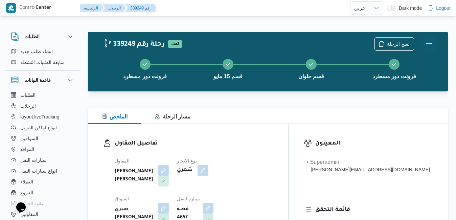
click at [429, 42] on button "Actions" at bounding box center [429, 44] width 14 height 14
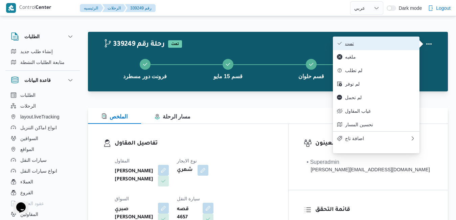
click at [403, 43] on span "تمت" at bounding box center [380, 43] width 70 height 5
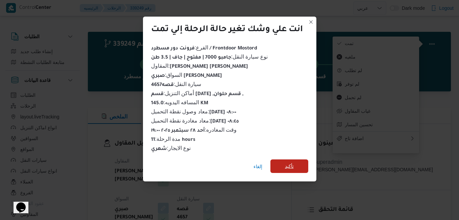
click at [294, 162] on span "تأكيد" at bounding box center [289, 166] width 9 height 8
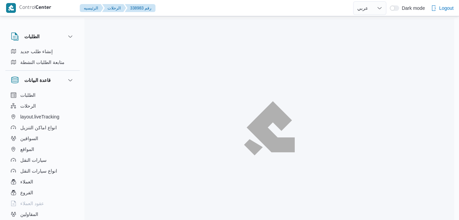
select select "ar"
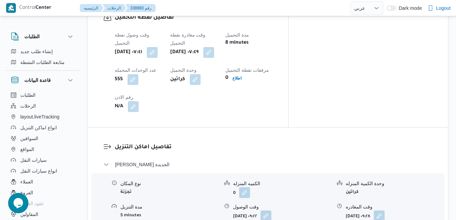
scroll to position [582, 0]
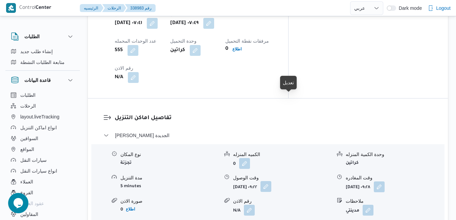
click at [271, 181] on button "button" at bounding box center [265, 186] width 11 height 11
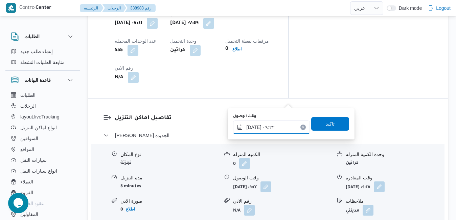
click at [266, 127] on input "[DATE] ٠٩:٢٢" at bounding box center [271, 127] width 77 height 14
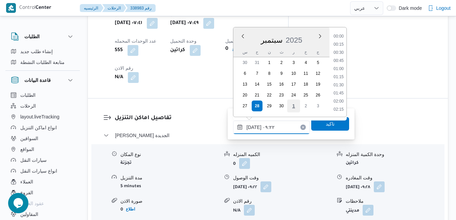
scroll to position [259, 0]
click at [342, 61] on li "08:45" at bounding box center [339, 61] width 16 height 7
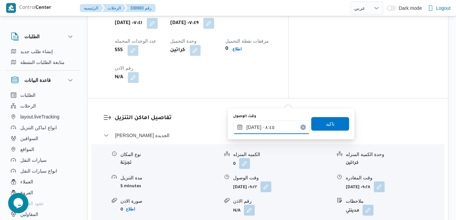
click at [255, 128] on input "[DATE] ٠٨:٤٥" at bounding box center [271, 127] width 77 height 14
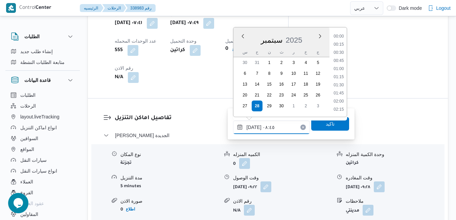
scroll to position [243, 0]
type input "[DATE] ٠٨:٣٥"
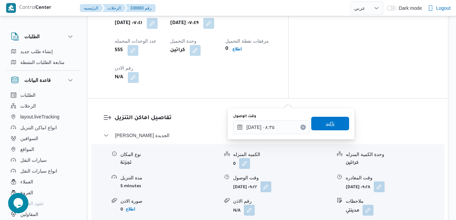
click at [326, 123] on span "تاكيد" at bounding box center [330, 123] width 9 height 8
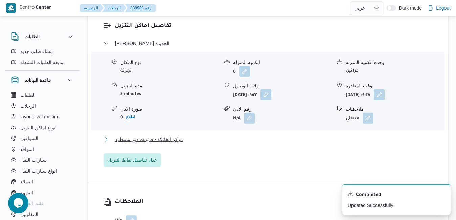
click at [256, 143] on button "مركز الخانكة - فرونت دور مسطرد" at bounding box center [267, 139] width 329 height 8
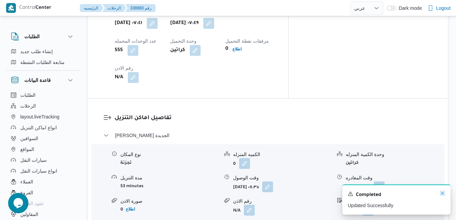
click at [444, 191] on icon "Dismiss toast" at bounding box center [442, 192] width 5 height 5
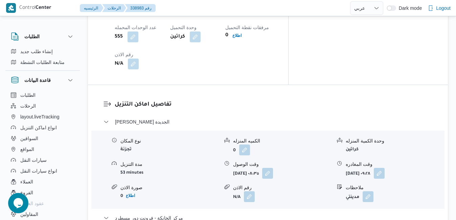
scroll to position [636, 0]
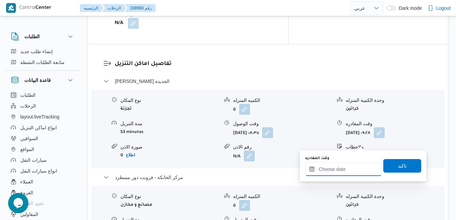
click at [337, 168] on input "وقت المغادره" at bounding box center [343, 169] width 77 height 14
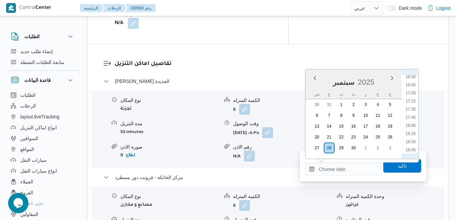
scroll to position [523, 0]
click at [414, 135] on ul "00:00 00:15 00:30 00:45 01:00 01:15 01:30 01:45 02:00 02:15 02:30 02:45 03:00 0…" at bounding box center [411, 114] width 16 height 78
click at [411, 139] on li "18:00" at bounding box center [411, 139] width 16 height 7
type input "[DATE] ١٨:٠٠"
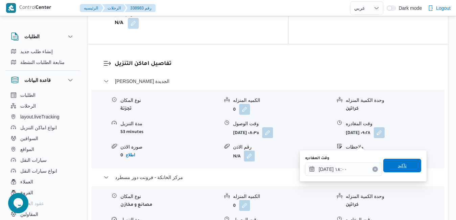
click at [398, 167] on span "تاكيد" at bounding box center [402, 165] width 9 height 8
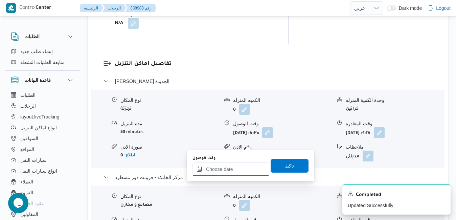
click at [219, 173] on input "وقت الوصول" at bounding box center [230, 169] width 77 height 14
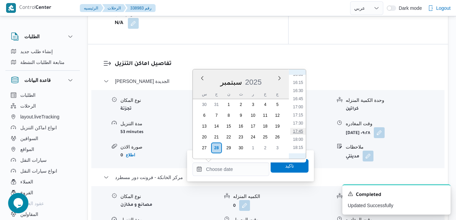
click at [298, 133] on li "17:45" at bounding box center [298, 131] width 16 height 7
type input "[DATE] ١٧:٤٥"
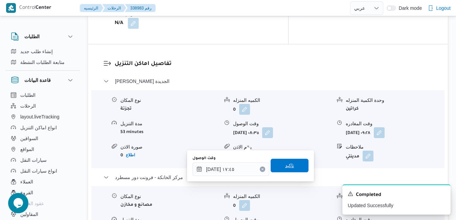
click at [286, 167] on span "تاكيد" at bounding box center [289, 165] width 9 height 8
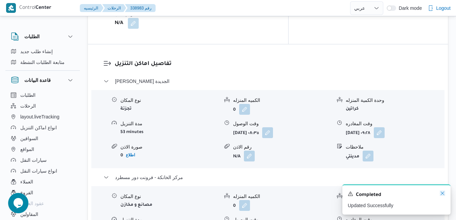
click at [443, 194] on icon "Dismiss toast" at bounding box center [442, 192] width 5 height 5
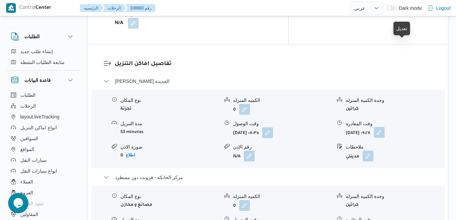
click at [385, 127] on button "button" at bounding box center [379, 132] width 11 height 11
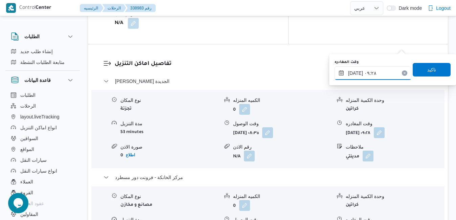
click at [376, 74] on input "[DATE] ٠٩:٢٨" at bounding box center [372, 73] width 77 height 14
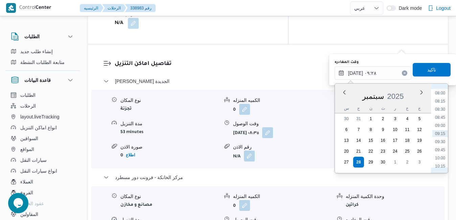
scroll to position [190, 0]
click at [441, 131] on li "07:00" at bounding box center [440, 129] width 16 height 7
type input "[DATE] ٠٧:٠٠"
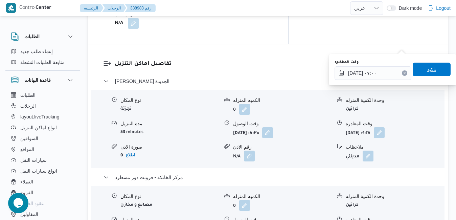
click at [427, 70] on span "تاكيد" at bounding box center [431, 69] width 9 height 8
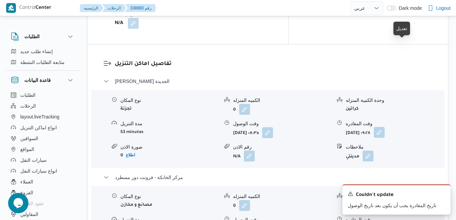
click at [385, 127] on button "button" at bounding box center [379, 132] width 11 height 11
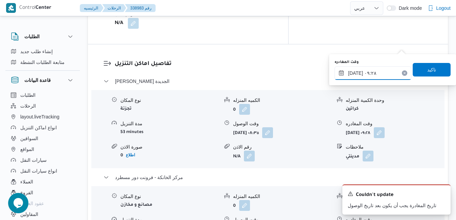
click at [375, 73] on input "[DATE] ٠٩:٢٨" at bounding box center [372, 73] width 77 height 14
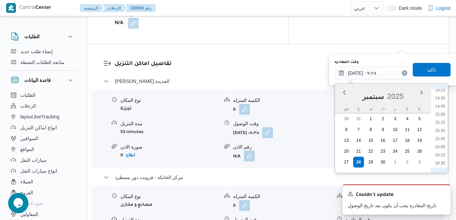
scroll to position [534, 0]
click at [443, 111] on li "17:00" at bounding box center [440, 110] width 16 height 7
type input "[DATE] ١٧:٠٠"
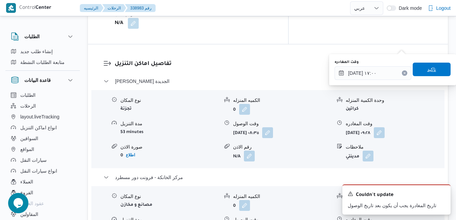
click at [427, 70] on span "تاكيد" at bounding box center [431, 69] width 9 height 8
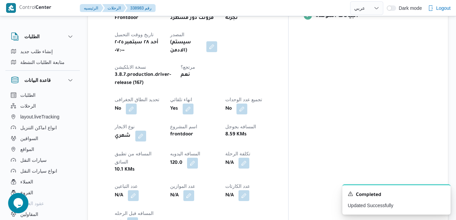
scroll to position [0, 0]
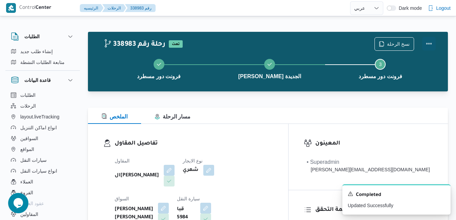
click at [425, 42] on button "Actions" at bounding box center [429, 44] width 14 height 14
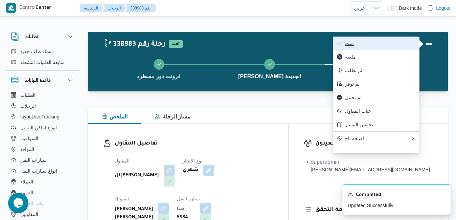
click at [392, 44] on span "تمت" at bounding box center [380, 43] width 70 height 5
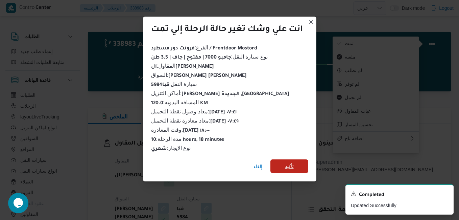
click at [298, 163] on span "تأكيد" at bounding box center [290, 166] width 38 height 14
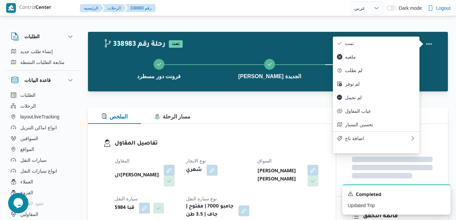
click at [259, 145] on h3 "تفاصيل المقاول" at bounding box center [218, 143] width 206 height 9
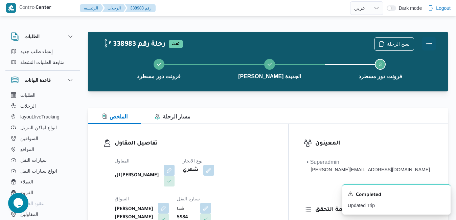
click at [429, 46] on button "Actions" at bounding box center [429, 44] width 14 height 14
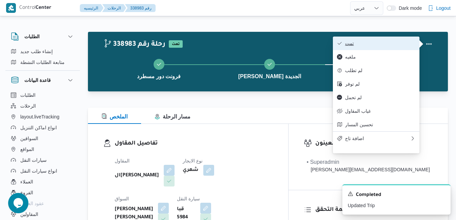
click at [396, 41] on span "تمت" at bounding box center [380, 43] width 70 height 5
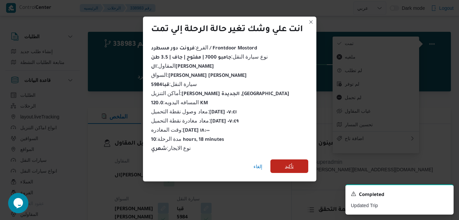
click at [297, 163] on span "تأكيد" at bounding box center [290, 166] width 38 height 14
